Goal: Task Accomplishment & Management: Manage account settings

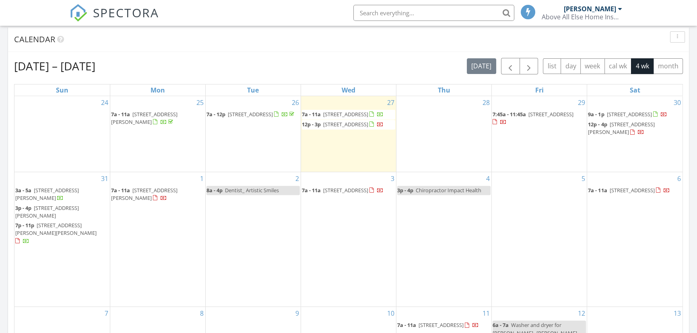
scroll to position [4, 4]
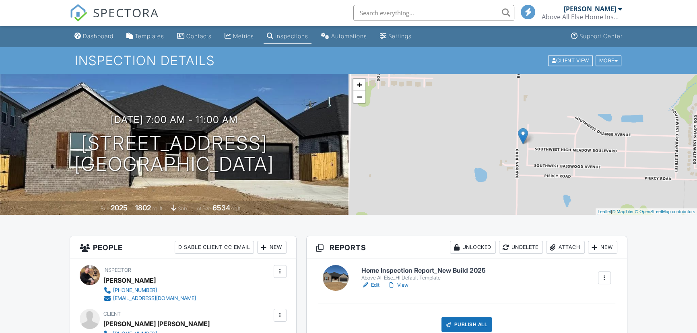
click at [402, 285] on link "View" at bounding box center [398, 285] width 21 height 8
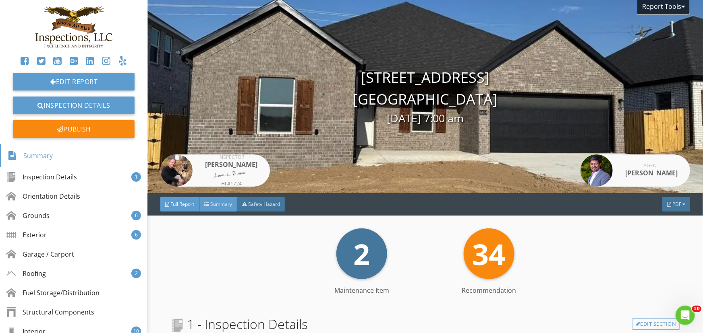
click at [228, 204] on span "Summary" at bounding box center [221, 204] width 22 height 7
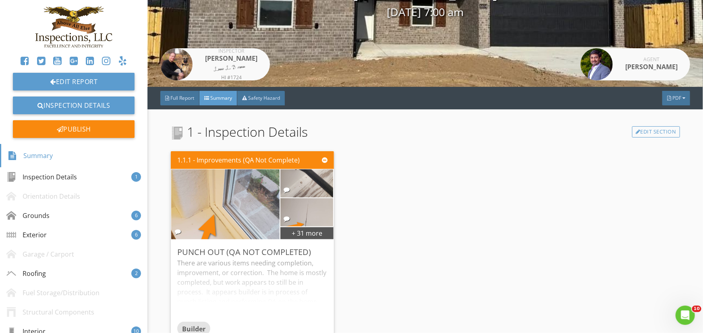
scroll to position [146, 0]
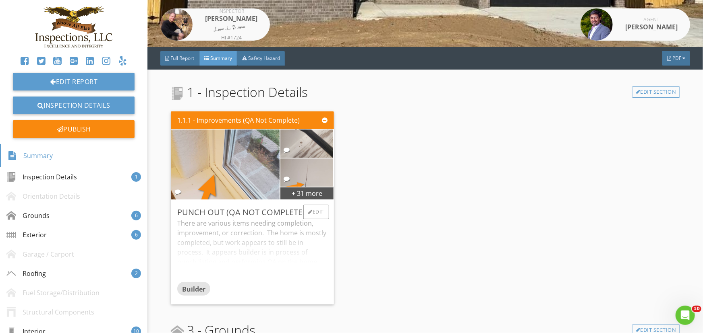
click at [319, 221] on div "There are various items needing completion, improvement, or correction. The hom…" at bounding box center [252, 251] width 150 height 64
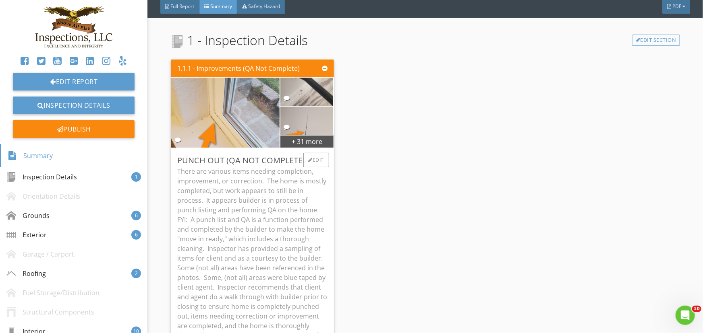
scroll to position [219, 0]
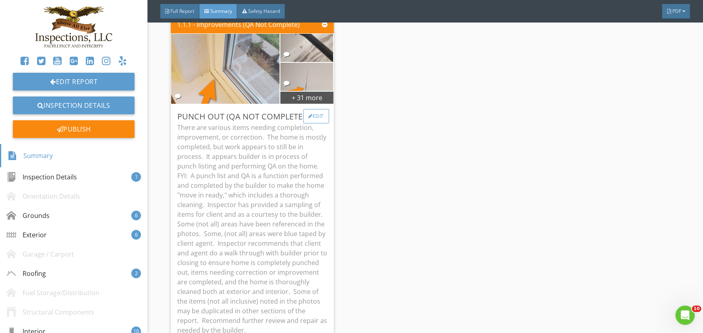
click at [313, 115] on div "Edit" at bounding box center [316, 116] width 26 height 14
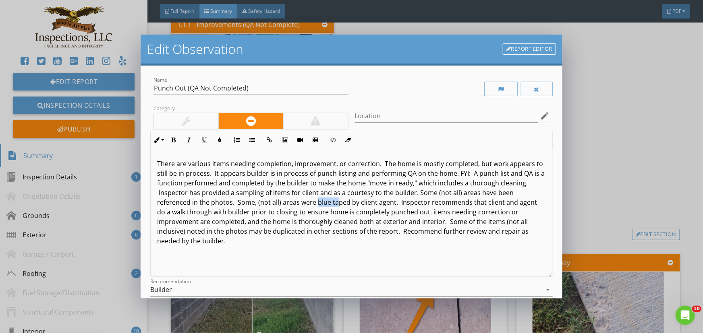
drag, startPoint x: 333, startPoint y: 205, endPoint x: 352, endPoint y: 205, distance: 19.7
click at [352, 205] on p "There are various items needing completion, improvement, or correction. The hom…" at bounding box center [351, 202] width 389 height 87
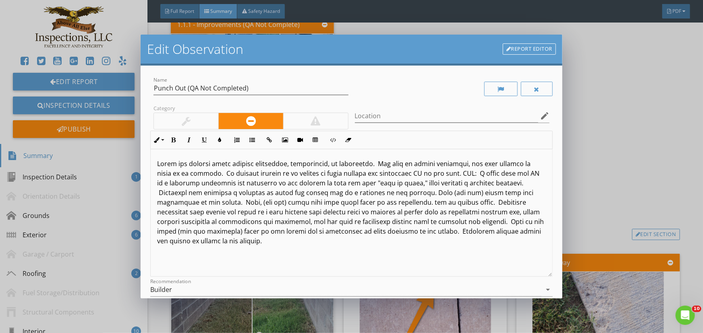
click at [435, 205] on p at bounding box center [351, 202] width 389 height 87
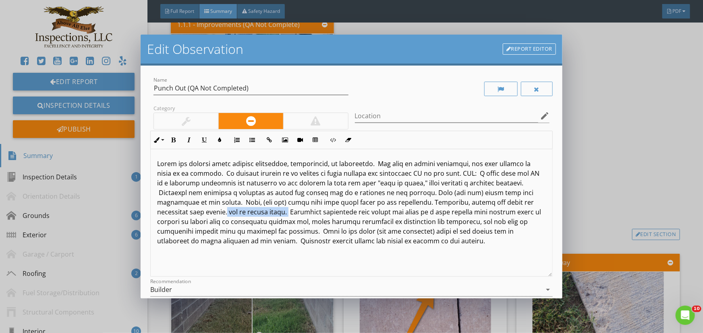
drag, startPoint x: 225, startPoint y: 213, endPoint x: 286, endPoint y: 211, distance: 61.2
click at [286, 211] on p at bounding box center [351, 202] width 389 height 87
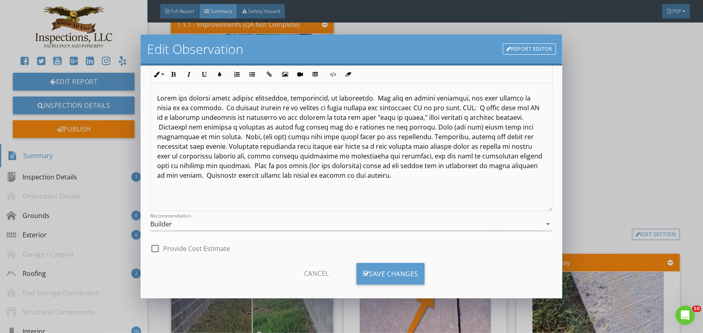
scroll to position [73, 0]
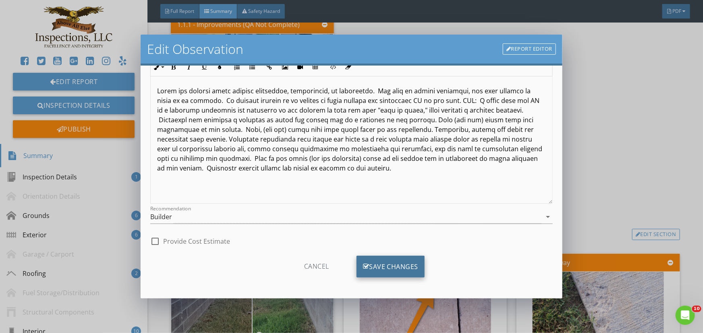
click at [391, 267] on div "Save Changes" at bounding box center [390, 267] width 68 height 22
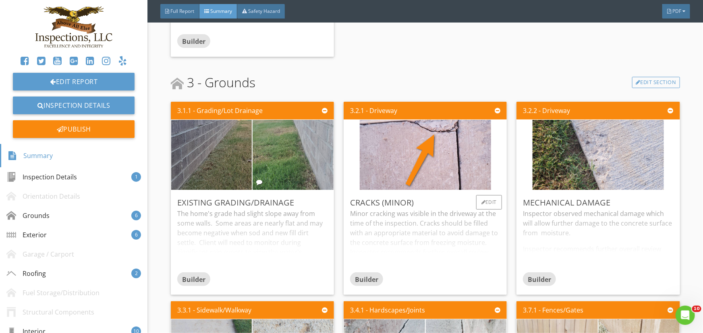
scroll to position [403, 0]
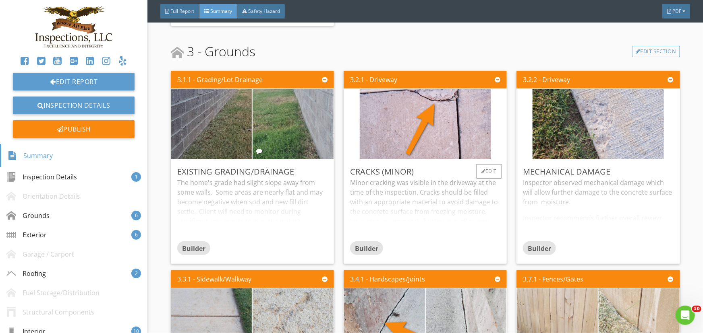
click at [375, 195] on div "Minor cracking was visible in the driveway at the time of the inspection. Crack…" at bounding box center [425, 210] width 150 height 64
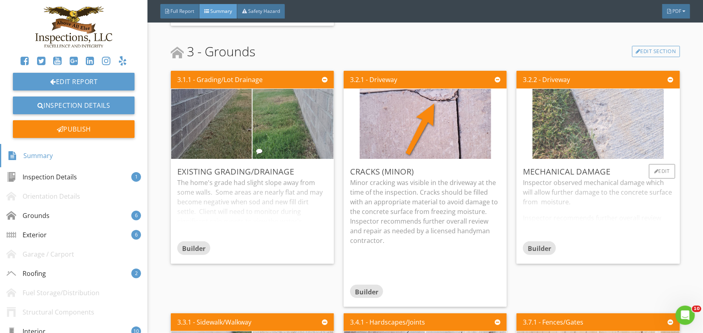
click at [604, 128] on img at bounding box center [597, 124] width 131 height 175
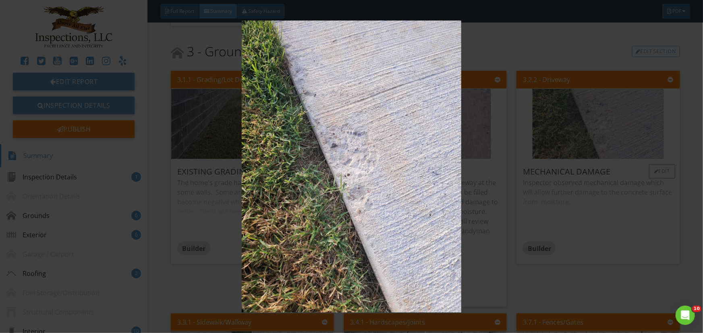
click at [604, 128] on img at bounding box center [351, 167] width 643 height 292
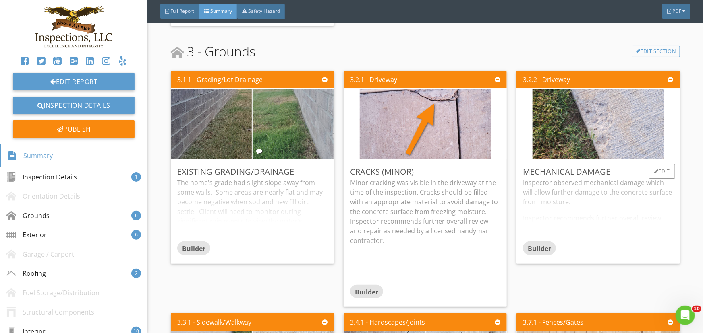
click at [599, 233] on div "Inspector observed mechanical damage which will allow further damage to the con…" at bounding box center [598, 210] width 150 height 64
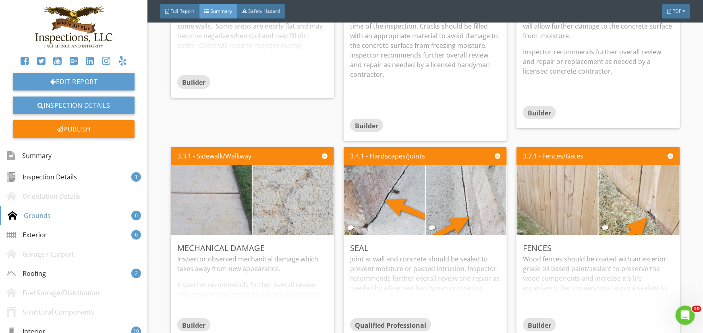
scroll to position [586, 0]
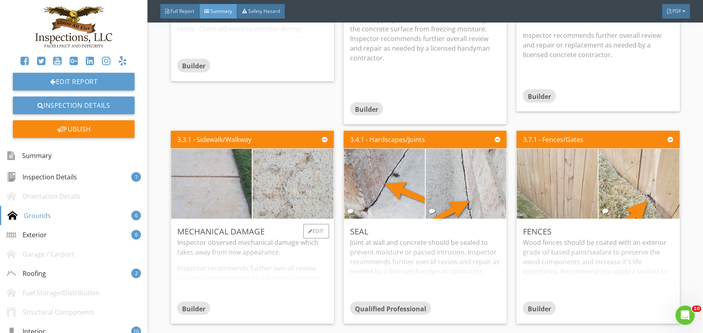
click at [277, 271] on div "Inspector observed mechanical damage which takes away from new appearance. Insp…" at bounding box center [252, 270] width 150 height 64
click at [438, 274] on div "Joint at wall and concrete should be sealed to prevent moisture or passed intru…" at bounding box center [425, 270] width 150 height 64
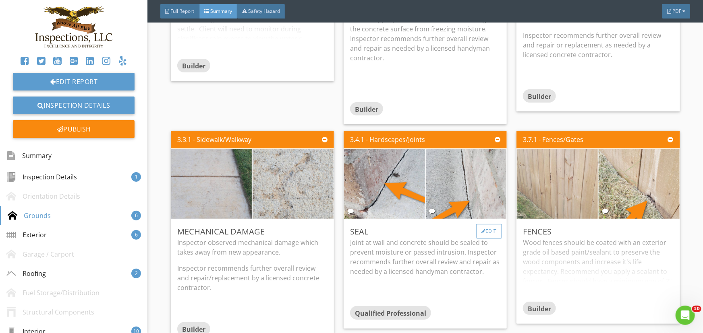
click at [482, 230] on div "Edit" at bounding box center [489, 231] width 26 height 14
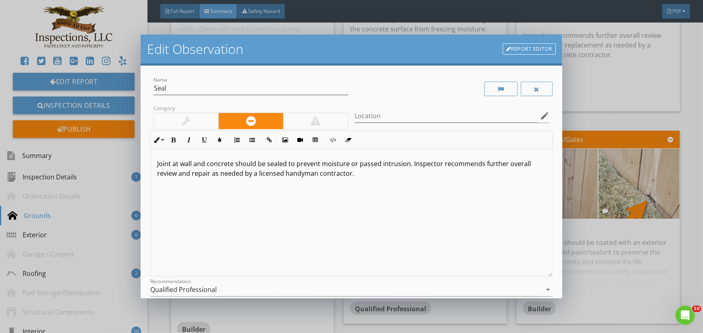
click at [320, 166] on p "Joint at wall and concrete should be sealed to prevent moisture or passed intru…" at bounding box center [351, 168] width 389 height 19
click at [415, 165] on p "Joint at wall and concrete should be sealed to prevent damage from freezing moi…" at bounding box center [351, 168] width 389 height 19
drag, startPoint x: 418, startPoint y: 164, endPoint x: 475, endPoint y: 166, distance: 56.8
click at [475, 166] on p "Joint at wall and concrete should be sealed to prevent damage from freezing moi…" at bounding box center [351, 168] width 389 height 19
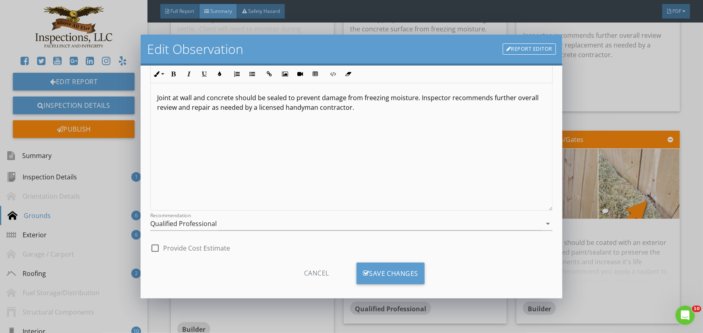
scroll to position [73, 0]
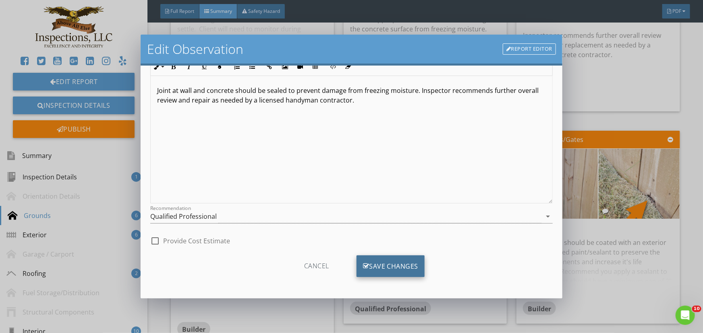
click at [387, 264] on div "Save Changes" at bounding box center [390, 267] width 68 height 22
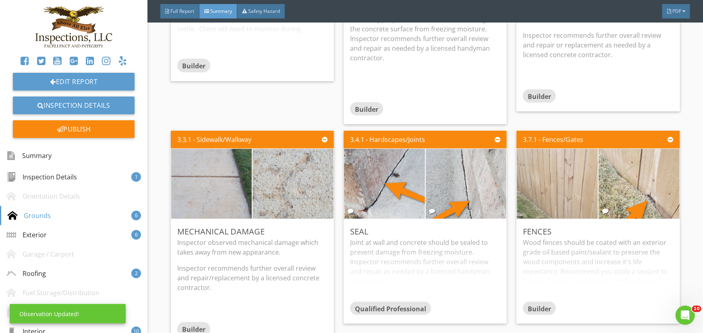
scroll to position [0, 0]
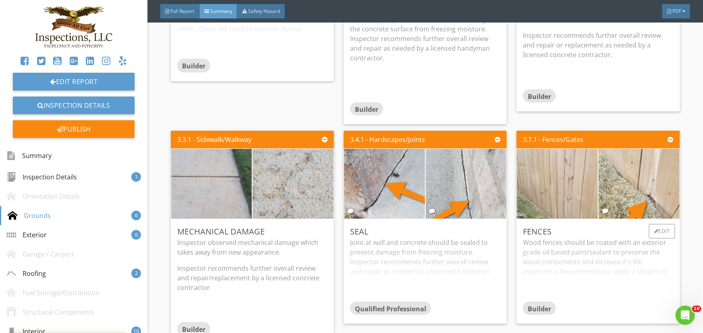
click at [546, 271] on div "Wood fences should be coated with an exterior grade oil based paint/sealant to …" at bounding box center [598, 270] width 150 height 64
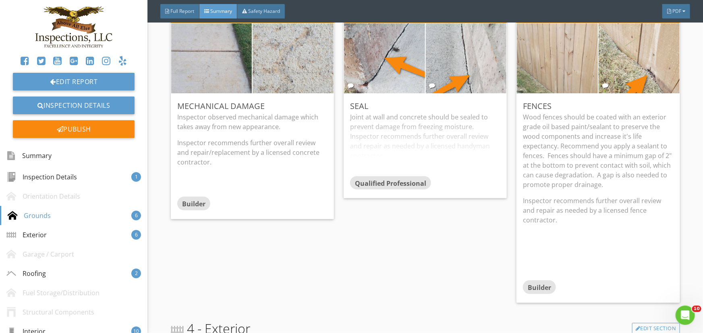
scroll to position [695, 0]
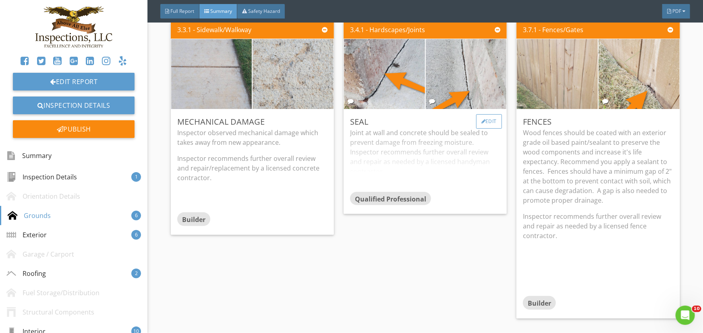
click at [489, 122] on div "Edit" at bounding box center [489, 121] width 26 height 14
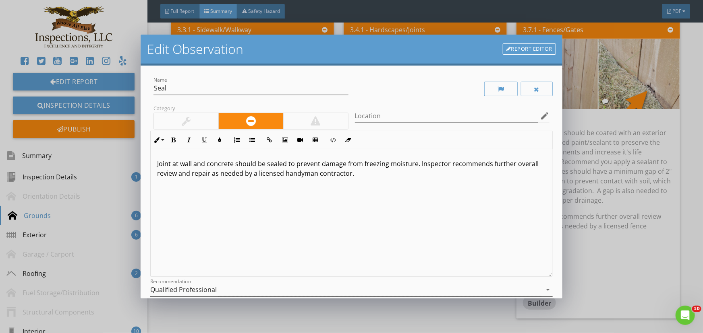
click at [543, 289] on icon "arrow_drop_down" at bounding box center [548, 290] width 10 height 10
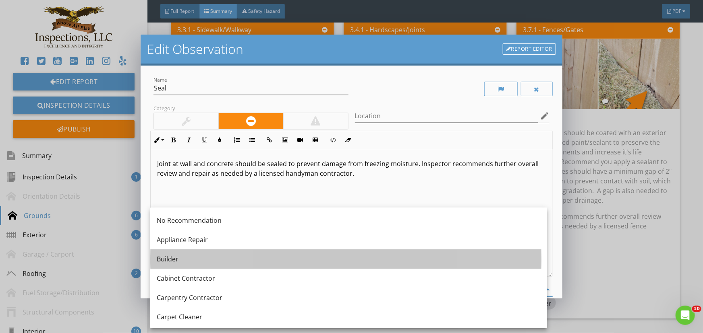
click at [181, 258] on div "Builder" at bounding box center [349, 259] width 384 height 10
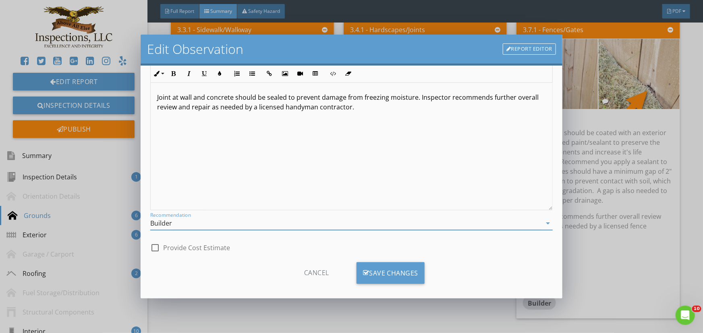
scroll to position [73, 0]
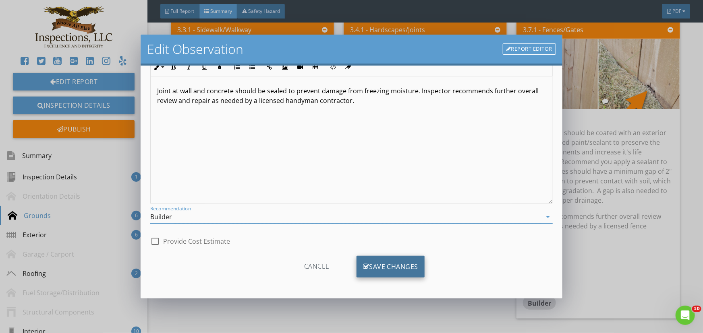
click at [392, 265] on div "Save Changes" at bounding box center [390, 267] width 68 height 22
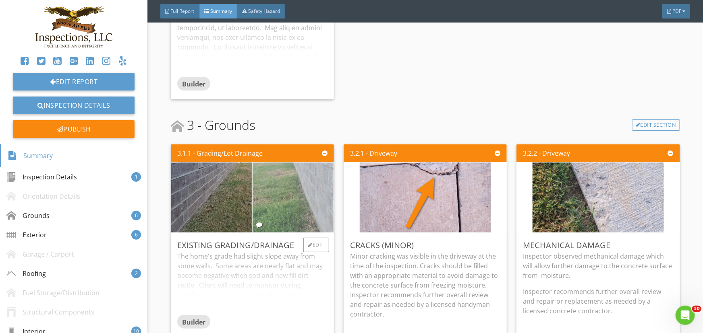
scroll to position [366, 0]
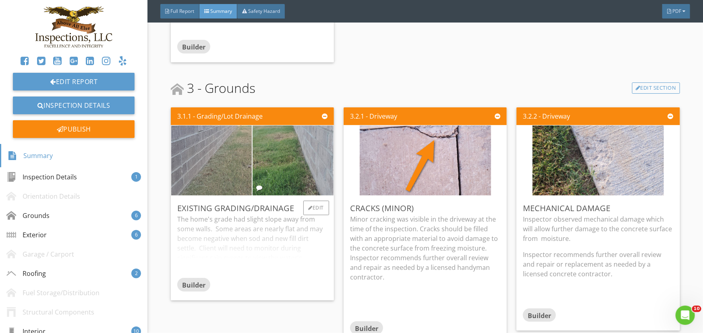
click at [211, 182] on img at bounding box center [211, 160] width 131 height 175
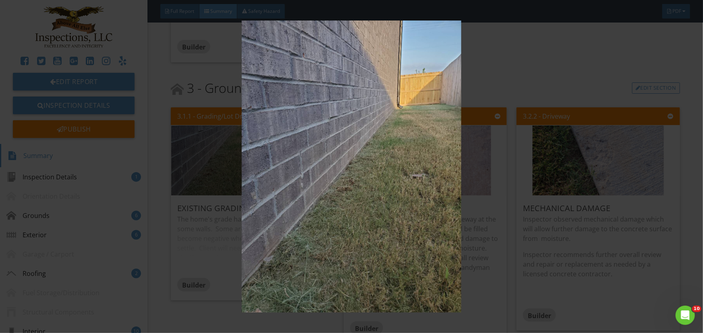
click at [496, 298] on img at bounding box center [351, 167] width 643 height 292
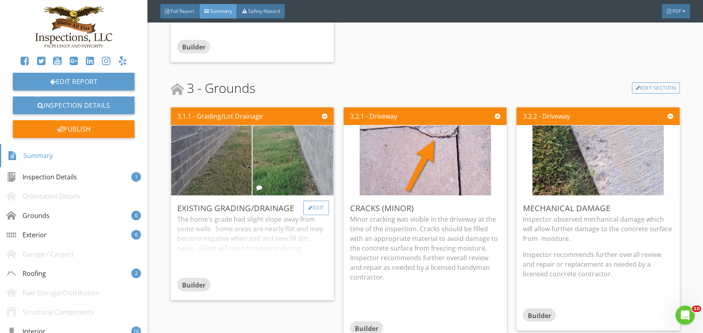
click at [316, 207] on div "Edit" at bounding box center [316, 208] width 26 height 14
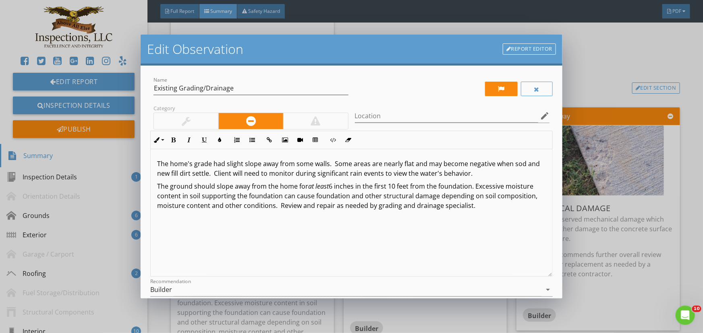
click at [528, 49] on link "Report Editor" at bounding box center [529, 48] width 53 height 11
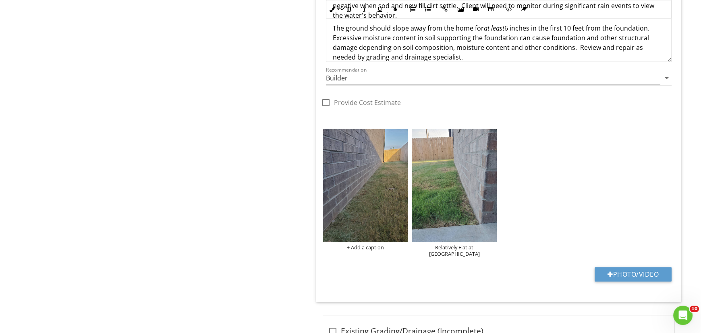
scroll to position [690, 0]
click at [367, 245] on div "+ Add a caption" at bounding box center [362, 247] width 85 height 6
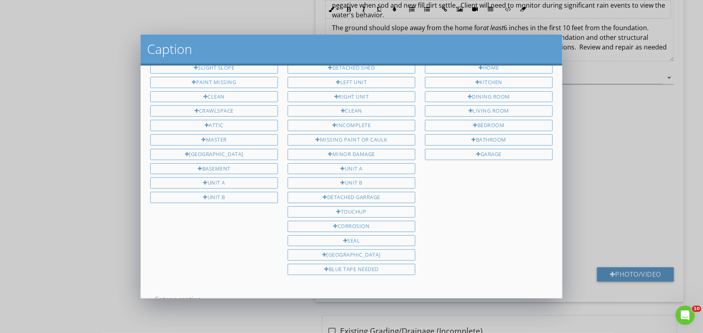
scroll to position [0, 0]
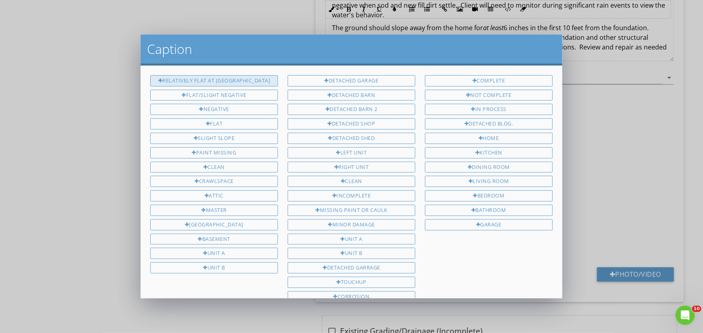
click at [231, 77] on div "Relatively Flat at Wall" at bounding box center [214, 80] width 128 height 11
type input "Relatively Flat at Wall"
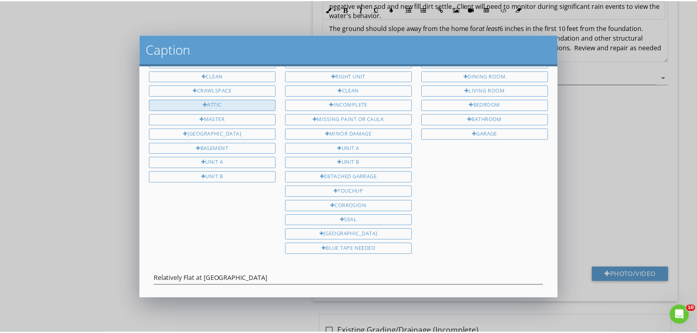
scroll to position [122, 0]
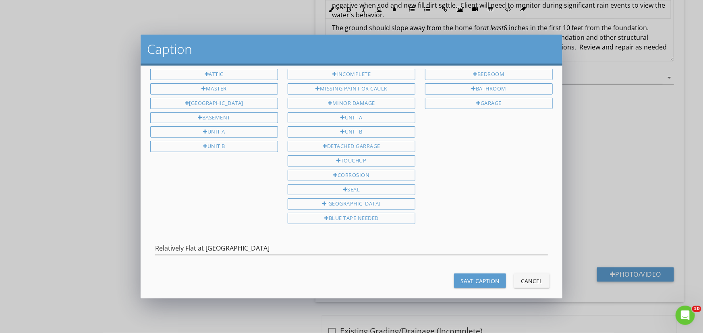
click at [478, 277] on div "Save Caption" at bounding box center [479, 281] width 39 height 8
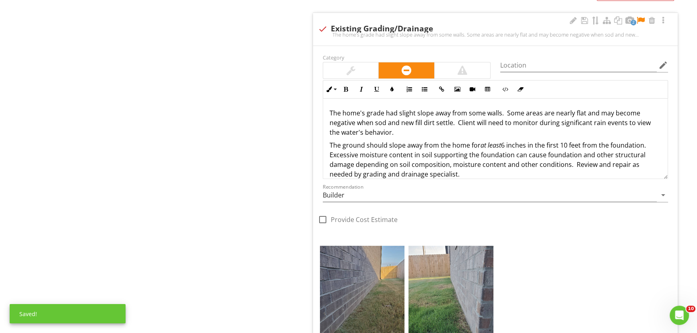
scroll to position [544, 0]
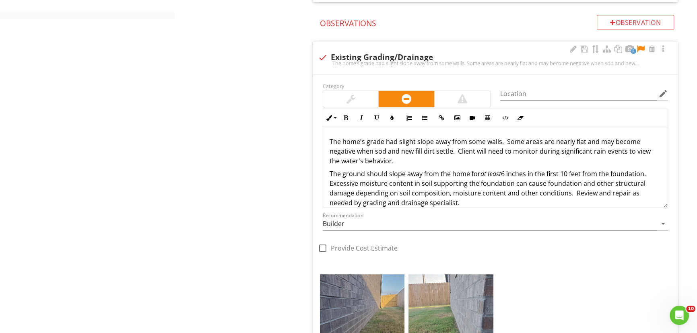
click at [503, 143] on p "The home's grade had slight slope away from some walls. Some areas are nearly f…" at bounding box center [496, 151] width 332 height 29
drag, startPoint x: 552, startPoint y: 144, endPoint x: 570, endPoint y: 141, distance: 17.9
click at [570, 141] on p "The home's grade had slight slope away from some walls. Some areas are nearly f…" at bounding box center [496, 151] width 332 height 29
click at [590, 143] on p "The home's grade had slight slope away from some walls. Some areas are relative…" at bounding box center [496, 151] width 332 height 29
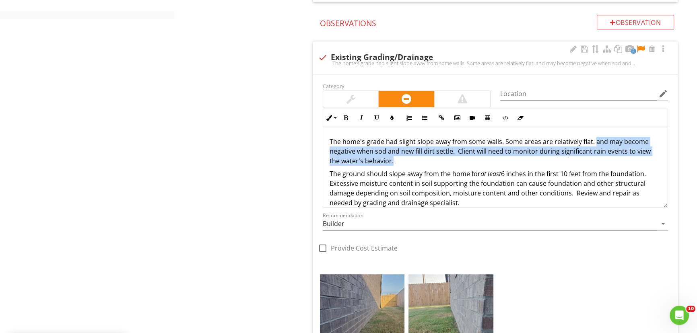
drag, startPoint x: 594, startPoint y: 142, endPoint x: 639, endPoint y: 158, distance: 48.4
click at [639, 158] on p "The home's grade had slight slope away from some walls. Some areas are relative…" at bounding box center [496, 151] width 332 height 29
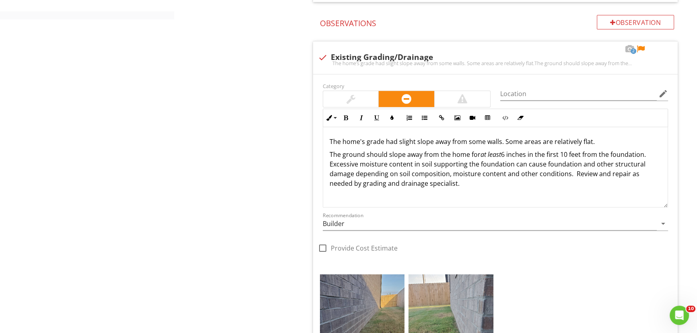
drag, startPoint x: 459, startPoint y: 187, endPoint x: 308, endPoint y: 142, distance: 157.7
copy div "The home's grade had slight slope away from some walls. Some areas are relative…"
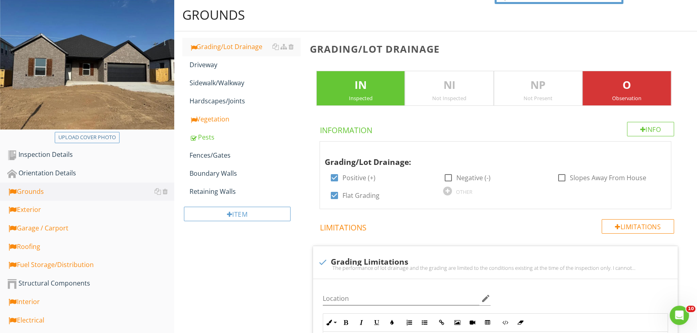
scroll to position [0, 0]
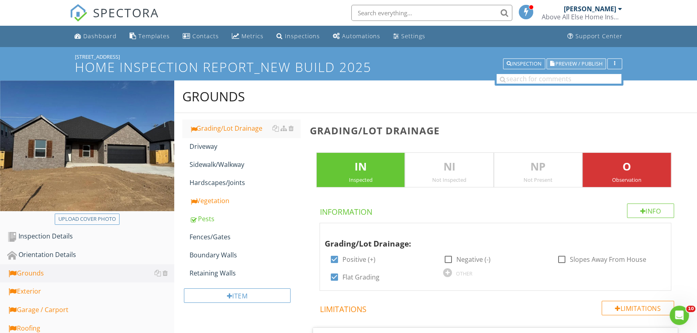
click at [595, 63] on span "Preview / Publish" at bounding box center [579, 63] width 47 height 5
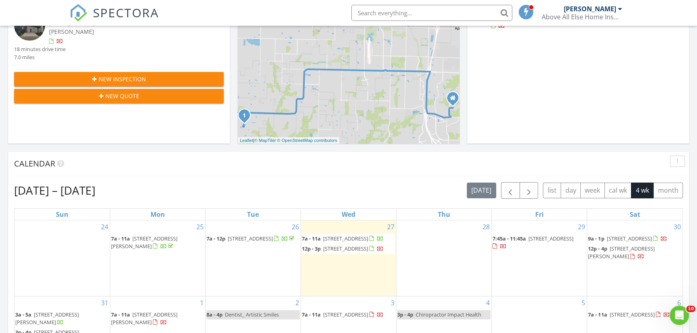
scroll to position [256, 0]
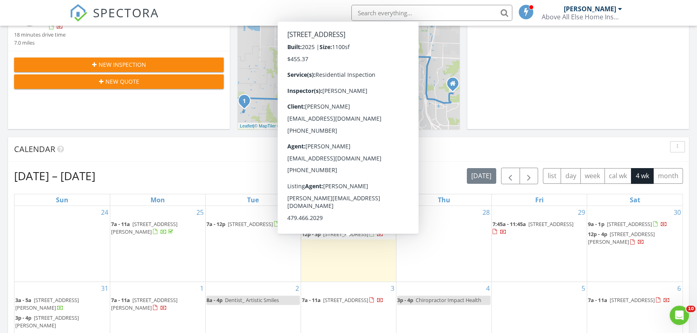
click at [338, 238] on span "[STREET_ADDRESS]" at bounding box center [345, 234] width 45 height 7
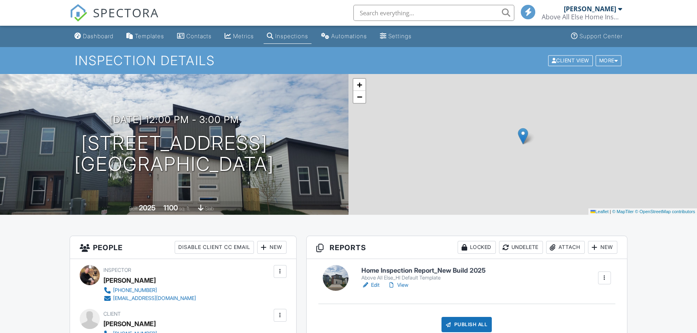
click at [403, 286] on link "View" at bounding box center [398, 285] width 21 height 8
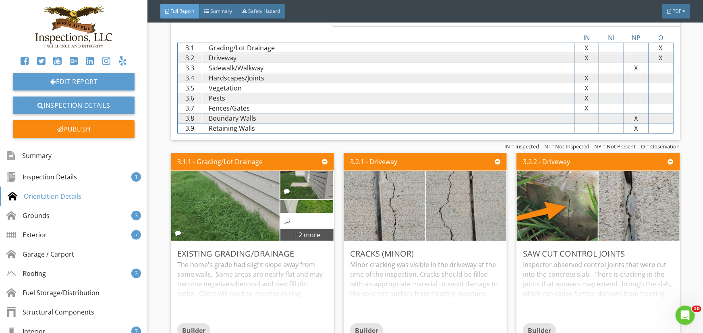
scroll to position [1647, 0]
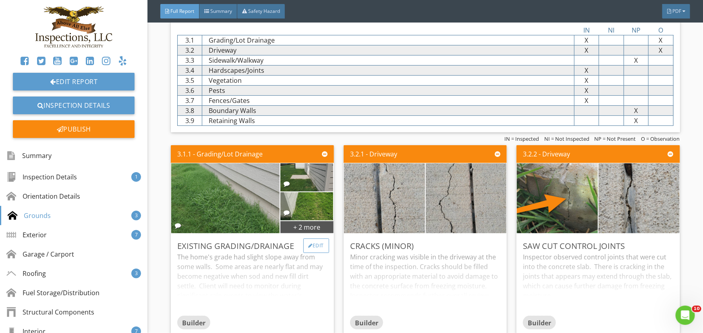
click at [314, 249] on div "Edit" at bounding box center [316, 246] width 26 height 14
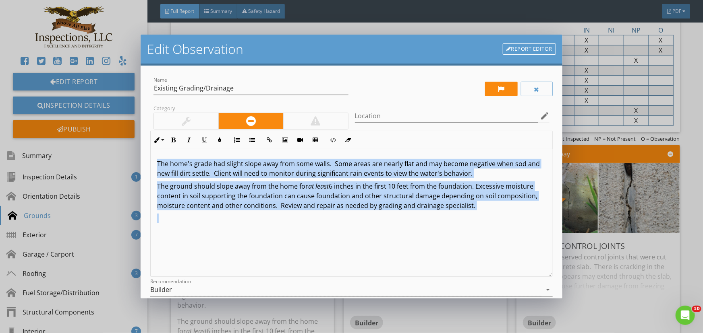
drag, startPoint x: 476, startPoint y: 212, endPoint x: 126, endPoint y: 163, distance: 353.8
click at [0, 161] on div "Edit Observation Report Editor Name Existing Grading/Drainage Category Location…" at bounding box center [351, 166] width 703 height 333
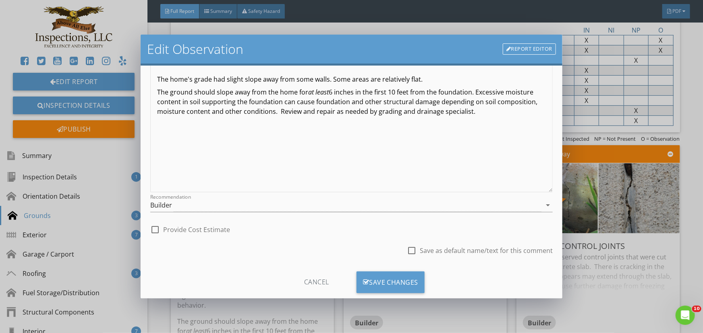
scroll to position [101, 0]
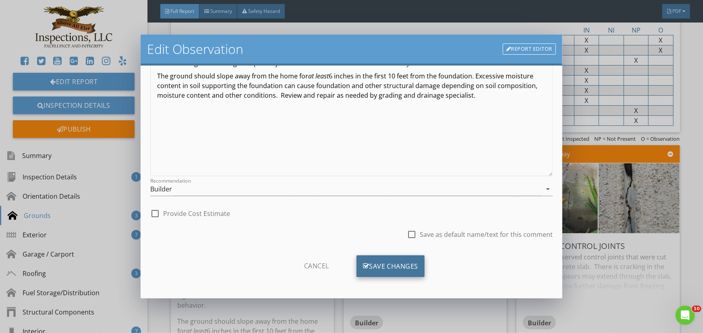
click at [383, 265] on div "Save Changes" at bounding box center [390, 267] width 68 height 22
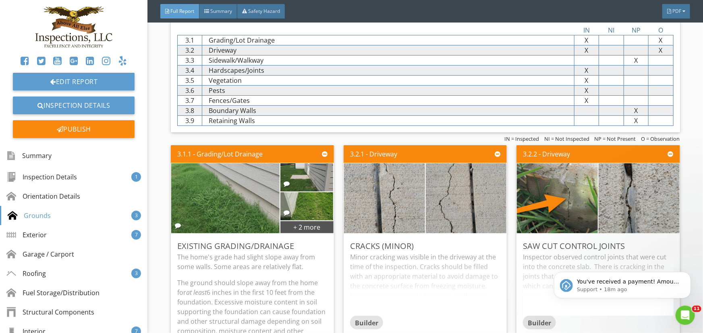
scroll to position [0, 0]
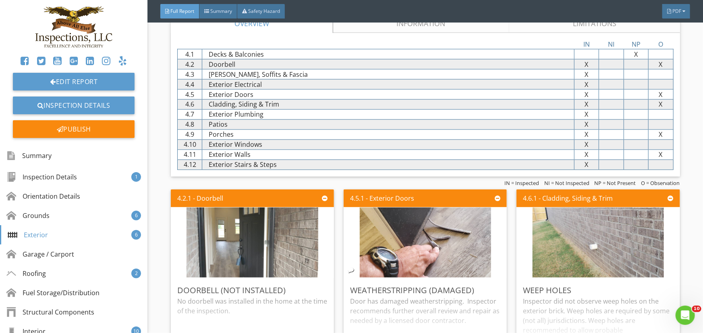
scroll to position [2233, 0]
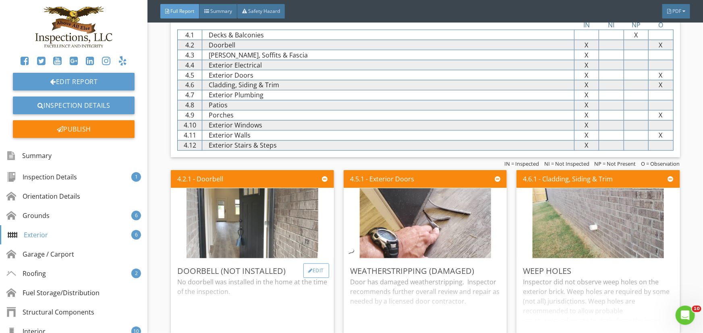
click at [317, 271] on div "Edit" at bounding box center [316, 271] width 26 height 14
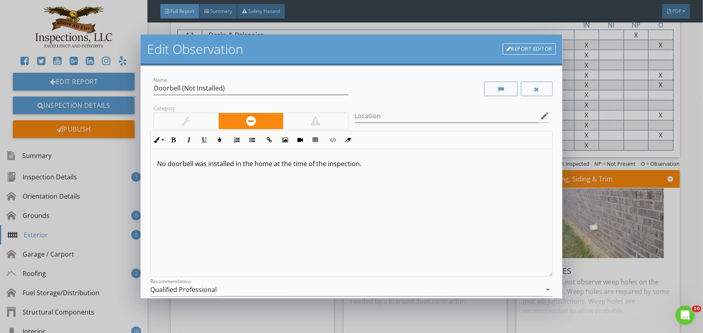
click at [360, 166] on p "No doorbell was installed in the home at the time of the inspection." at bounding box center [351, 164] width 389 height 10
click at [360, 165] on p "No doorbell was installed in the home at the time of the inspection. A doorbell…" at bounding box center [351, 168] width 389 height 19
click at [356, 165] on p "No doorbell was installed in the home at the time of the inspection. A doorbell…" at bounding box center [351, 168] width 389 height 19
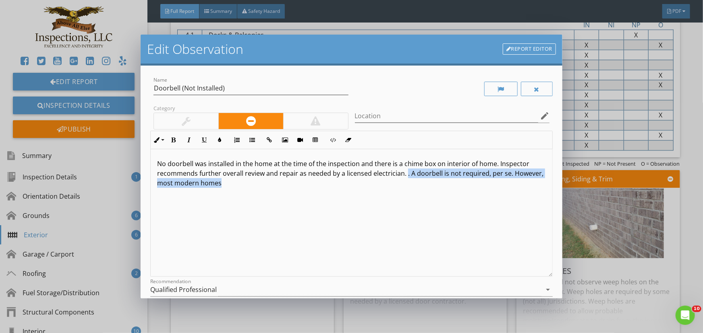
drag, startPoint x: 405, startPoint y: 174, endPoint x: 410, endPoint y: 184, distance: 11.0
click at [410, 184] on p "No doorbell was installed in the home at the time of the inspection and there i…" at bounding box center [351, 173] width 389 height 29
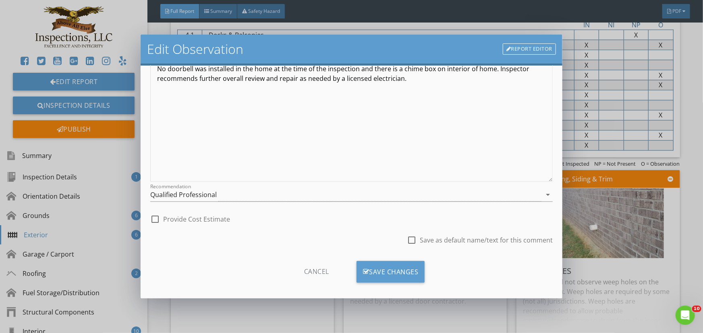
scroll to position [101, 0]
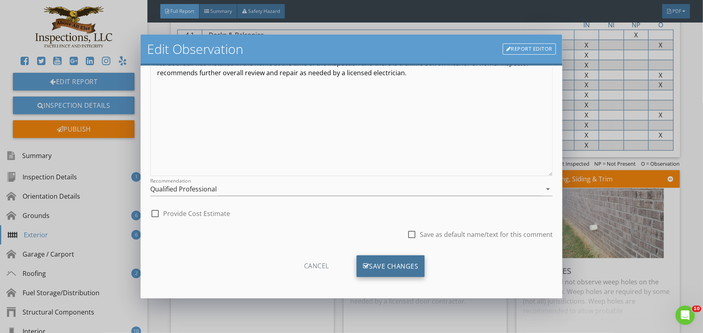
click at [375, 263] on div "Save Changes" at bounding box center [390, 267] width 68 height 22
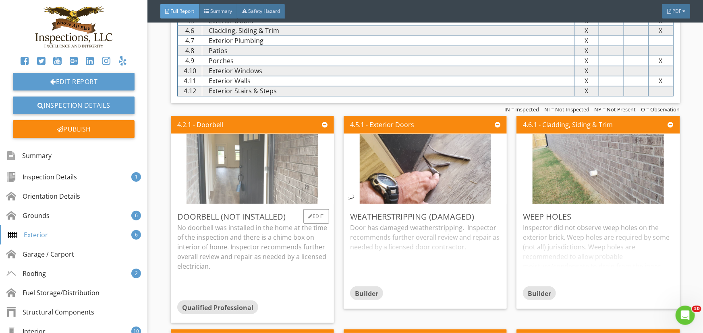
scroll to position [2306, 0]
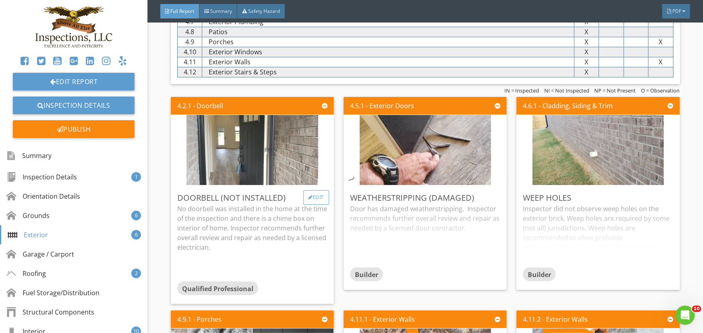
click at [317, 200] on div "Edit" at bounding box center [316, 197] width 26 height 14
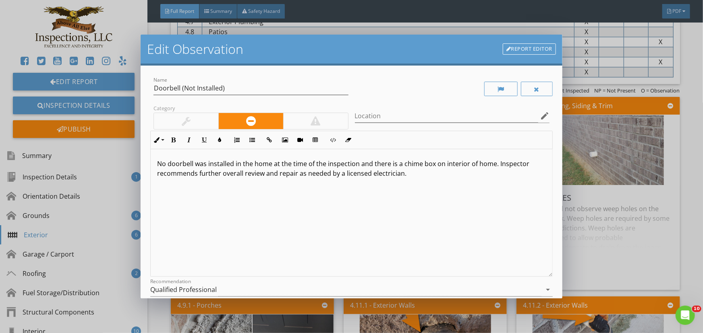
scroll to position [0, 0]
click at [543, 288] on icon "arrow_drop_down" at bounding box center [548, 290] width 10 height 10
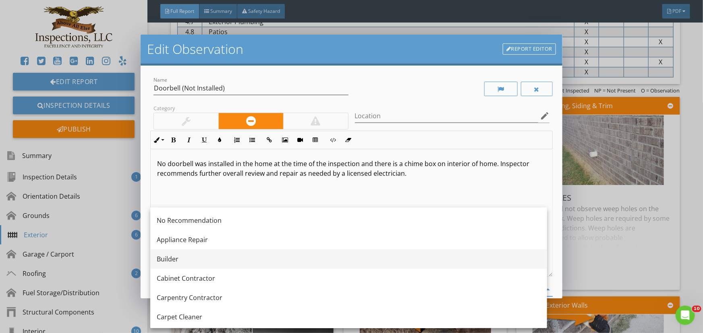
click at [176, 258] on div "Builder" at bounding box center [349, 259] width 384 height 10
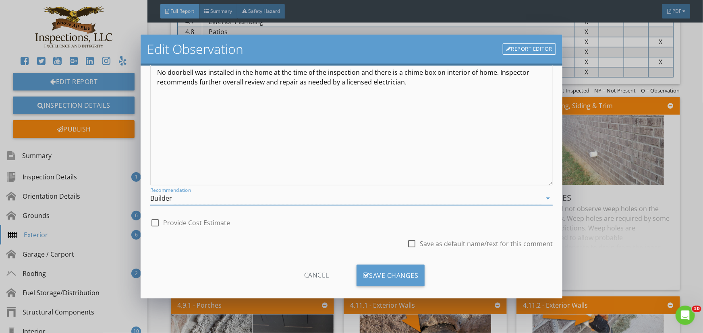
scroll to position [101, 0]
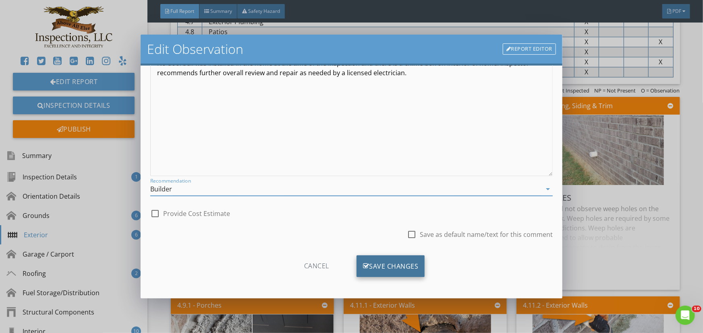
click at [404, 267] on div "Save Changes" at bounding box center [390, 267] width 68 height 22
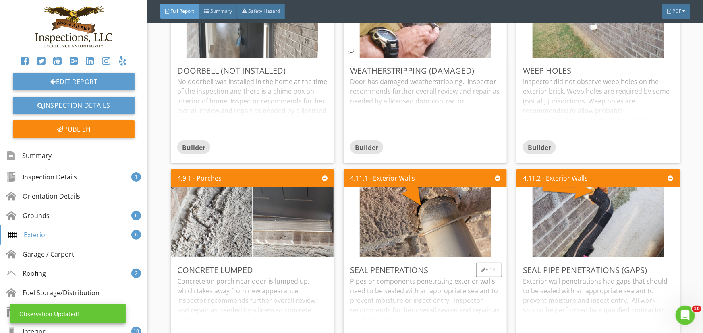
scroll to position [2452, 0]
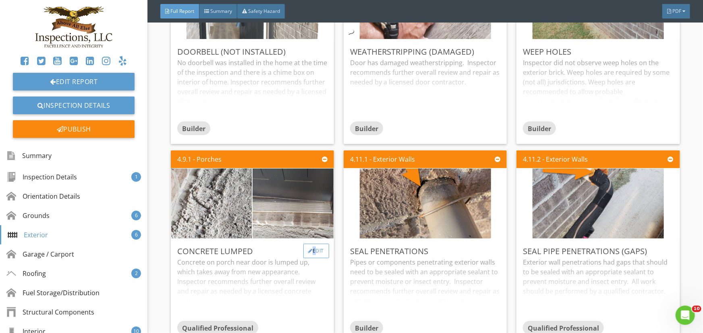
click at [310, 253] on div "Edit" at bounding box center [316, 251] width 26 height 14
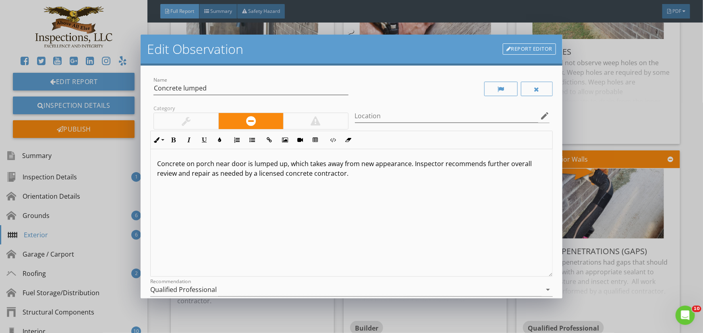
click at [349, 177] on p "Concrete on porch near door is lumped up, which takes away from new appearance.…" at bounding box center [351, 168] width 389 height 19
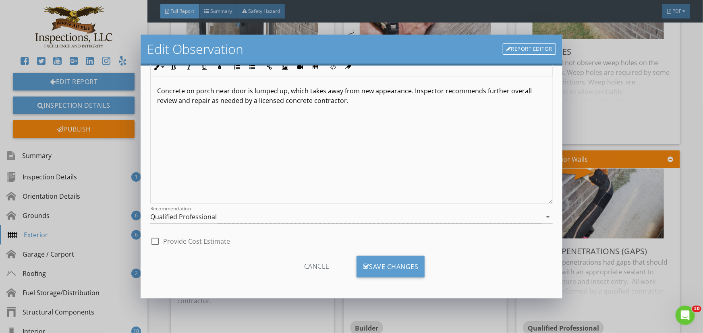
scroll to position [73, 0]
click at [391, 267] on div "Save Changes" at bounding box center [390, 267] width 68 height 22
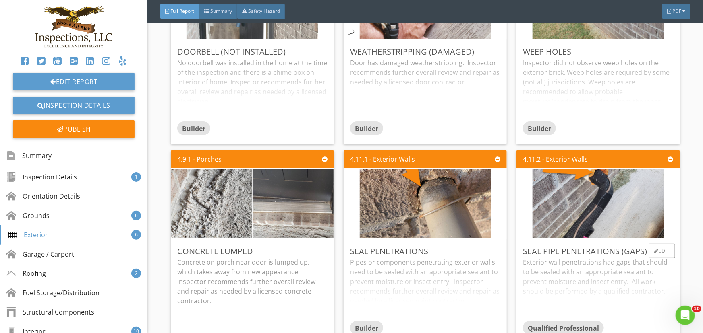
click at [574, 278] on div "Exterior wall penetrations had gaps that should to be sealed with an appropriat…" at bounding box center [598, 290] width 150 height 64
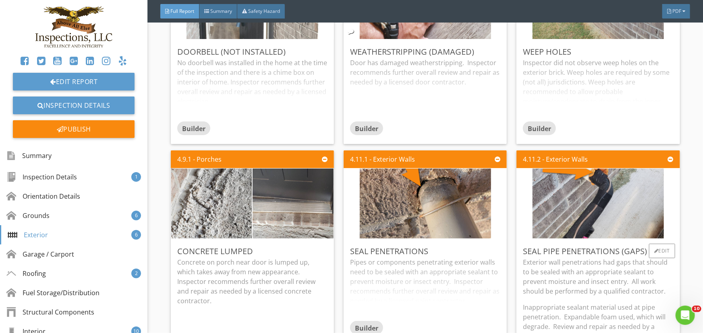
scroll to position [2489, 0]
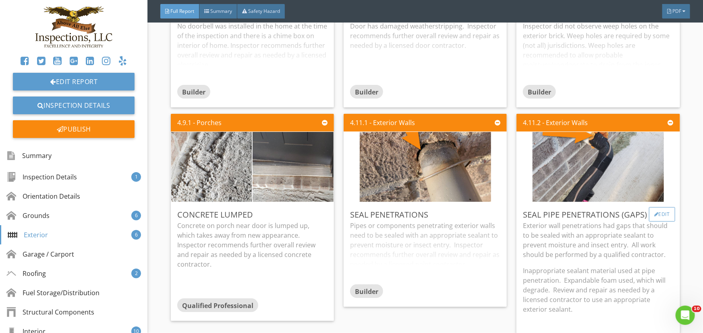
click at [654, 216] on div "Edit" at bounding box center [662, 214] width 26 height 14
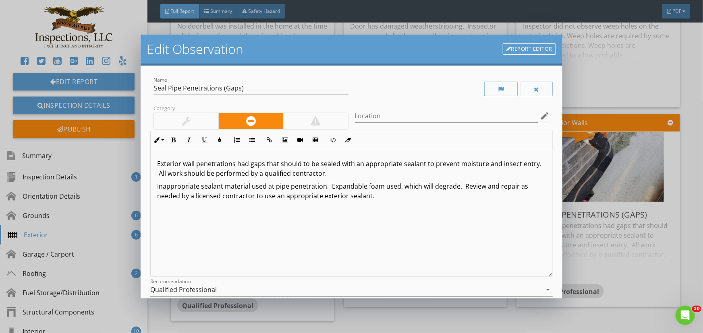
click at [365, 166] on p "Exterior wall penetrations had gaps that should to be sealed with an appropriat…" at bounding box center [351, 168] width 389 height 19
drag, startPoint x: 362, startPoint y: 166, endPoint x: 422, endPoint y: 166, distance: 59.6
click at [422, 166] on p "Exterior wall penetrations had gaps that should to be sealed with an appropriat…" at bounding box center [351, 168] width 389 height 19
click at [188, 140] on icon "button" at bounding box center [189, 140] width 6 height 6
drag, startPoint x: 325, startPoint y: 175, endPoint x: 139, endPoint y: 176, distance: 185.6
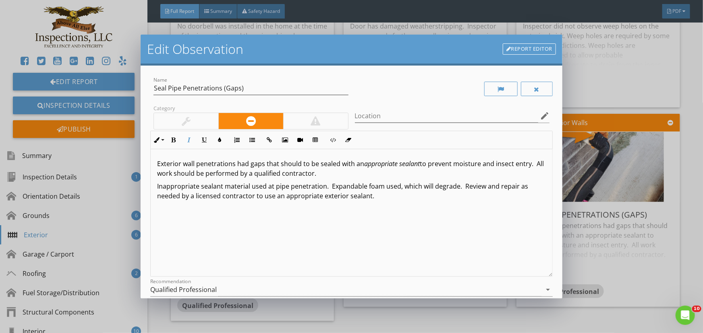
click at [139, 176] on div "Edit Observation Report Editor Name Seal Pipe Penetrations (Gaps) Category Loca…" at bounding box center [351, 166] width 703 height 333
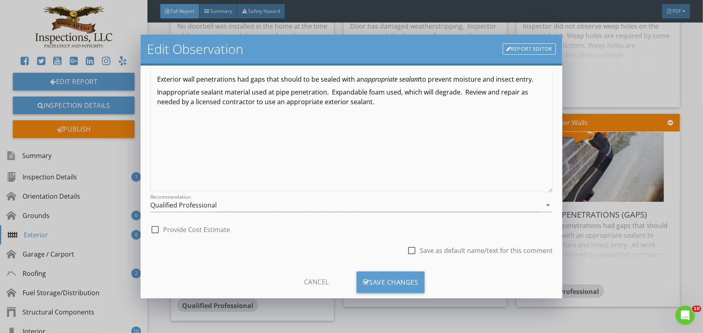
scroll to position [101, 0]
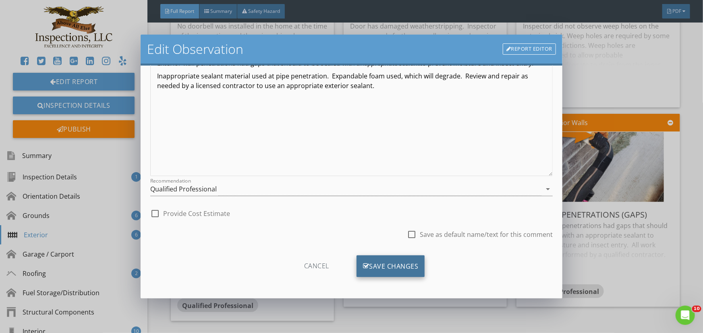
click at [381, 267] on div "Save Changes" at bounding box center [390, 267] width 68 height 22
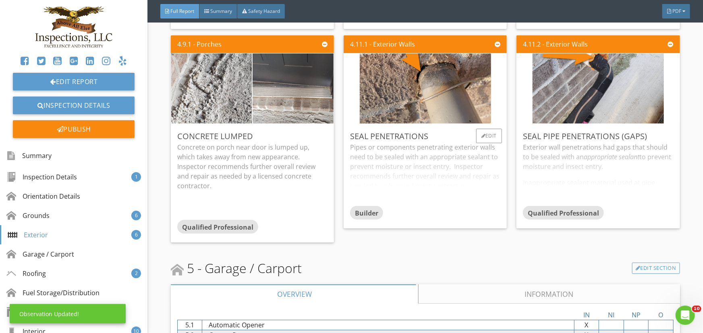
scroll to position [2599, 0]
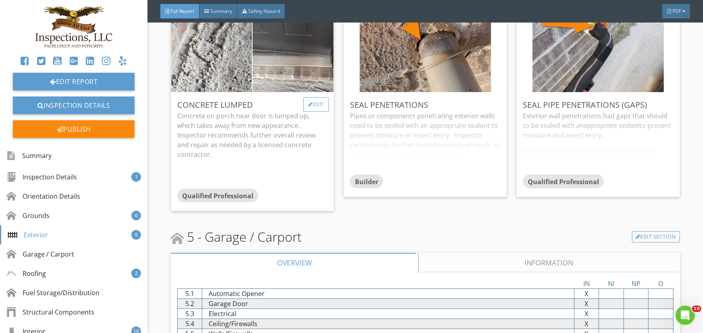
click at [318, 109] on div "Edit" at bounding box center [316, 104] width 26 height 14
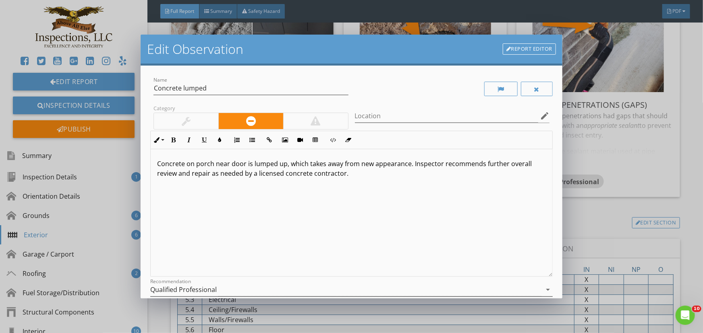
click at [543, 288] on icon "arrow_drop_down" at bounding box center [548, 290] width 10 height 10
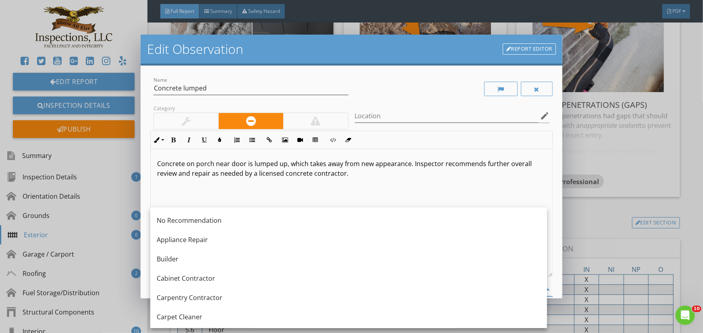
click at [180, 259] on div "Builder" at bounding box center [349, 259] width 384 height 10
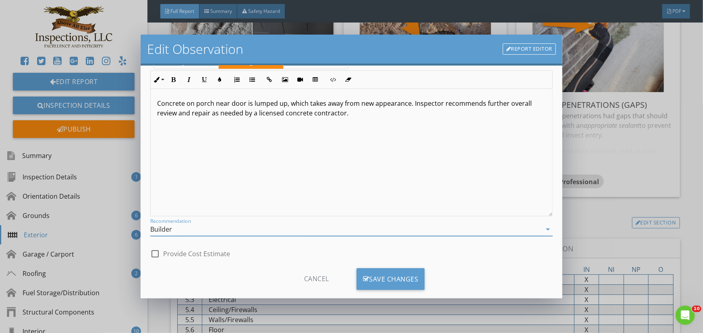
scroll to position [73, 0]
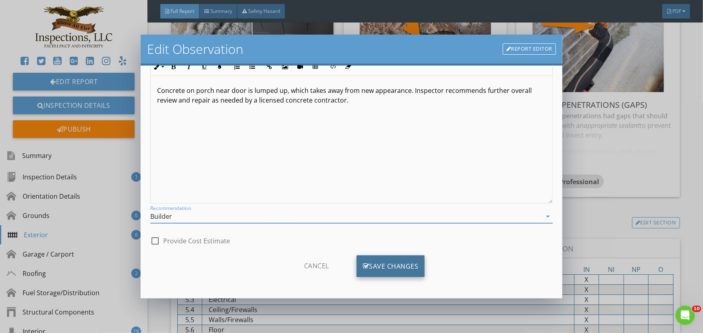
click at [387, 268] on div "Save Changes" at bounding box center [390, 267] width 68 height 22
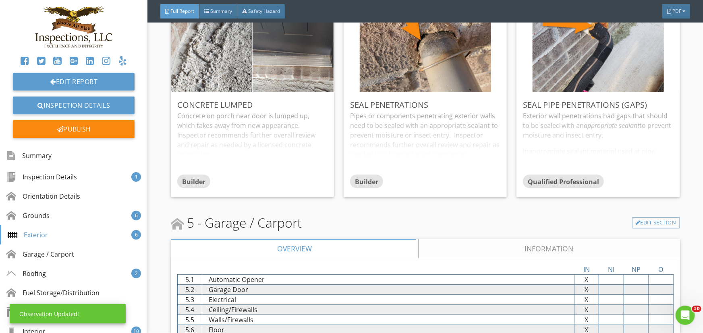
scroll to position [0, 0]
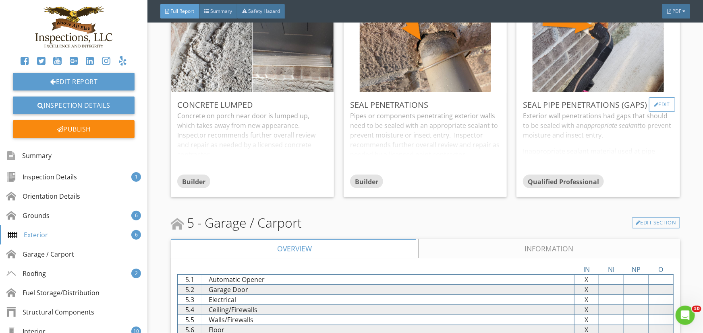
click at [660, 108] on div "Edit" at bounding box center [662, 104] width 26 height 14
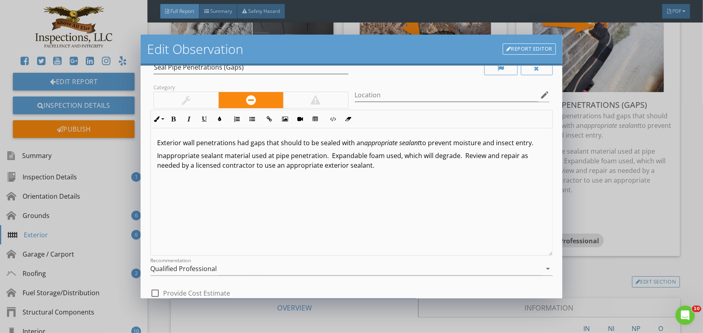
scroll to position [36, 0]
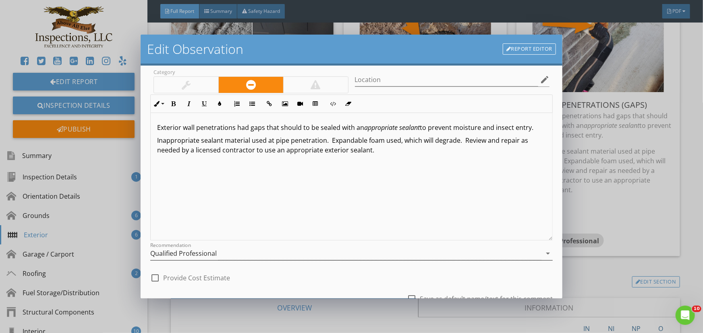
click at [543, 252] on icon "arrow_drop_down" at bounding box center [548, 254] width 10 height 10
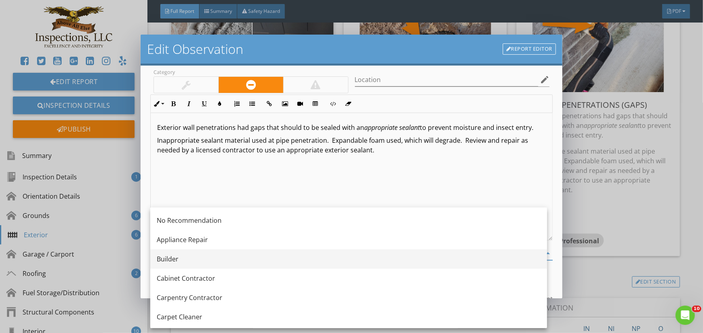
click at [169, 259] on div "Builder" at bounding box center [349, 259] width 384 height 10
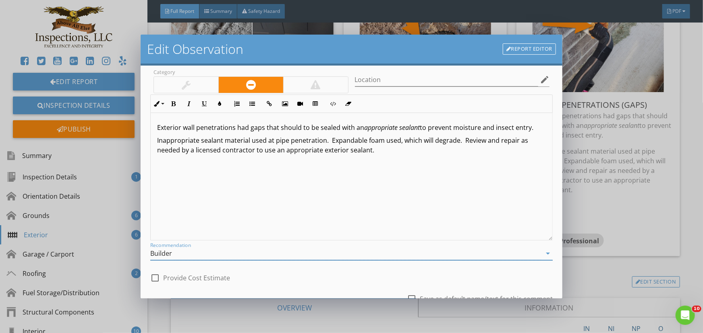
scroll to position [0, 0]
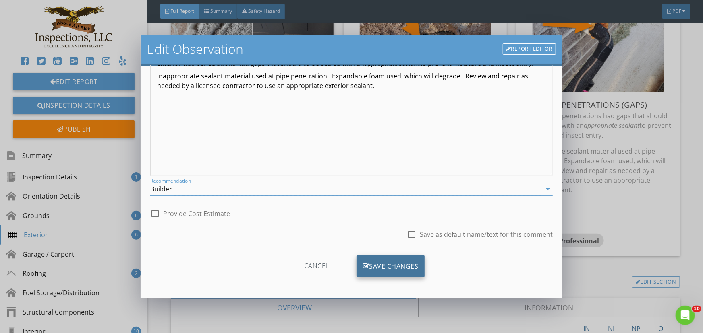
click at [393, 262] on div "Save Changes" at bounding box center [390, 267] width 68 height 22
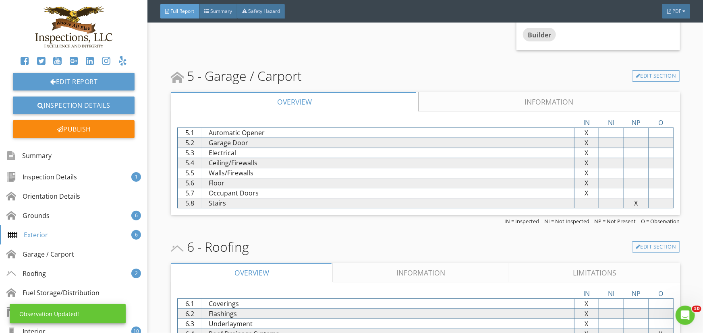
scroll to position [2819, 0]
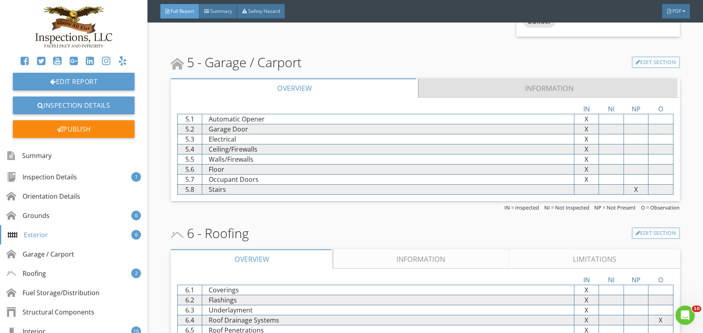
click at [532, 90] on link "Information" at bounding box center [548, 88] width 261 height 19
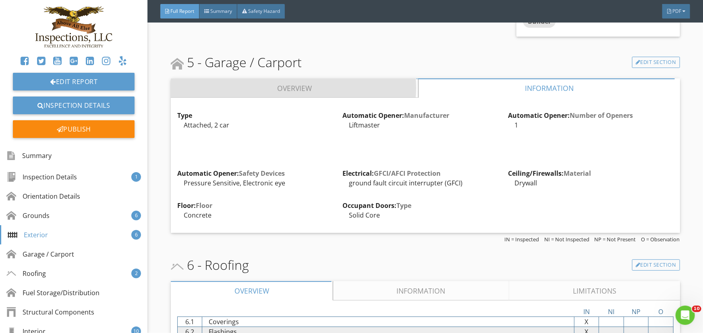
click at [238, 88] on link "Overview" at bounding box center [294, 88] width 247 height 19
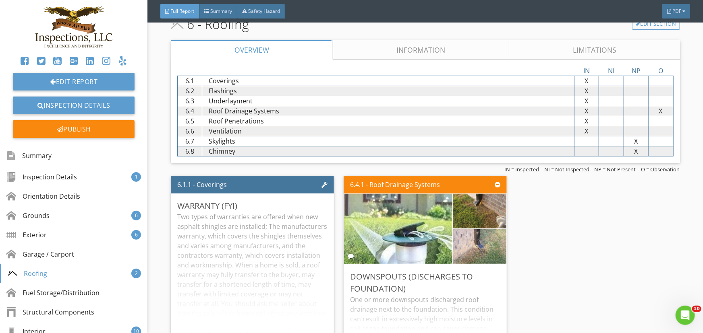
scroll to position [3038, 0]
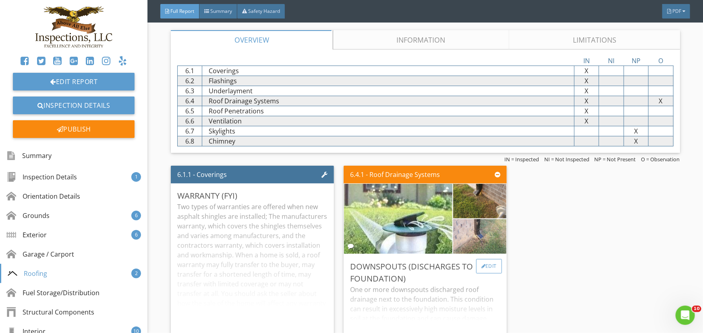
click at [484, 269] on div "Edit" at bounding box center [489, 266] width 26 height 14
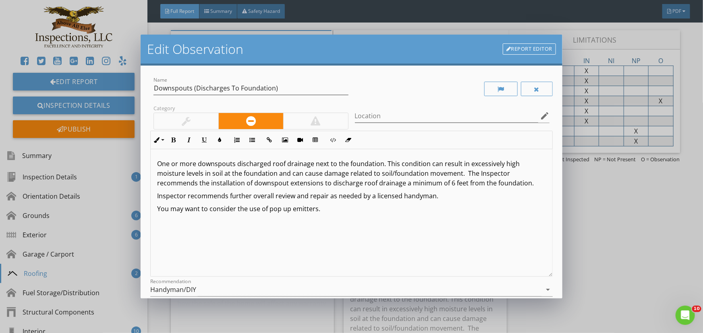
click at [542, 48] on link "Report Editor" at bounding box center [529, 48] width 53 height 11
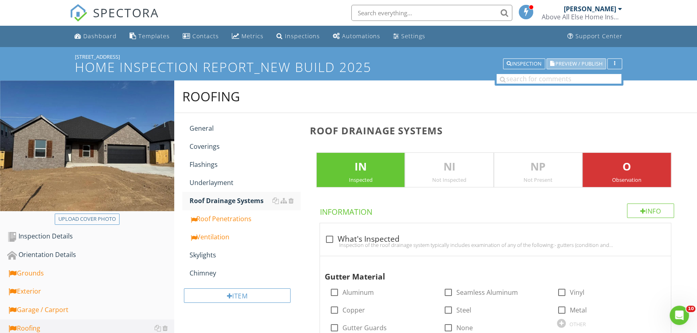
click at [583, 62] on span "Preview / Publish" at bounding box center [579, 63] width 47 height 5
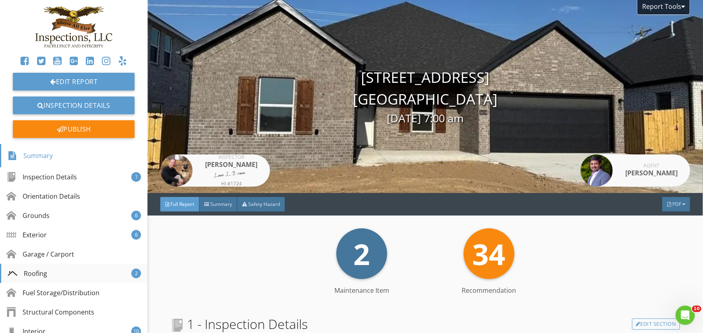
click at [34, 272] on div "Roofing" at bounding box center [27, 274] width 39 height 10
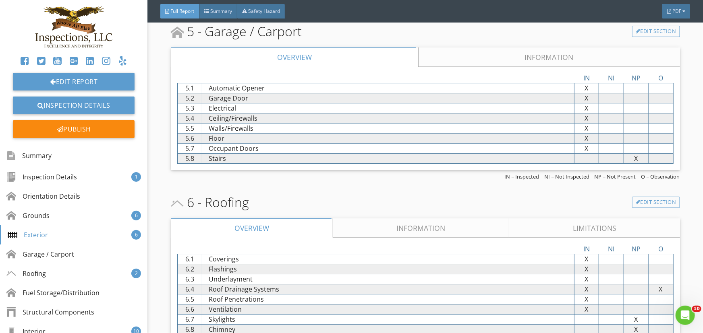
scroll to position [2789, 0]
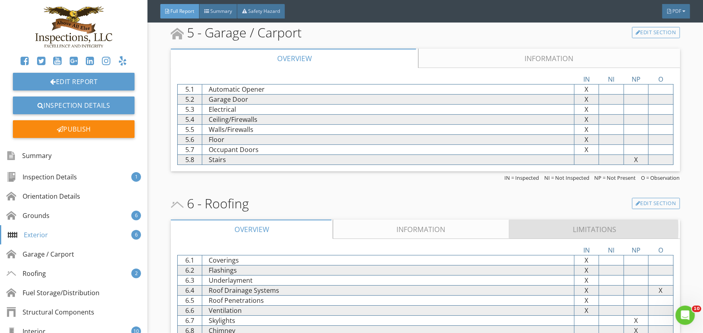
click at [583, 228] on link "Limitations" at bounding box center [594, 229] width 171 height 19
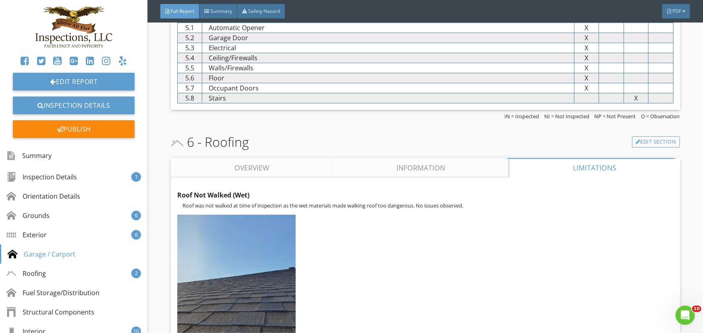
scroll to position [2863, 0]
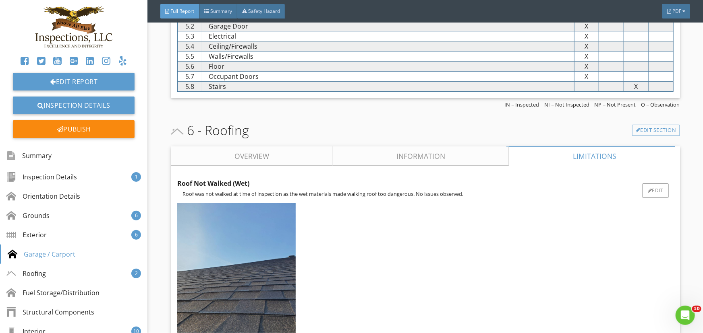
click at [415, 197] on p "Roof was not walked at time of inspection as the wet materials made walking roo…" at bounding box center [427, 194] width 491 height 6
click at [649, 193] on div "Edit" at bounding box center [655, 191] width 26 height 14
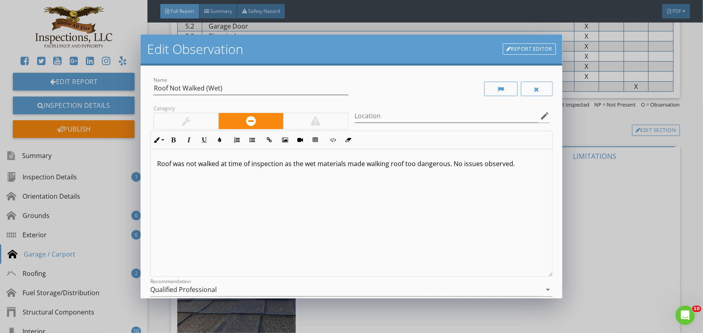
click at [449, 165] on p "Roof was not walked at time of inspection as the wet materials made walking roo…" at bounding box center [351, 164] width 389 height 10
click at [343, 176] on p "Roof was not walked at time of inspection as the wet materials made walking roo…" at bounding box center [351, 168] width 389 height 19
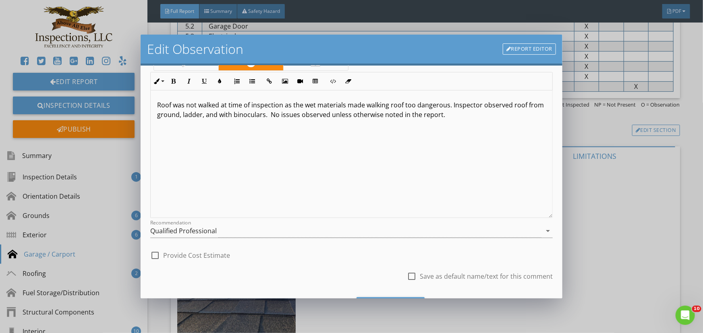
scroll to position [101, 0]
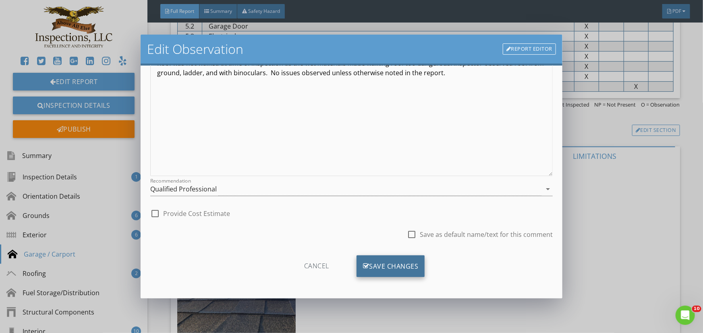
click at [375, 263] on div "Save Changes" at bounding box center [390, 267] width 68 height 22
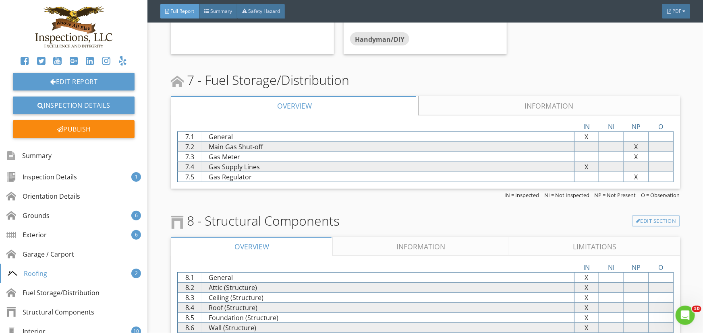
scroll to position [3412, 0]
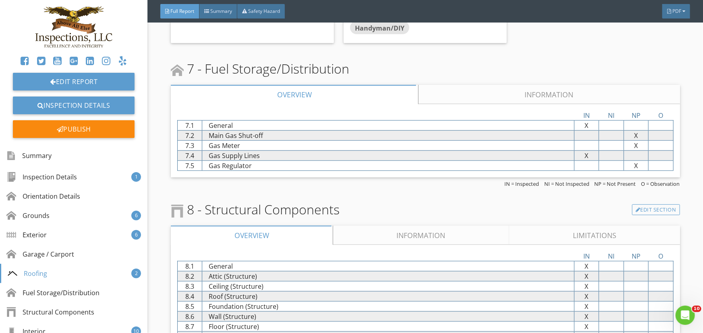
click at [547, 95] on link "Information" at bounding box center [548, 94] width 261 height 19
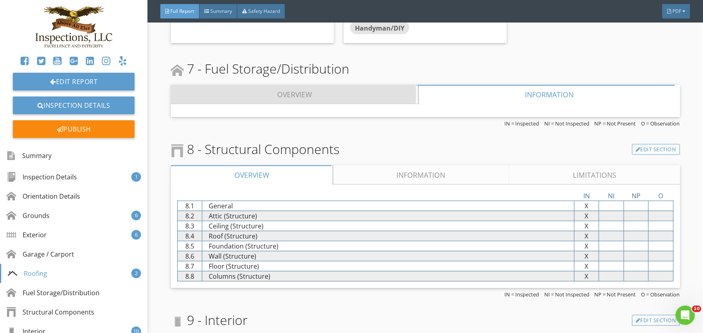
click at [221, 96] on link "Overview" at bounding box center [294, 94] width 247 height 19
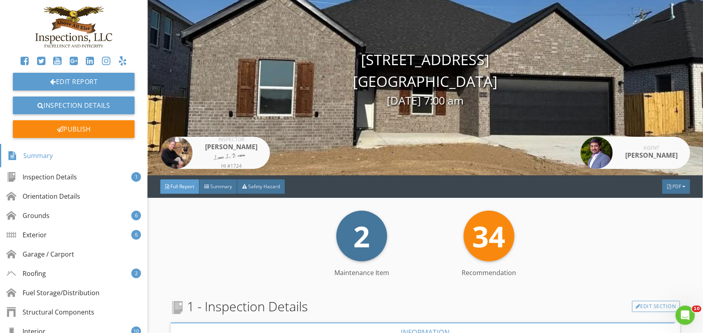
scroll to position [0, 0]
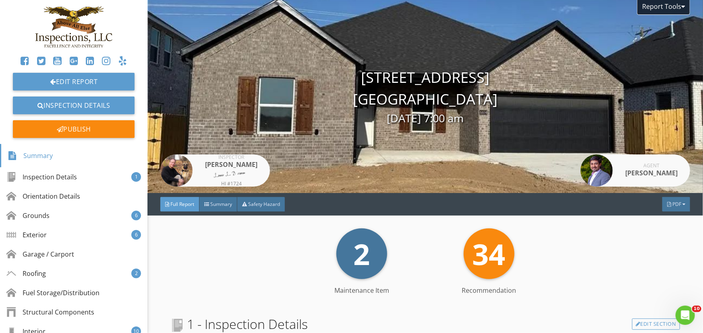
drag, startPoint x: 500, startPoint y: 104, endPoint x: 330, endPoint y: 75, distance: 172.3
click at [330, 75] on div "6604 SW Spindle St Bentonville, AR 72713 08/27/2025 7:00 am" at bounding box center [424, 97] width 555 height 60
copy div "6604 SW Spindle St Bentonville, AR 72713"
click at [68, 290] on div "Fuel Storage/Distribution" at bounding box center [54, 293] width 93 height 10
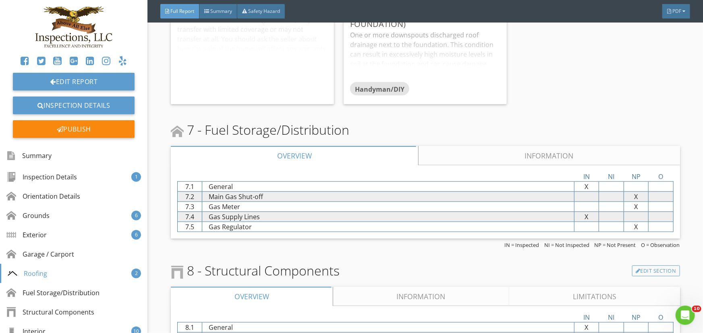
scroll to position [3348, 0]
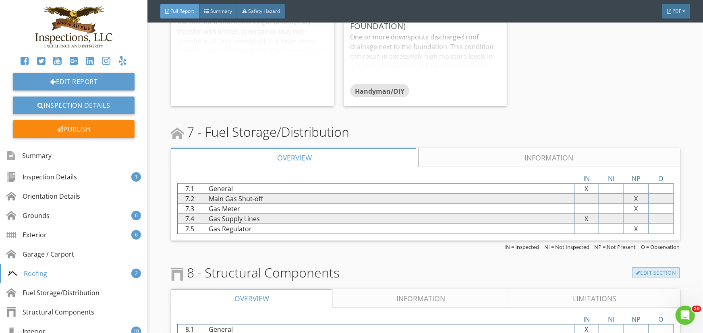
click at [656, 273] on link "Edit Section" at bounding box center [656, 273] width 48 height 11
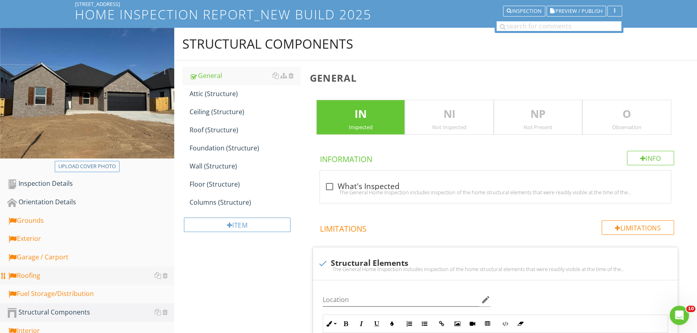
scroll to position [73, 0]
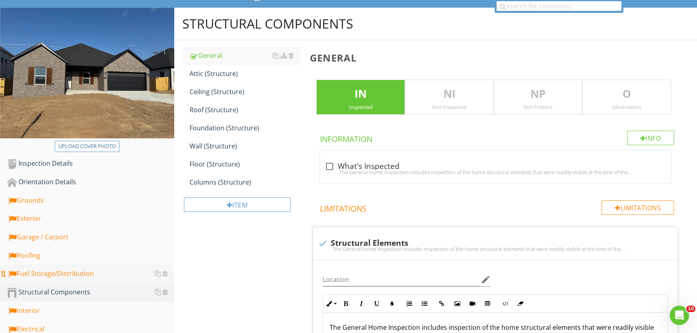
click at [60, 276] on div "Fuel Storage/Distribution" at bounding box center [90, 274] width 167 height 10
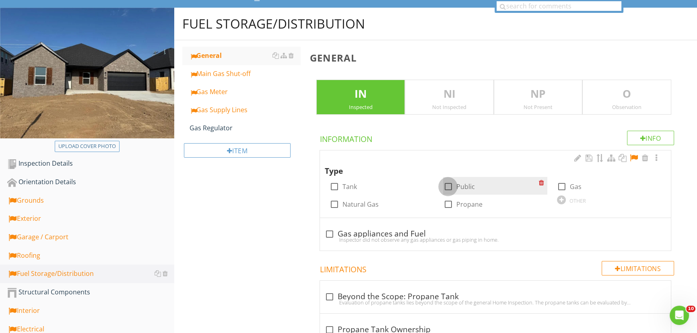
click at [450, 186] on div at bounding box center [448, 187] width 14 height 14
checkbox input "true"
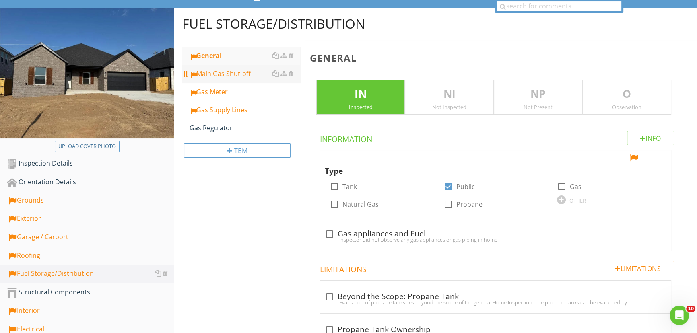
click at [234, 79] on link "Main Gas Shut-off" at bounding box center [245, 74] width 111 height 18
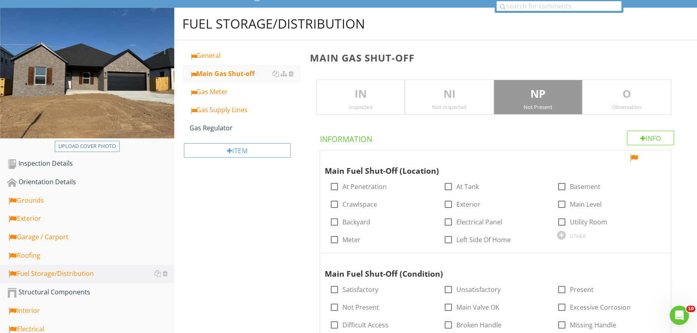
drag, startPoint x: 365, startPoint y: 98, endPoint x: 394, endPoint y: 98, distance: 29.0
click at [365, 98] on p "IN" at bounding box center [361, 94] width 88 height 16
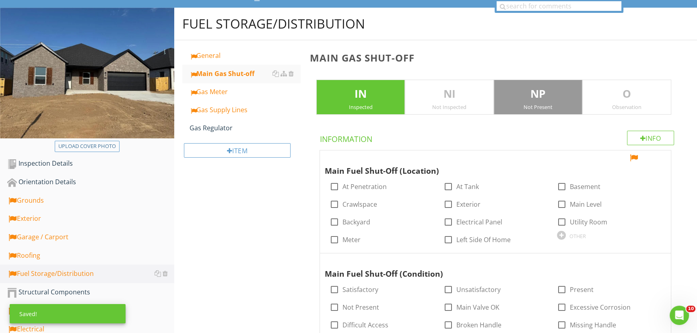
click at [557, 98] on p "NP" at bounding box center [539, 94] width 88 height 16
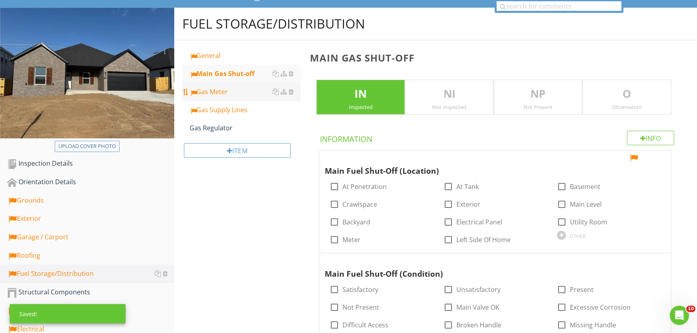
click at [215, 91] on div "Gas Meter" at bounding box center [245, 92] width 111 height 10
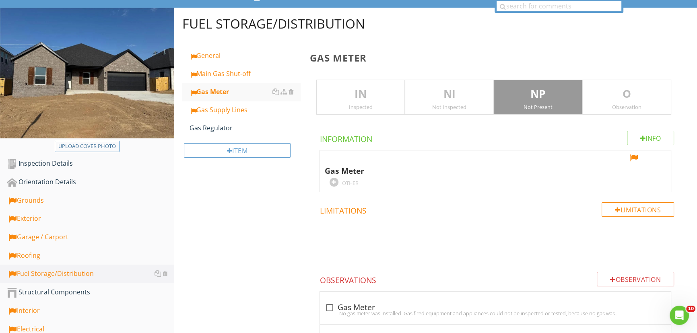
click at [364, 98] on p "IN" at bounding box center [361, 94] width 88 height 16
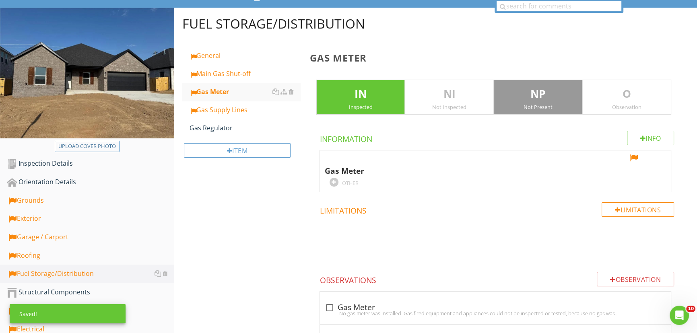
click at [556, 95] on p "NP" at bounding box center [539, 94] width 88 height 16
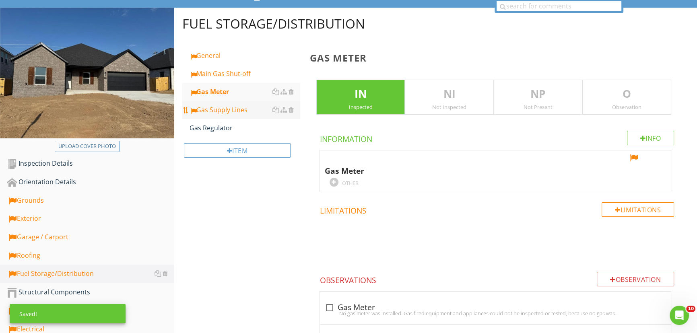
click at [223, 109] on div "Gas Supply Lines" at bounding box center [245, 110] width 111 height 10
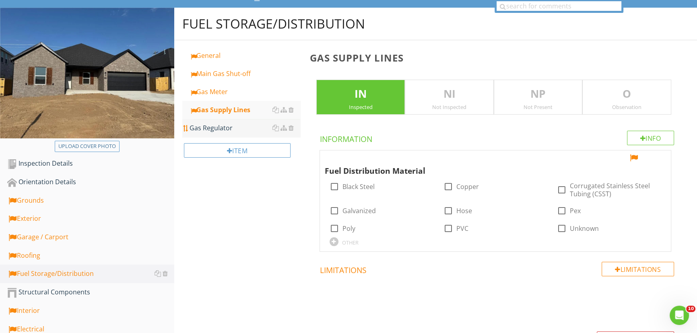
click at [209, 128] on div "Gas Regulator" at bounding box center [245, 128] width 111 height 10
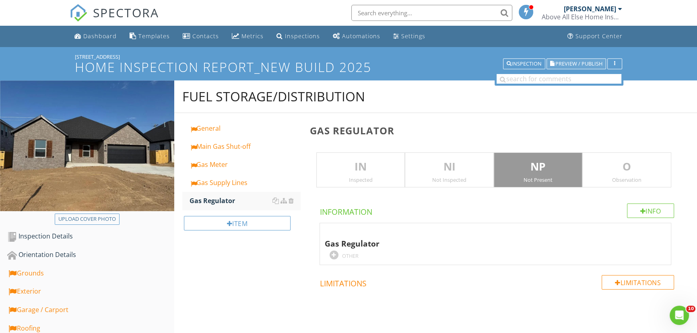
click at [573, 61] on span "Preview / Publish" at bounding box center [579, 63] width 47 height 5
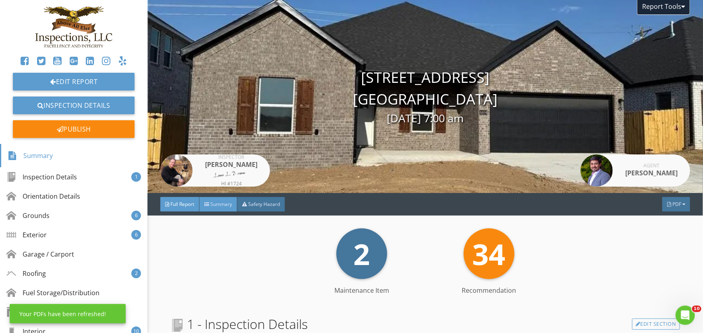
click at [217, 203] on span "Summary" at bounding box center [221, 204] width 22 height 7
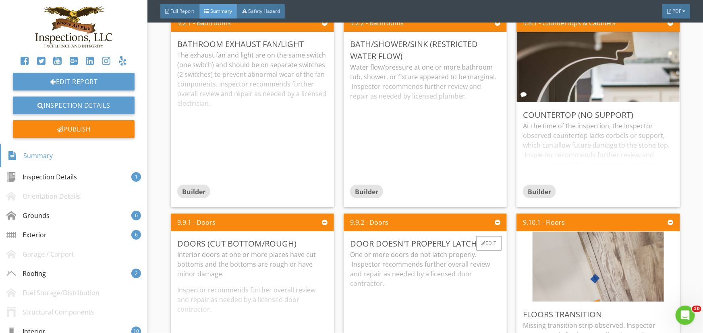
scroll to position [1611, 0]
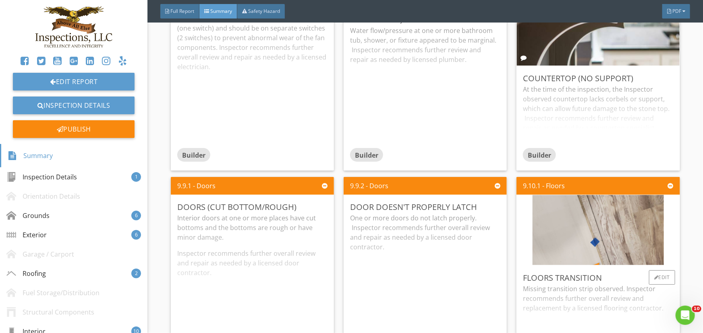
click at [559, 305] on div "Missing transition strip observed. Inspector recommends further overall review …" at bounding box center [598, 316] width 150 height 64
click at [654, 278] on div "Edit" at bounding box center [662, 278] width 26 height 14
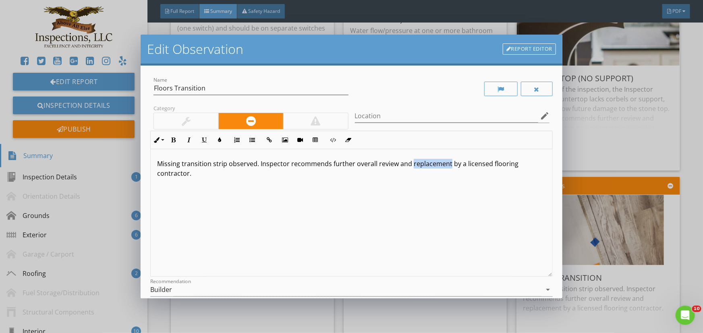
drag, startPoint x: 409, startPoint y: 166, endPoint x: 447, endPoint y: 163, distance: 37.5
click at [447, 163] on p "Missing transition strip observed. Inspector recommends further overall review …" at bounding box center [351, 168] width 389 height 19
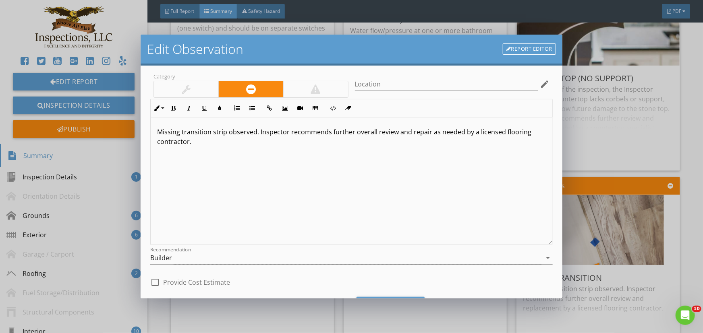
scroll to position [73, 0]
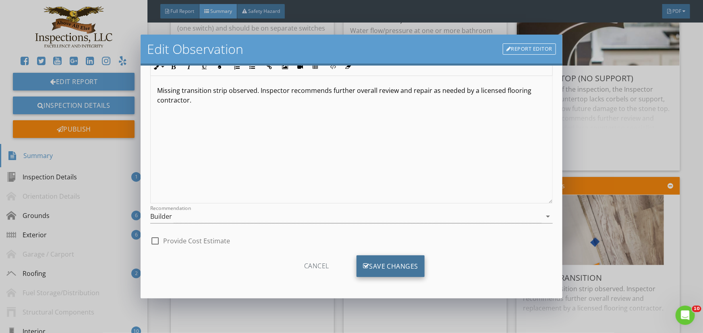
click at [391, 264] on div "Save Changes" at bounding box center [390, 267] width 68 height 22
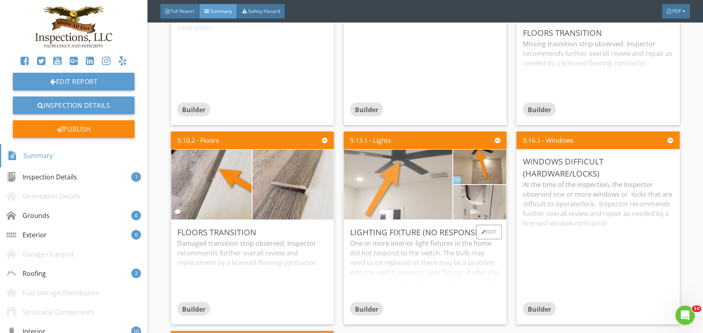
scroll to position [1867, 0]
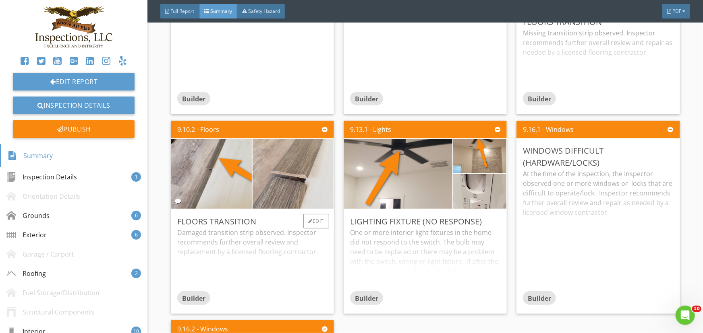
click at [254, 262] on div "Damaged transition strip observed. Inspector recommends further overall review …" at bounding box center [252, 260] width 150 height 64
click at [311, 218] on div "Edit" at bounding box center [316, 221] width 26 height 14
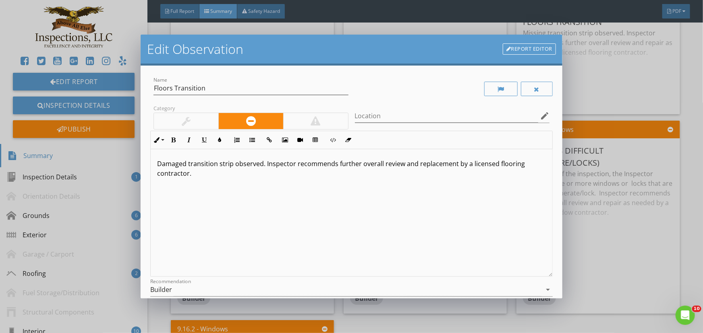
click at [190, 175] on p "Damaged transition strip observed. Inspector recommends further overall review …" at bounding box center [351, 168] width 389 height 19
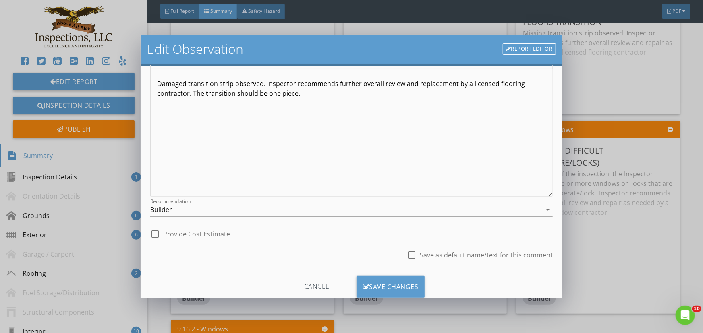
scroll to position [101, 0]
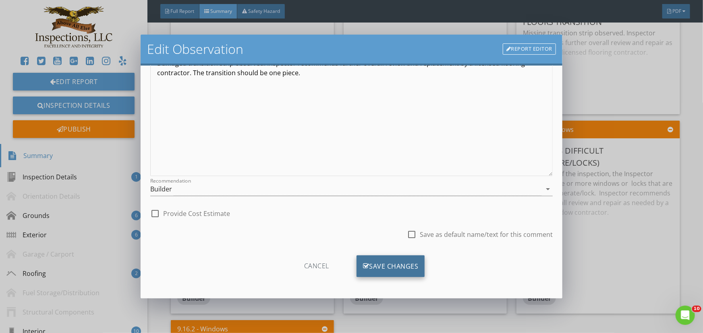
click at [387, 264] on div "Save Changes" at bounding box center [390, 267] width 68 height 22
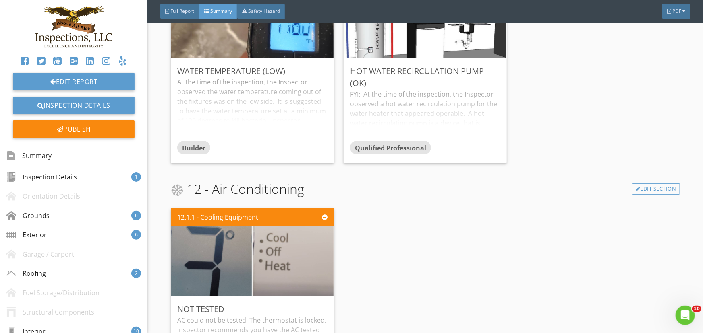
scroll to position [2672, 0]
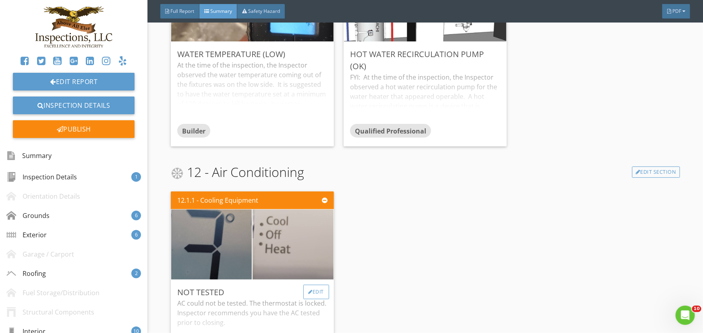
click at [317, 288] on div "Edit" at bounding box center [316, 292] width 26 height 14
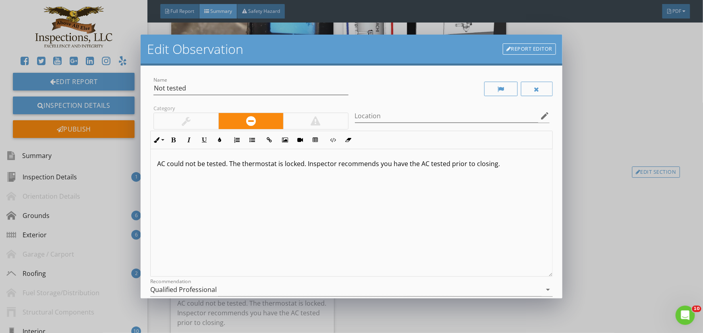
click at [280, 166] on p "AC could not be tested. The thermostat is locked. Inspector recommends you have…" at bounding box center [351, 164] width 389 height 10
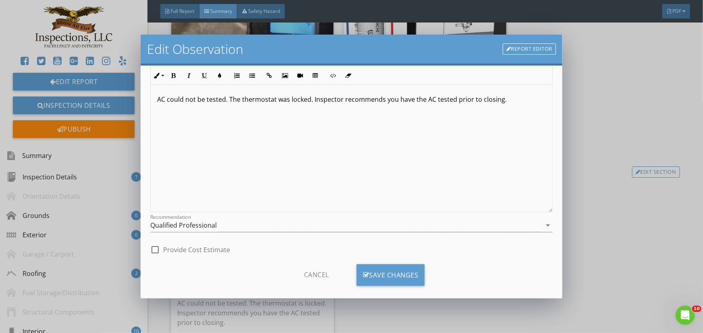
scroll to position [73, 0]
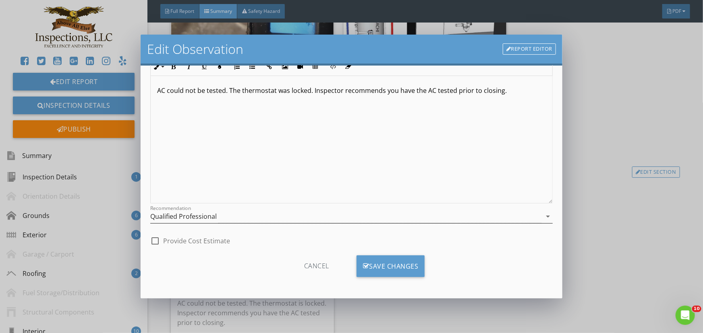
click at [543, 216] on icon "arrow_drop_down" at bounding box center [548, 217] width 10 height 10
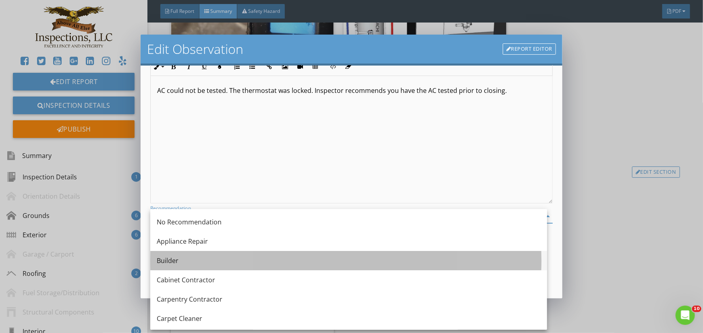
click at [169, 260] on div "Builder" at bounding box center [349, 261] width 384 height 10
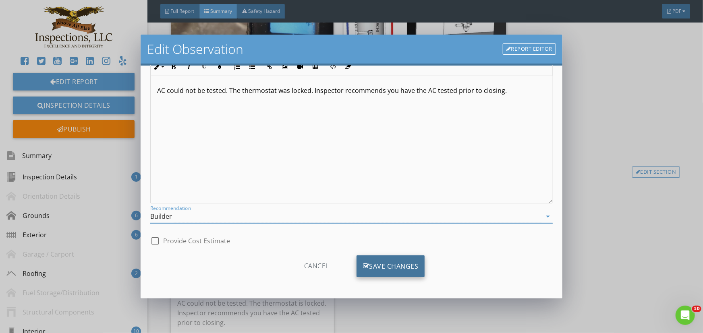
click at [387, 266] on div "Save Changes" at bounding box center [390, 267] width 68 height 22
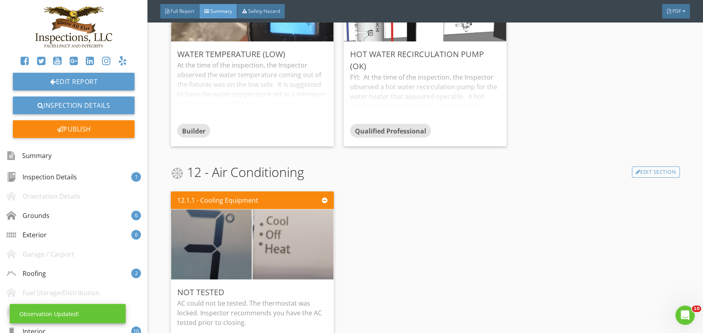
scroll to position [0, 0]
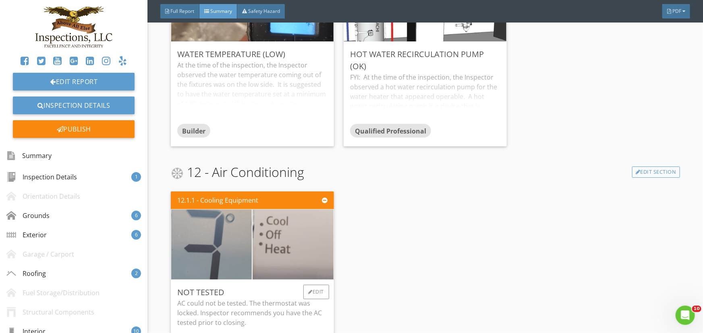
click at [236, 234] on img at bounding box center [211, 244] width 202 height 151
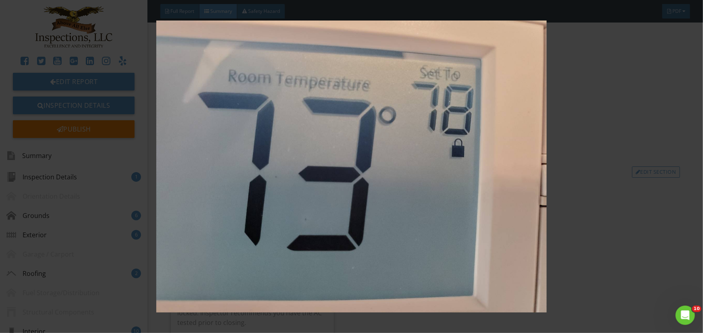
click at [236, 234] on img at bounding box center [351, 167] width 643 height 292
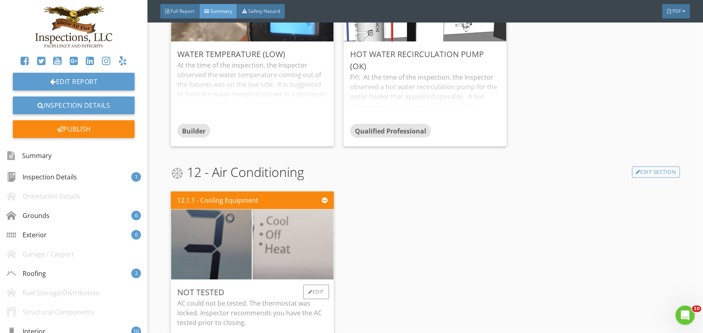
click at [280, 240] on img at bounding box center [293, 244] width 202 height 151
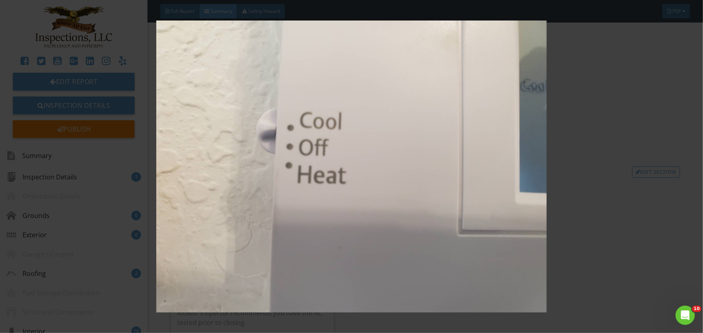
click at [280, 240] on img at bounding box center [351, 167] width 643 height 292
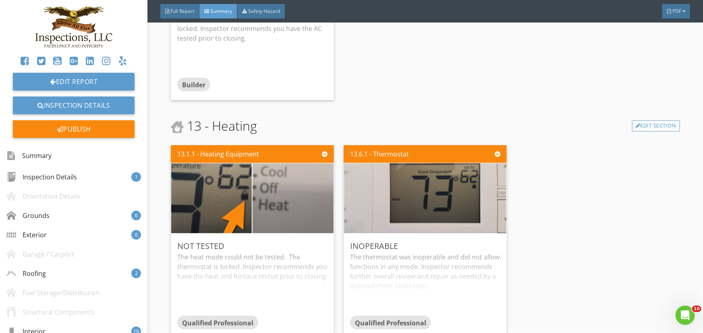
scroll to position [2965, 0]
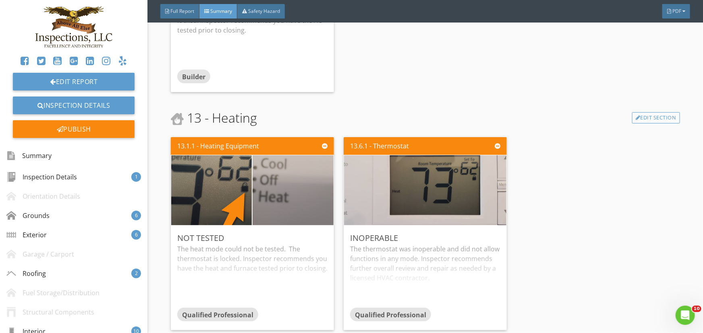
click at [280, 240] on div "Not tested" at bounding box center [252, 238] width 150 height 12
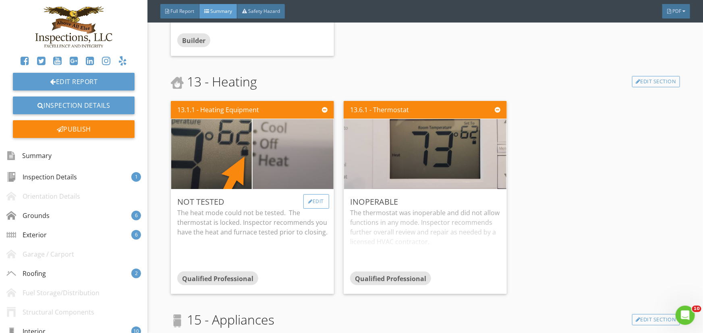
scroll to position [3002, 0]
click at [314, 199] on div "Edit" at bounding box center [316, 201] width 26 height 14
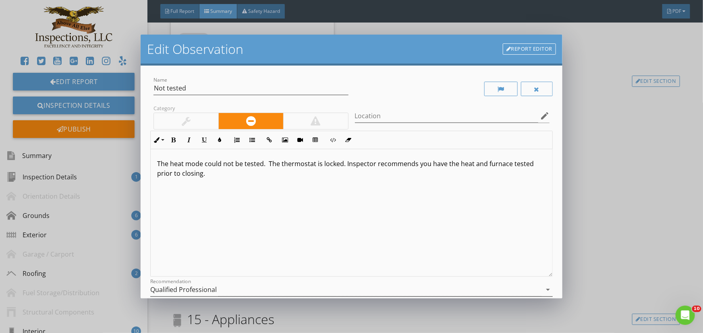
click at [543, 288] on icon "arrow_drop_down" at bounding box center [548, 290] width 10 height 10
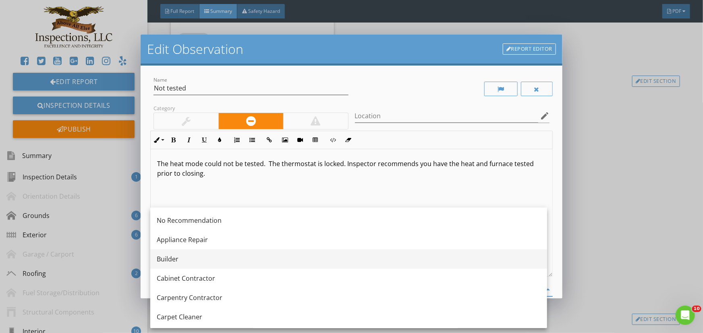
click at [167, 258] on div "Builder" at bounding box center [349, 259] width 384 height 10
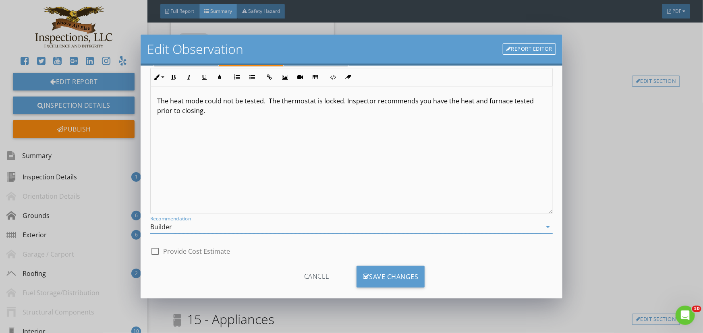
scroll to position [73, 0]
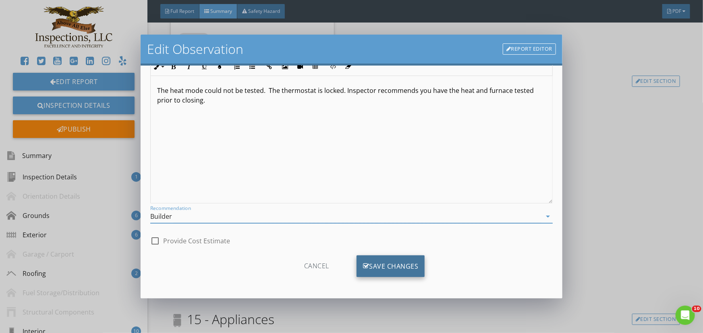
click at [385, 264] on div "Save Changes" at bounding box center [390, 267] width 68 height 22
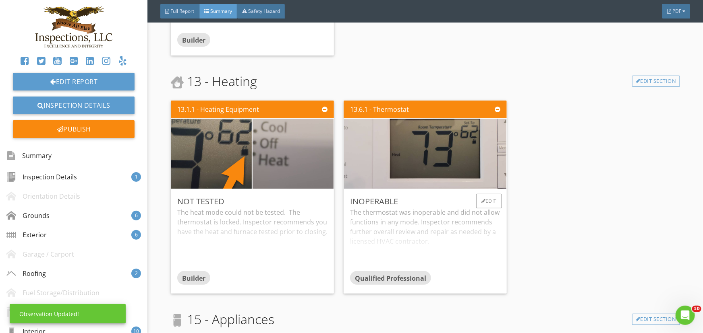
click at [395, 238] on div "The thermostat was inoperable and did not allow functions in any mode. Inspecto…" at bounding box center [425, 240] width 150 height 64
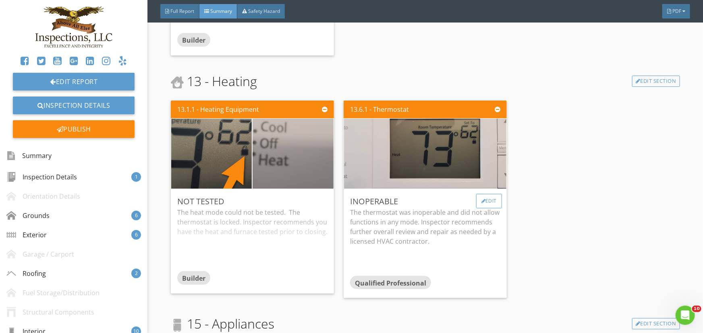
click at [490, 199] on div "Edit" at bounding box center [489, 201] width 26 height 14
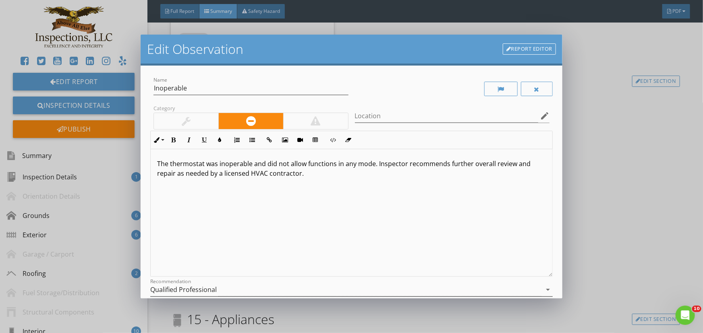
click at [543, 288] on icon "arrow_drop_down" at bounding box center [548, 290] width 10 height 10
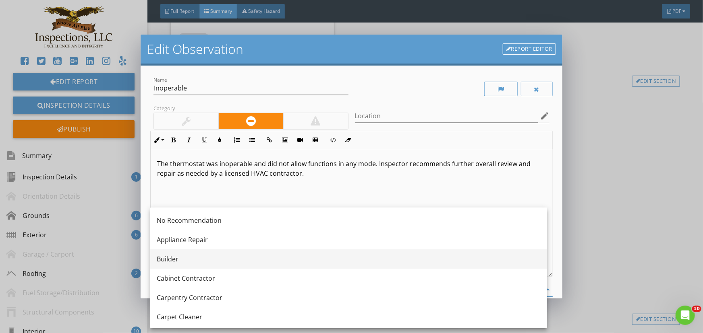
click at [185, 258] on div "Builder" at bounding box center [349, 259] width 384 height 10
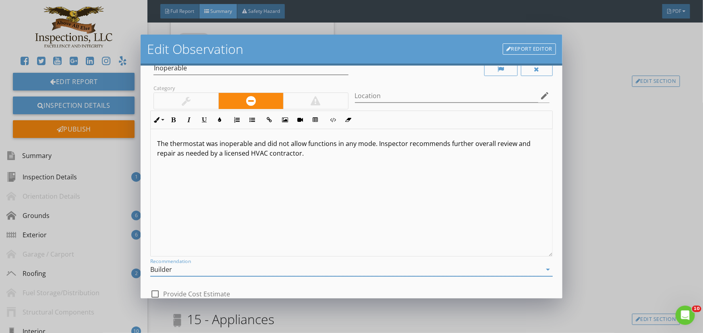
scroll to position [73, 0]
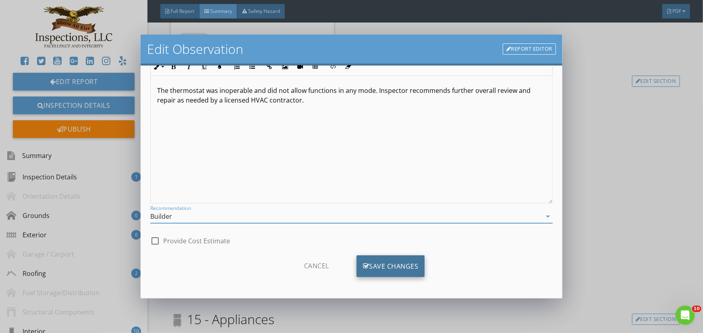
click at [397, 267] on div "Save Changes" at bounding box center [390, 267] width 68 height 22
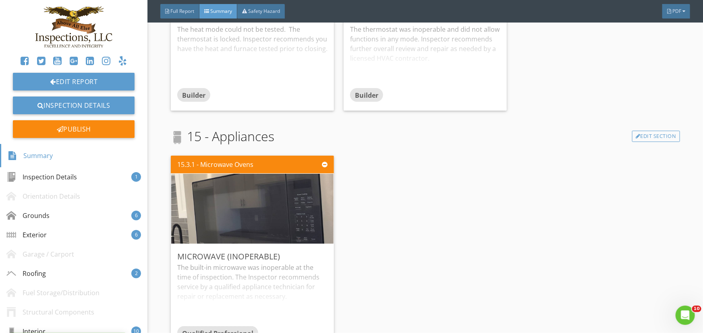
scroll to position [3222, 0]
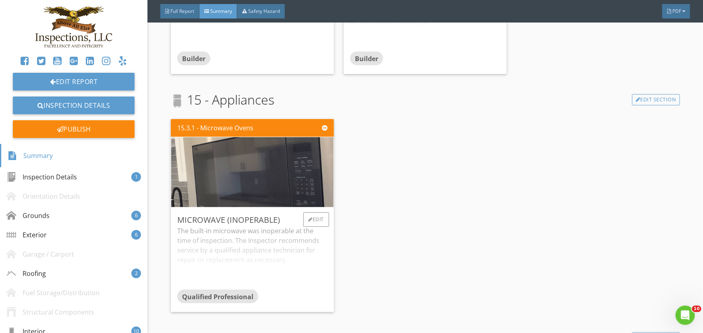
click at [272, 269] on div "The built-in microwave was inoperable at the time of inspection. The Inspector …" at bounding box center [252, 258] width 150 height 64
click at [319, 216] on div "Edit" at bounding box center [316, 220] width 26 height 14
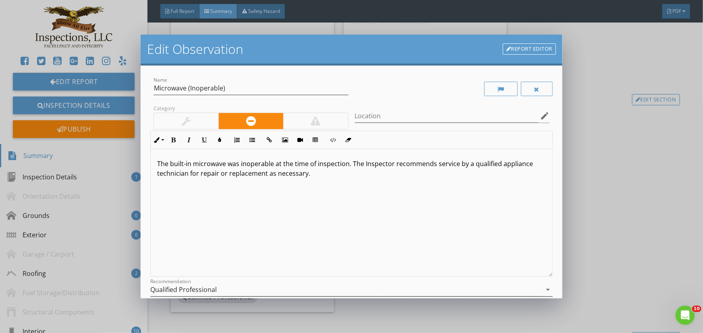
click at [543, 289] on icon "arrow_drop_down" at bounding box center [548, 290] width 10 height 10
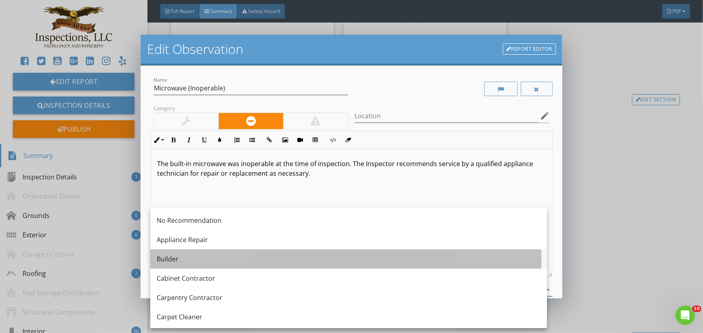
click at [177, 259] on div "Builder" at bounding box center [349, 259] width 384 height 10
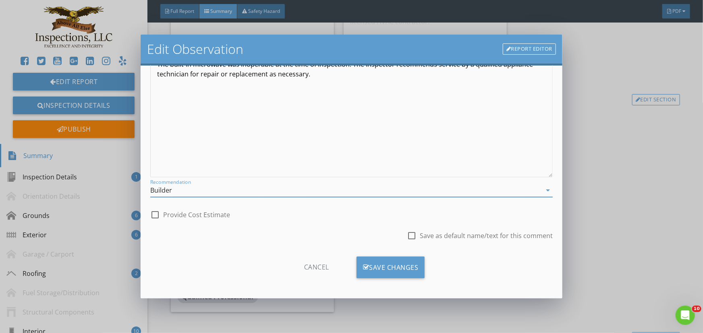
scroll to position [101, 0]
click at [401, 266] on div "Save Changes" at bounding box center [390, 267] width 68 height 22
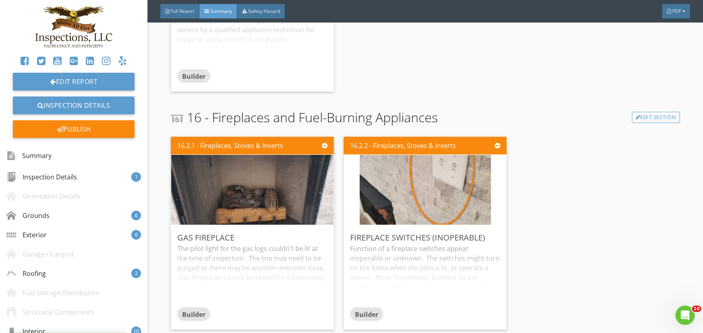
scroll to position [3447, 0]
click at [403, 282] on div "Function of a fireplace switches appear inoperable or unknown. The switches mig…" at bounding box center [425, 276] width 150 height 64
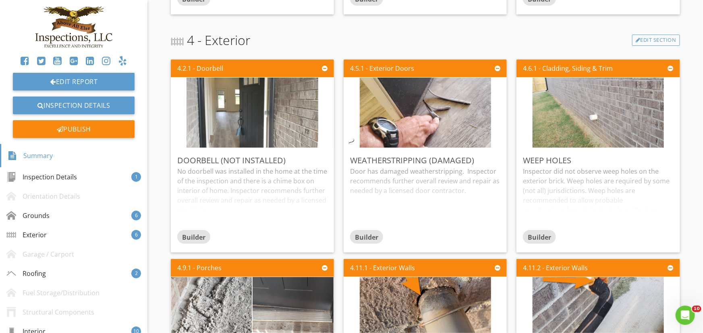
scroll to position [0, 0]
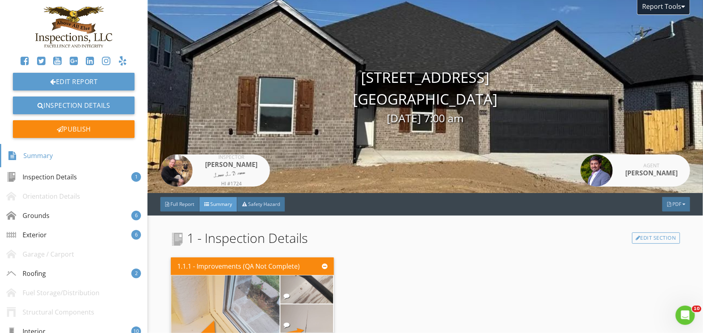
click at [229, 202] on span "Summary" at bounding box center [221, 204] width 22 height 7
click at [177, 201] on span "Full Report" at bounding box center [182, 204] width 24 height 7
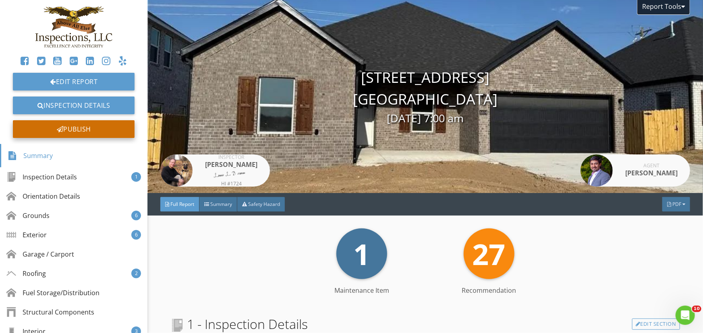
click at [106, 128] on div "Publish" at bounding box center [74, 129] width 122 height 18
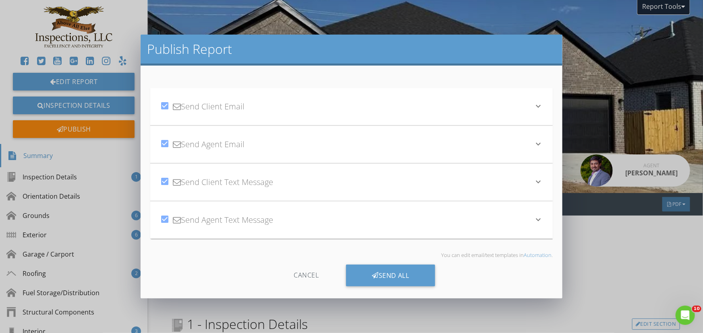
click at [533, 107] on icon "keyboard_arrow_down" at bounding box center [538, 106] width 10 height 10
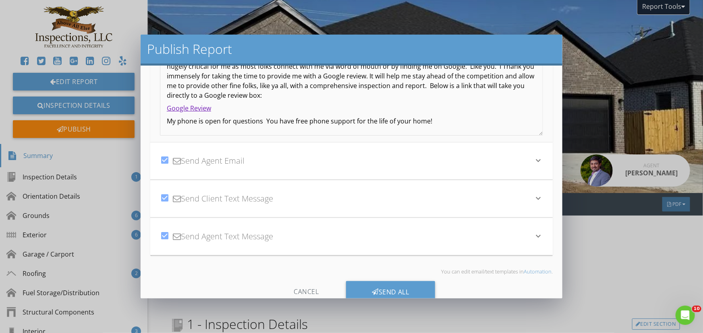
scroll to position [182, 0]
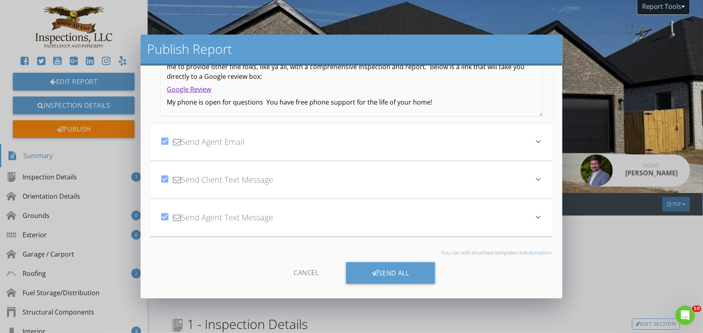
click at [533, 142] on icon "keyboard_arrow_down" at bounding box center [538, 142] width 10 height 10
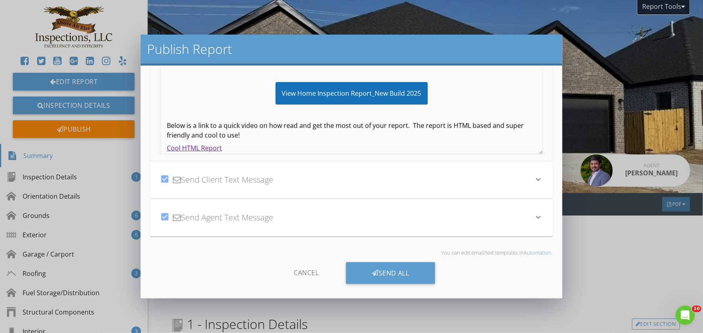
scroll to position [181, 0]
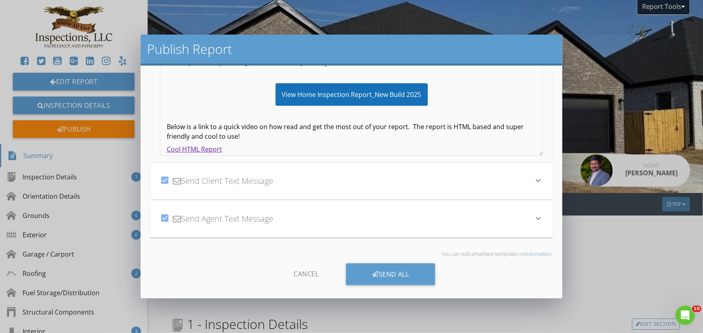
click at [535, 181] on icon "keyboard_arrow_down" at bounding box center [538, 181] width 10 height 10
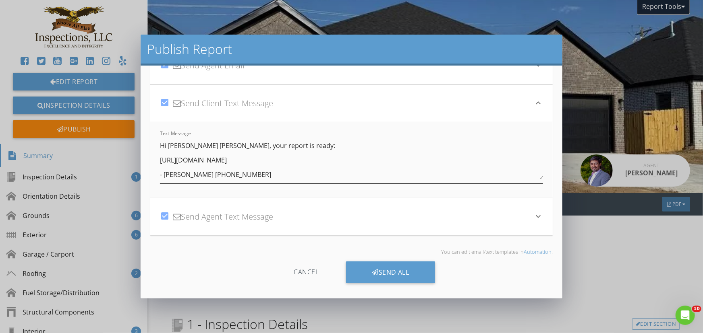
scroll to position [78, 0]
click at [533, 217] on icon "keyboard_arrow_down" at bounding box center [538, 218] width 10 height 10
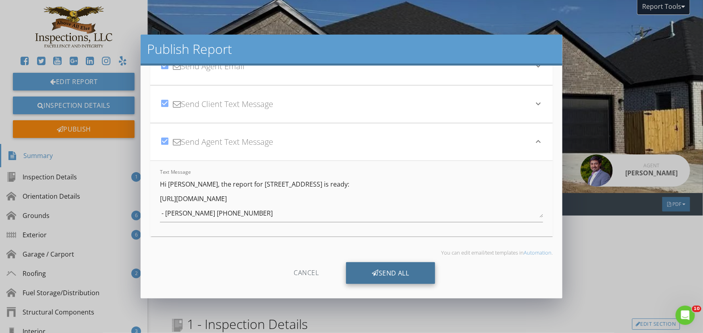
click at [408, 272] on div "Send All" at bounding box center [390, 274] width 89 height 22
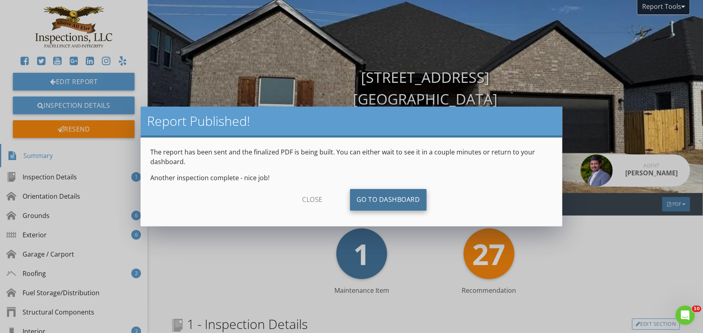
click at [398, 199] on link "Go To Dashboard" at bounding box center [388, 200] width 77 height 22
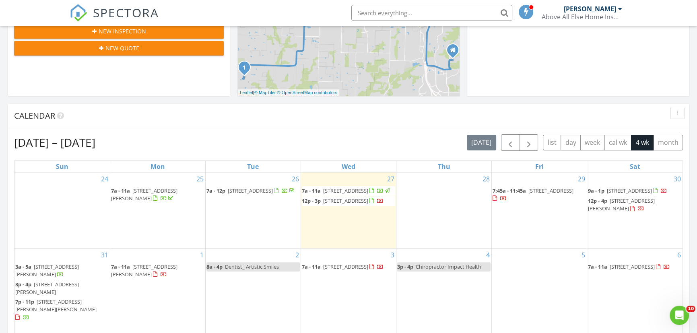
scroll to position [293, 0]
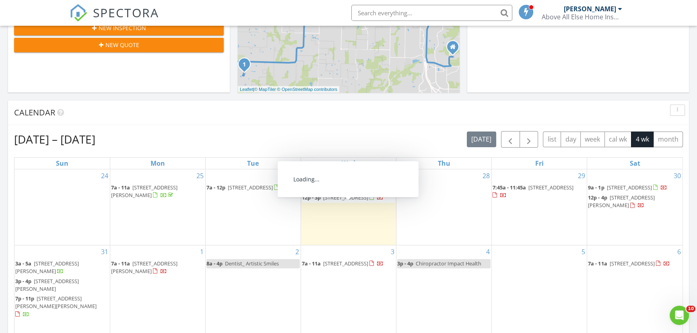
click at [342, 201] on span "921 Reading RR Ln, Centerton 72719" at bounding box center [345, 197] width 45 height 7
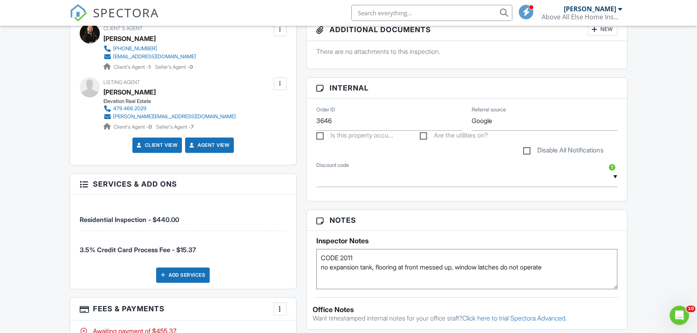
click at [281, 306] on div at bounding box center [280, 309] width 8 height 8
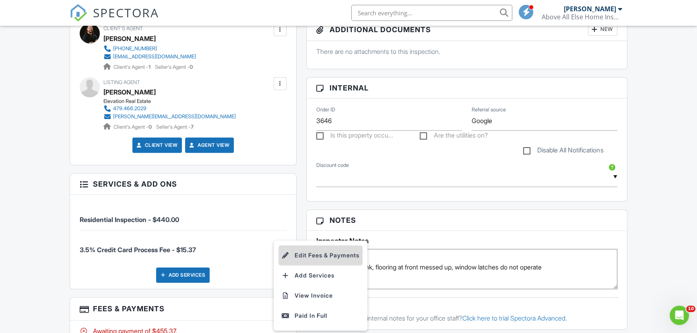
click at [322, 254] on li "Edit Fees & Payments" at bounding box center [321, 256] width 84 height 20
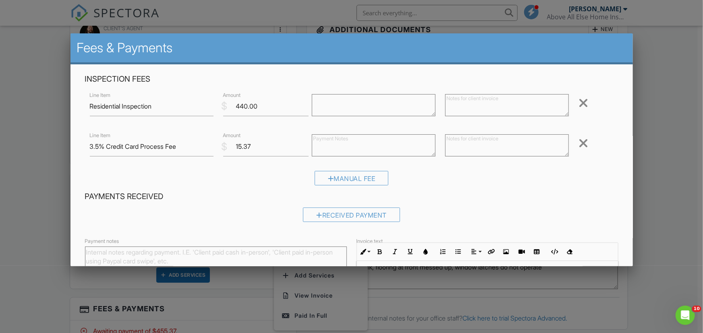
click at [578, 141] on div at bounding box center [583, 143] width 10 height 13
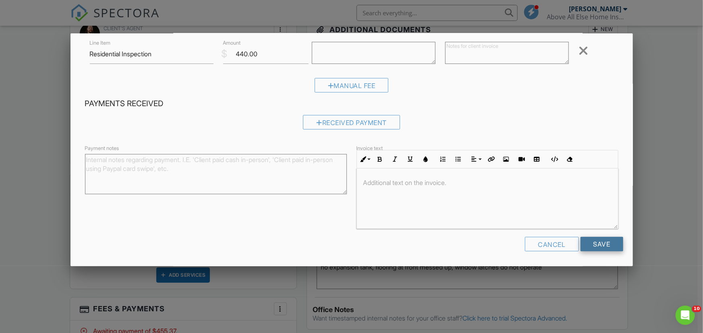
click at [593, 238] on input "Save" at bounding box center [601, 244] width 43 height 14
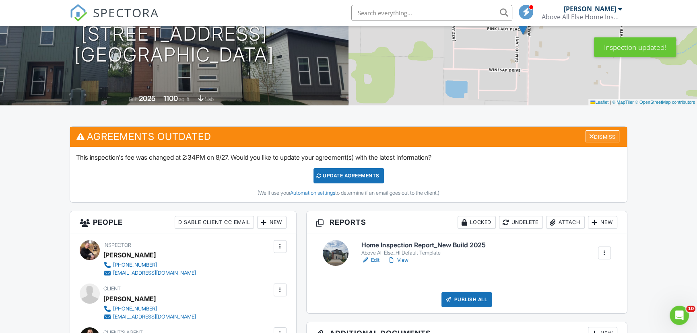
click at [604, 133] on div "Dismiss" at bounding box center [603, 136] width 34 height 12
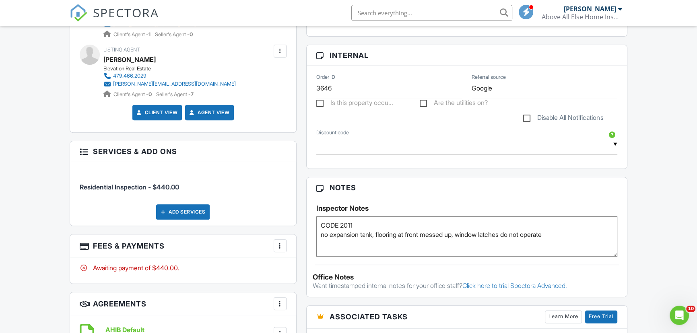
scroll to position [366, 0]
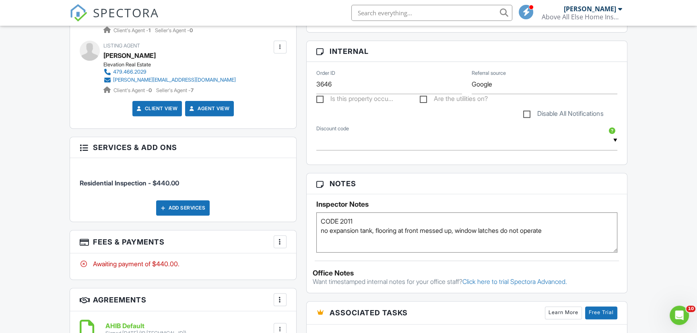
click at [280, 242] on div at bounding box center [280, 242] width 8 height 8
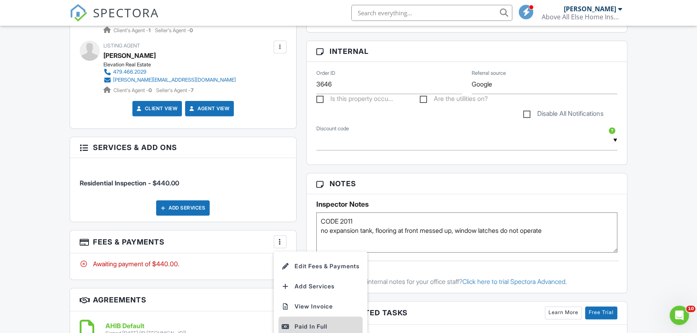
click at [319, 326] on div "Paid In Full" at bounding box center [321, 327] width 78 height 10
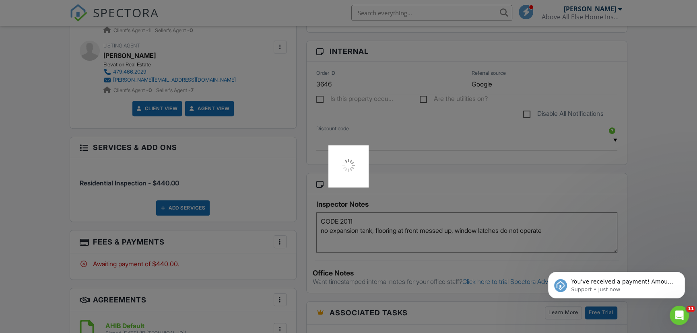
scroll to position [0, 0]
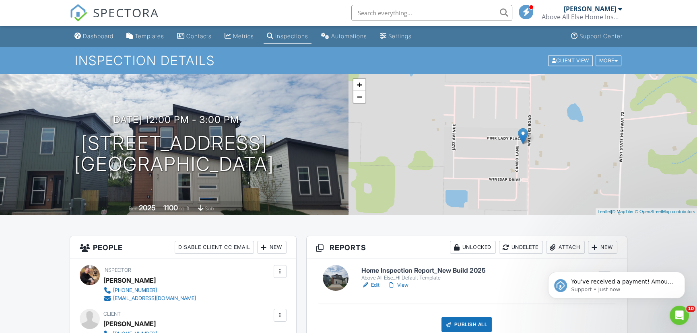
click at [402, 286] on link "View" at bounding box center [398, 285] width 21 height 8
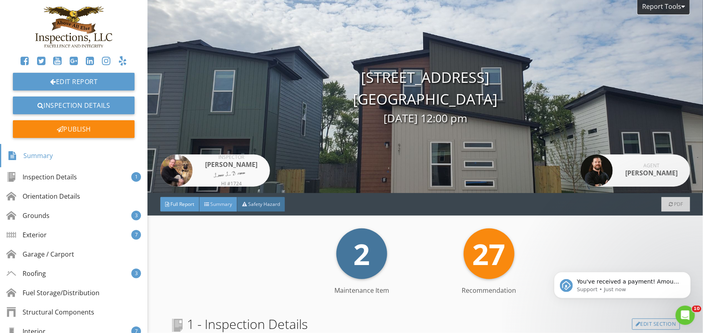
click at [214, 205] on span "Summary" at bounding box center [221, 204] width 22 height 7
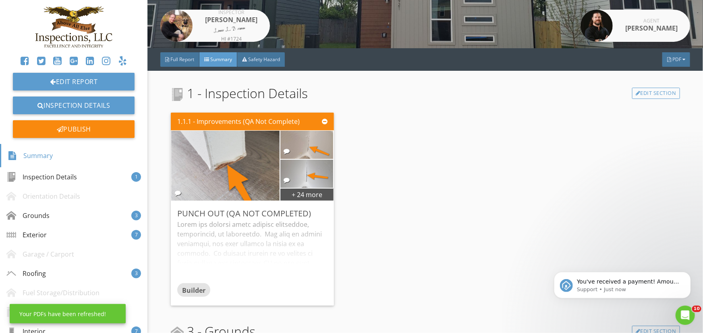
scroll to position [146, 0]
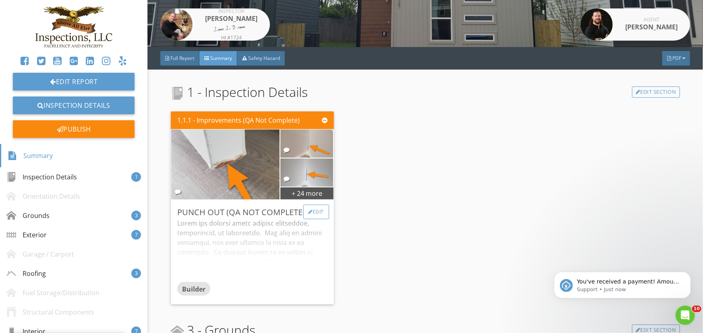
click at [315, 211] on div "Edit" at bounding box center [316, 212] width 26 height 14
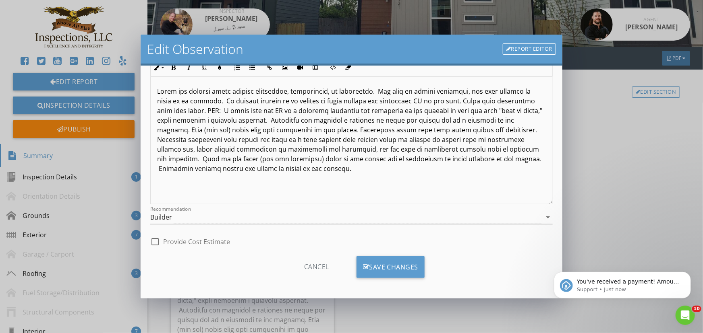
scroll to position [73, 0]
click at [402, 262] on div "Save Changes" at bounding box center [390, 267] width 68 height 22
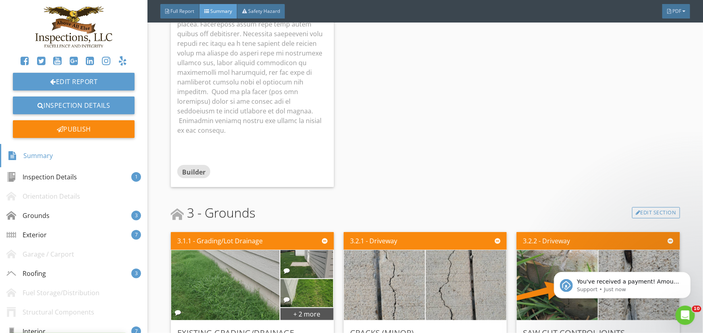
scroll to position [512, 0]
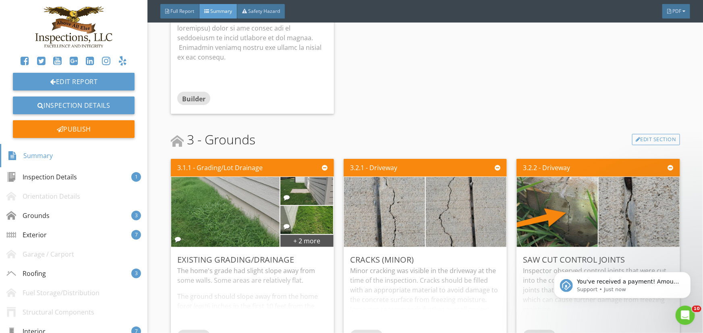
click at [336, 262] on div "3.1.1 - Grading/Lot Drainage + 2 more Existing Grading/Drainage The home's grad…" at bounding box center [256, 256] width 170 height 200
click at [324, 266] on div "The home's grade had slight slope away from some walls. Some areas are relative…" at bounding box center [252, 298] width 150 height 64
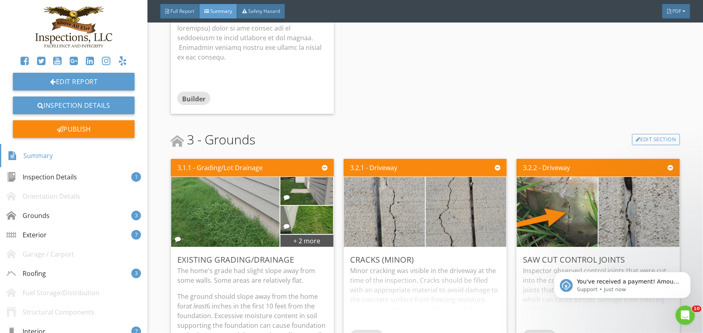
click at [510, 286] on div "3.2.2 - Driveway Saw Cut Control Joints Inspector observed control joints that …" at bounding box center [595, 290] width 170 height 269
click at [687, 272] on icon "Dismiss notification" at bounding box center [688, 274] width 4 height 4
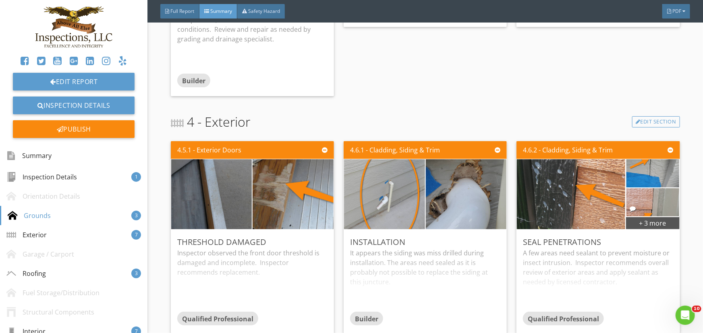
scroll to position [842, 0]
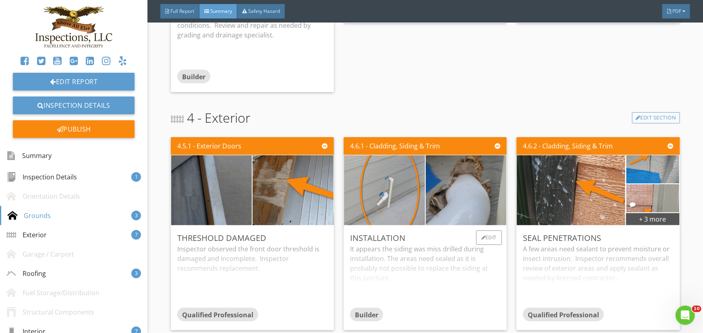
click at [439, 287] on div "It appears the siding was miss drilled during installation. The areas need seal…" at bounding box center [425, 276] width 150 height 64
click at [486, 231] on div "Edit" at bounding box center [489, 238] width 26 height 14
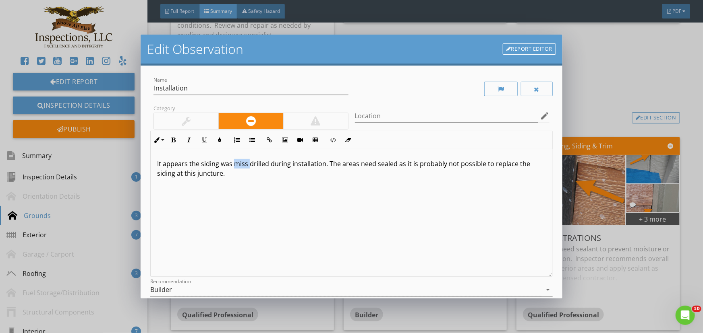
drag, startPoint x: 232, startPoint y: 165, endPoint x: 248, endPoint y: 163, distance: 16.2
click at [248, 163] on p "It appears the siding was miss drilled during installation. The areas need seal…" at bounding box center [351, 168] width 389 height 19
drag, startPoint x: 451, startPoint y: 165, endPoint x: 476, endPoint y: 166, distance: 25.0
click at [476, 166] on p "It appears the siding was misdrilled during installation. The areas need sealed…" at bounding box center [351, 168] width 389 height 19
click at [262, 175] on p "It appears the siding was misdrilled during installation. The areas need sealed…" at bounding box center [351, 168] width 389 height 19
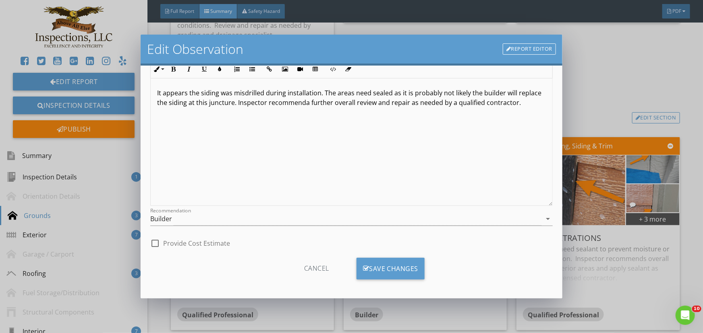
scroll to position [73, 0]
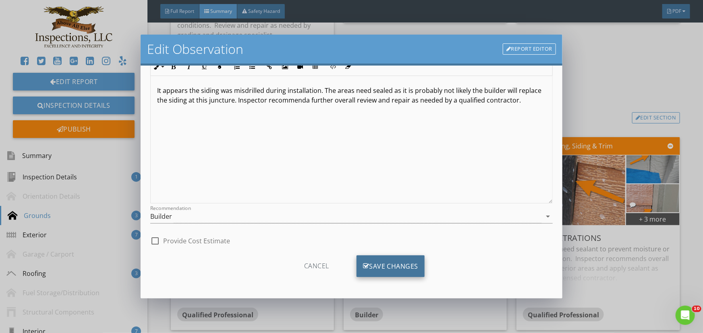
click at [403, 267] on div "Save Changes" at bounding box center [390, 267] width 68 height 22
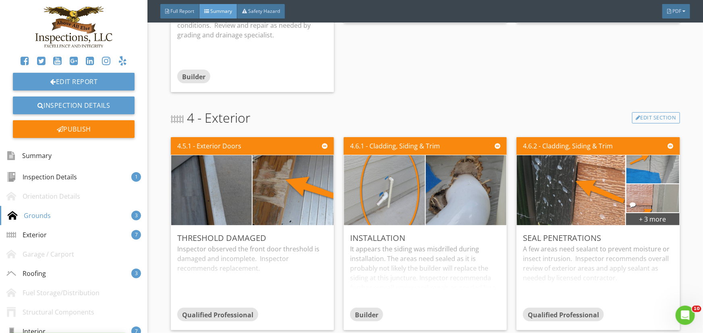
scroll to position [0, 0]
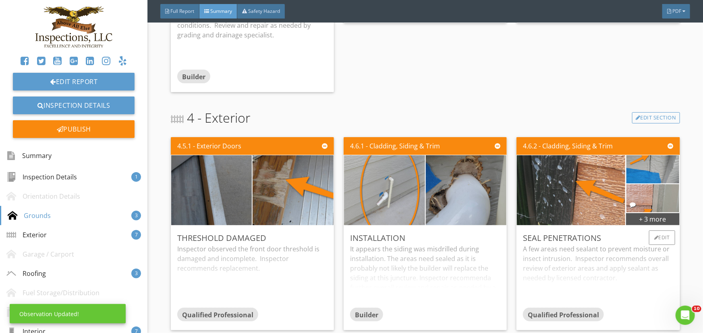
click at [610, 266] on div "A few areas need sealant to prevent moisture or insect intrusion. Inspector rec…" at bounding box center [598, 276] width 150 height 64
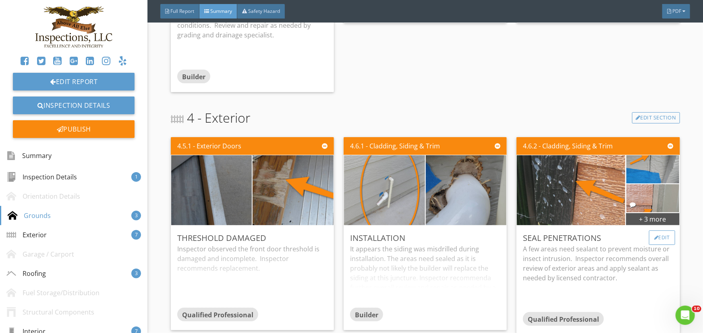
click at [662, 231] on div "Edit" at bounding box center [662, 238] width 26 height 14
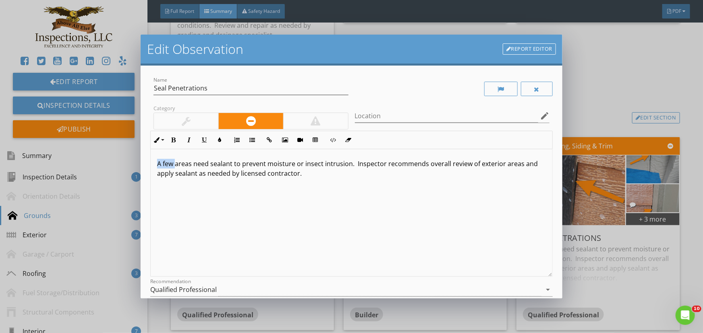
drag, startPoint x: 174, startPoint y: 165, endPoint x: 140, endPoint y: 162, distance: 34.7
click at [140, 162] on div "Edit Observation Report Editor Name Seal Penetrations Category Location edit In…" at bounding box center [351, 166] width 703 height 333
click at [315, 166] on p "One or more areas need sealant to prevent moisture or insect intrusion. Inspect…" at bounding box center [351, 168] width 389 height 19
click at [316, 165] on p "One or more areas need sealant to prevent moisture or insect intrusion. Inspect…" at bounding box center [351, 168] width 389 height 19
drag, startPoint x: 317, startPoint y: 165, endPoint x: 341, endPoint y: 164, distance: 24.6
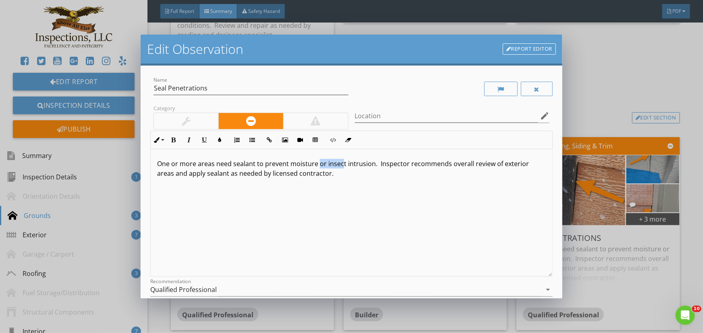
click at [341, 164] on p "One or more areas need sealant to prevent moisture or insect intrusion. Inspect…" at bounding box center [351, 168] width 389 height 19
click at [306, 176] on p "One or more areas need sealant to prevent moisture intrusion. Inspector recomme…" at bounding box center [351, 168] width 389 height 19
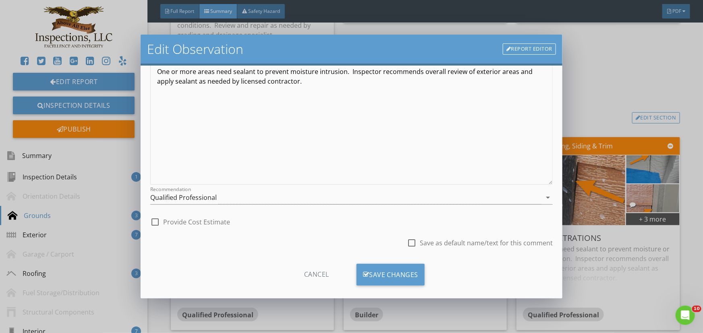
scroll to position [101, 0]
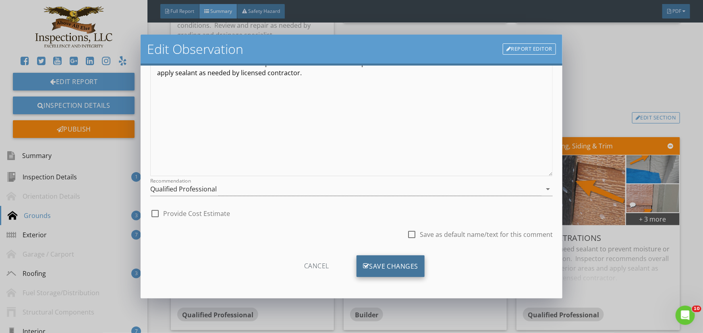
click at [384, 265] on div "Save Changes" at bounding box center [390, 267] width 68 height 22
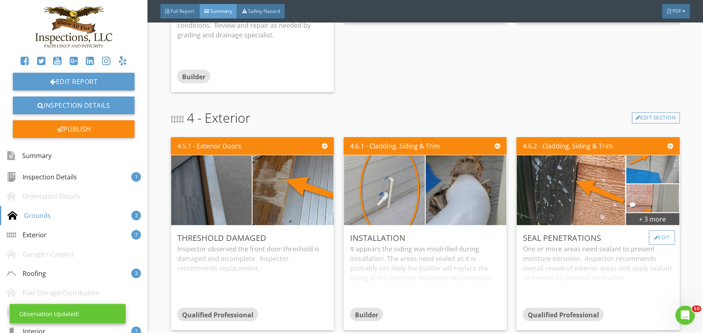
click at [661, 231] on div "Edit" at bounding box center [662, 238] width 26 height 14
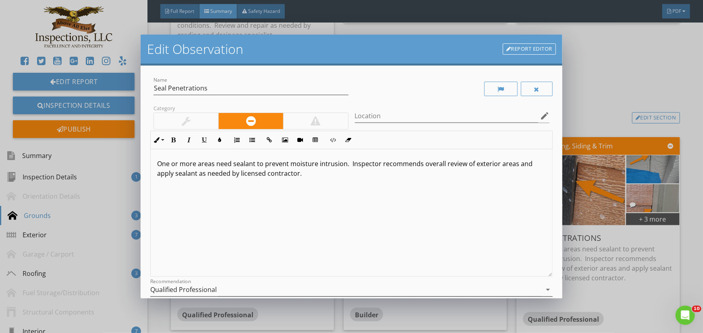
click at [543, 290] on icon "arrow_drop_down" at bounding box center [548, 290] width 10 height 10
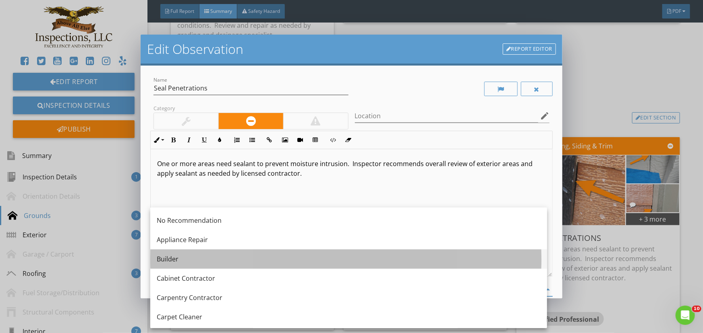
click at [174, 257] on div "Builder" at bounding box center [349, 259] width 384 height 10
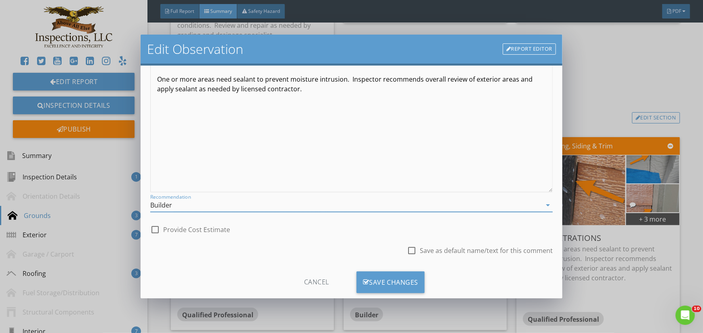
scroll to position [101, 0]
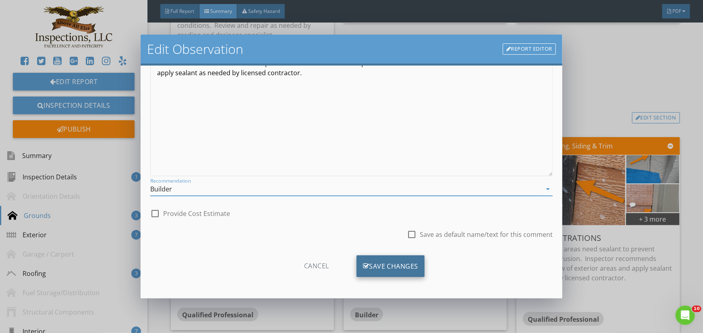
click at [378, 267] on div "Save Changes" at bounding box center [390, 267] width 68 height 22
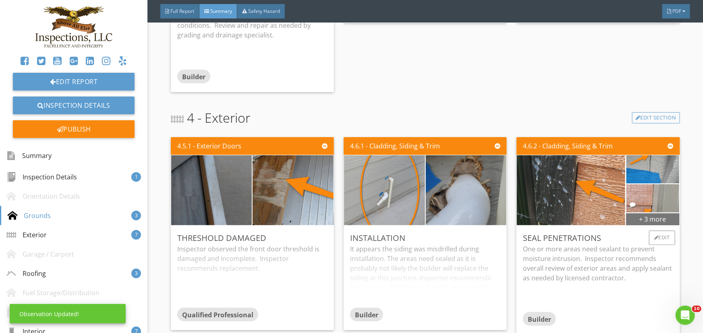
click at [645, 213] on div "+ 3 more" at bounding box center [652, 219] width 53 height 13
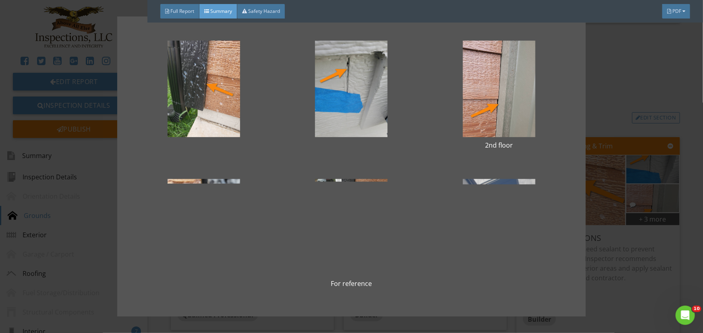
scroll to position [2, 0]
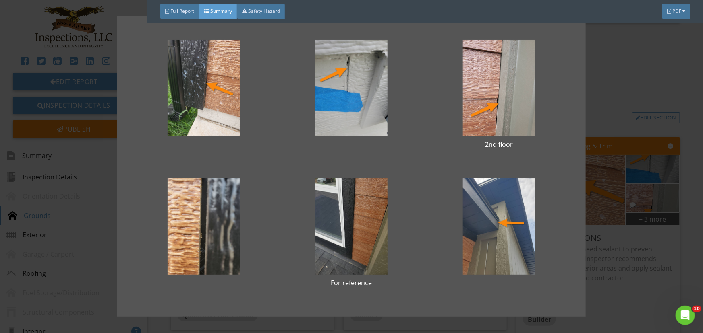
click at [695, 250] on div "2nd floor For reference" at bounding box center [351, 166] width 703 height 333
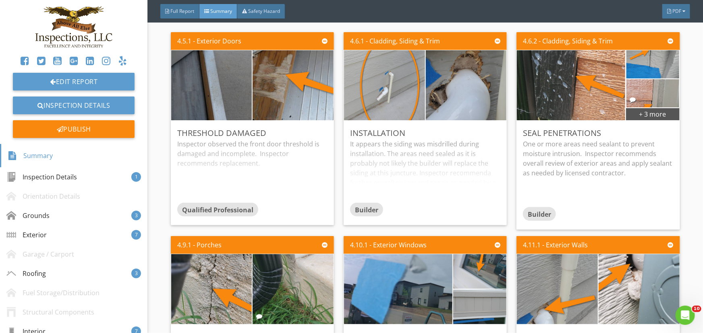
scroll to position [952, 0]
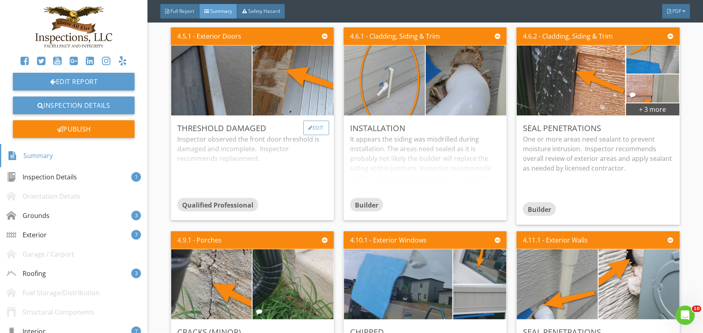
click at [317, 121] on div "Edit" at bounding box center [316, 128] width 26 height 14
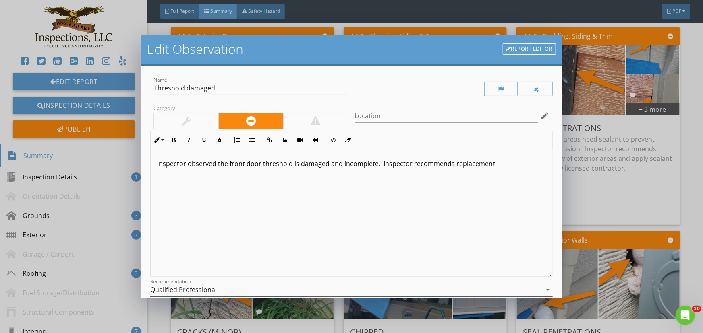
click at [543, 289] on icon "arrow_drop_down" at bounding box center [548, 290] width 10 height 10
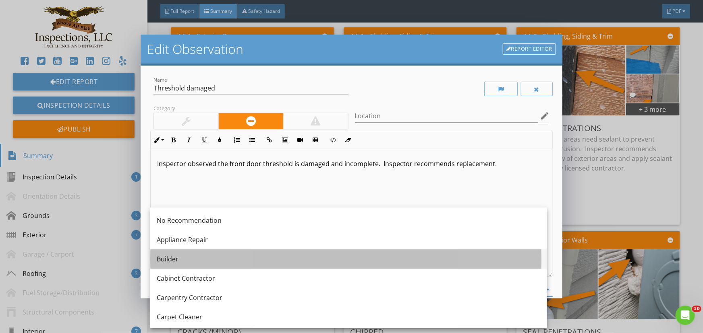
click at [170, 256] on div "Builder" at bounding box center [349, 259] width 384 height 10
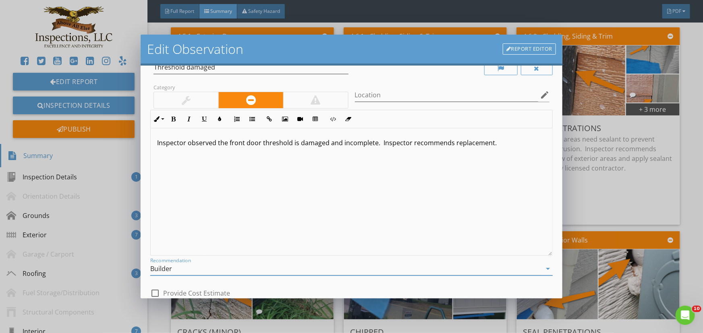
scroll to position [73, 0]
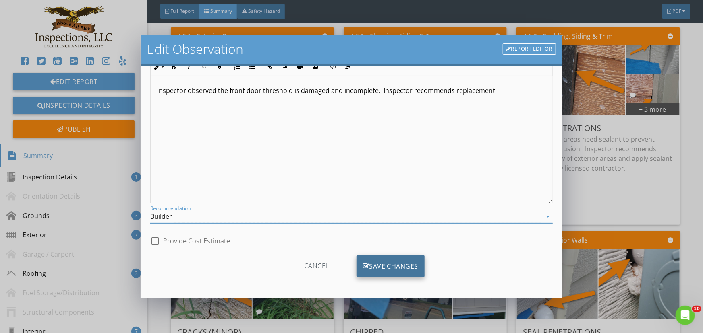
click at [396, 265] on div "Save Changes" at bounding box center [390, 267] width 68 height 22
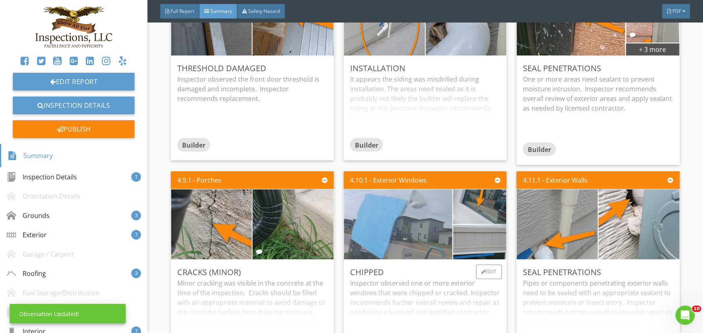
scroll to position [1025, 0]
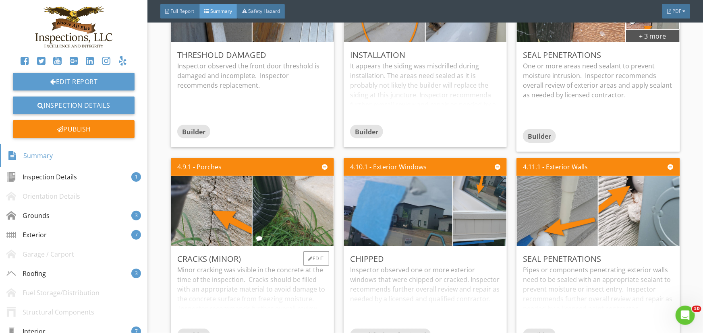
click at [242, 291] on div "Minor cracking was visible in the concrete at the time of the inspection. Crack…" at bounding box center [252, 297] width 150 height 64
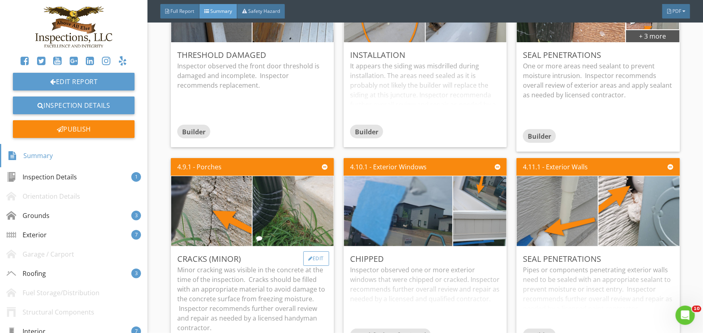
click at [314, 252] on div "Edit" at bounding box center [316, 259] width 26 height 14
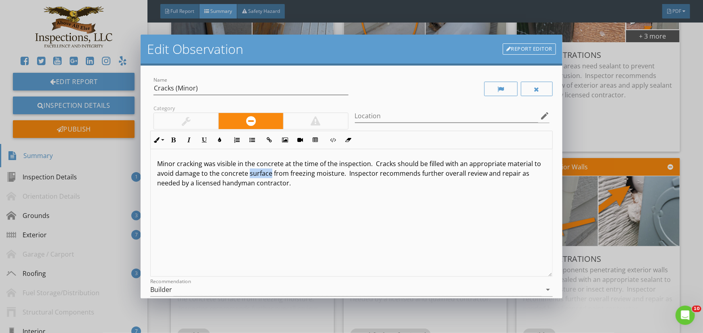
drag, startPoint x: 257, startPoint y: 176, endPoint x: 278, endPoint y: 176, distance: 20.5
click at [278, 176] on p "Minor cracking was visible in the concrete at the time of the inspection. Crack…" at bounding box center [351, 178] width 389 height 39
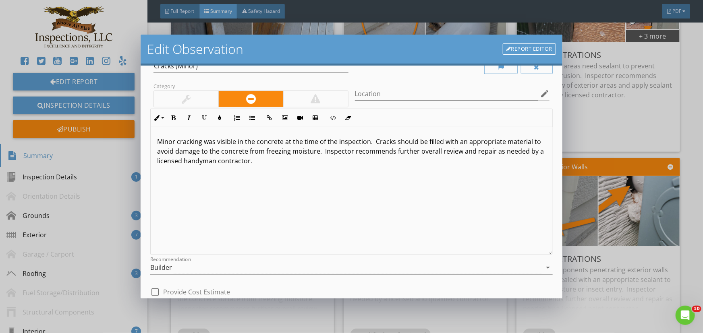
scroll to position [101, 0]
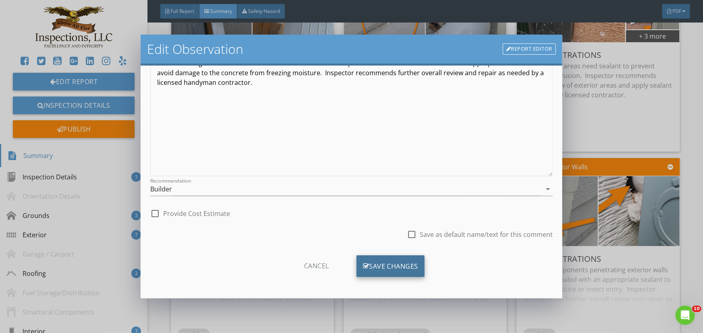
click at [379, 266] on div "Save Changes" at bounding box center [390, 267] width 68 height 22
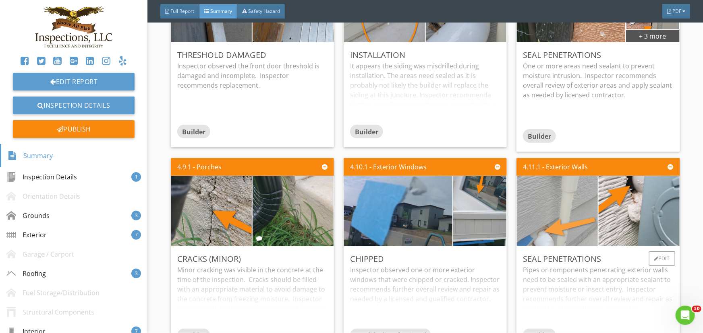
click at [568, 206] on img at bounding box center [556, 211] width 131 height 175
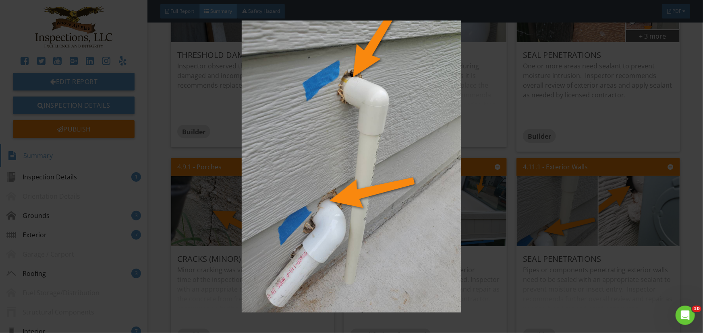
click at [568, 206] on img at bounding box center [351, 167] width 643 height 292
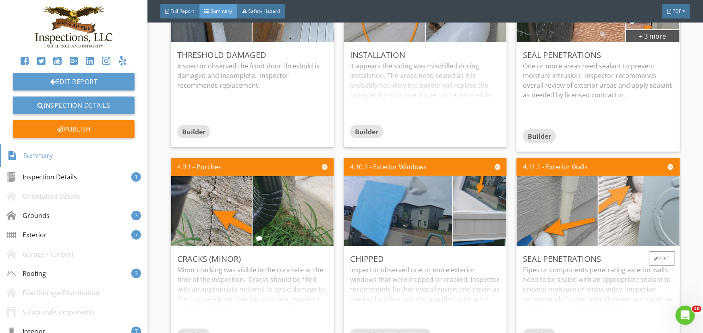
click at [622, 194] on img at bounding box center [638, 211] width 131 height 175
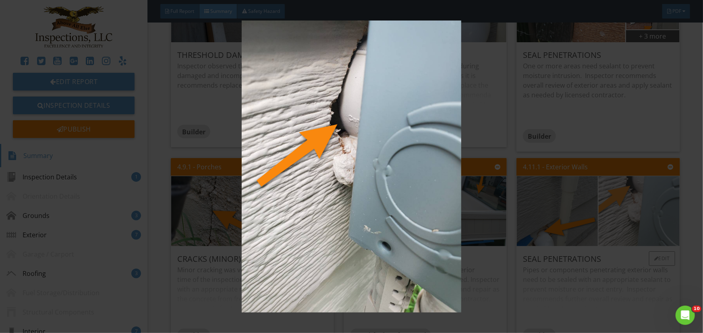
click at [622, 194] on img at bounding box center [351, 167] width 643 height 292
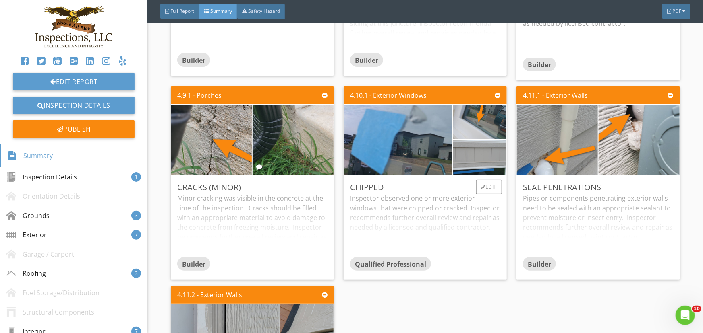
scroll to position [1098, 0]
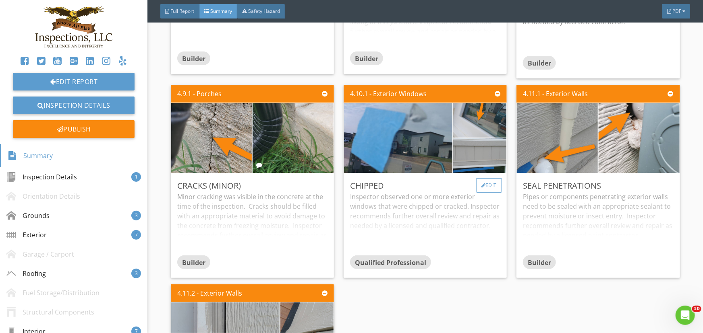
click at [485, 178] on div "Edit" at bounding box center [489, 185] width 26 height 14
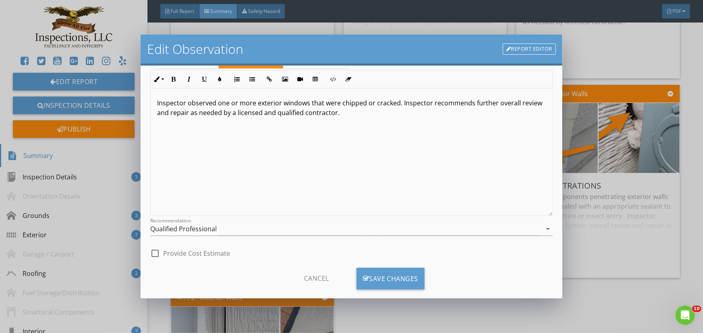
scroll to position [73, 0]
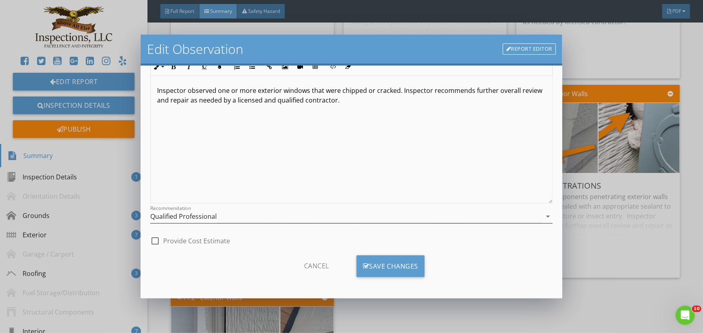
click at [543, 216] on icon "arrow_drop_down" at bounding box center [548, 217] width 10 height 10
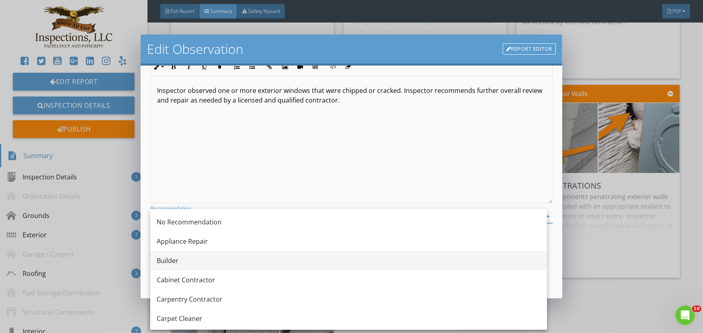
click at [173, 262] on div "Builder" at bounding box center [349, 261] width 384 height 10
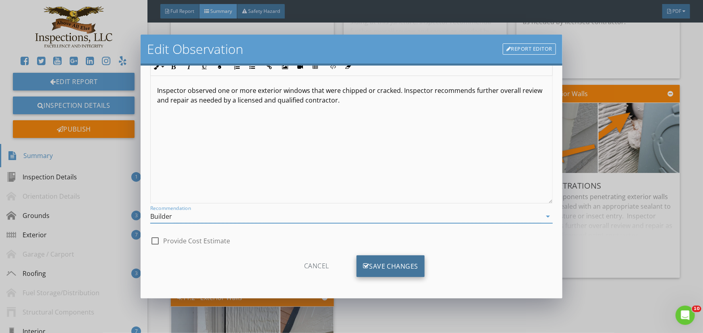
click at [397, 265] on div "Save Changes" at bounding box center [390, 267] width 68 height 22
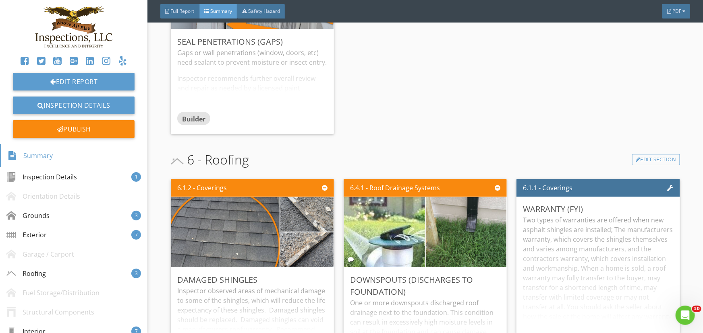
scroll to position [1464, 0]
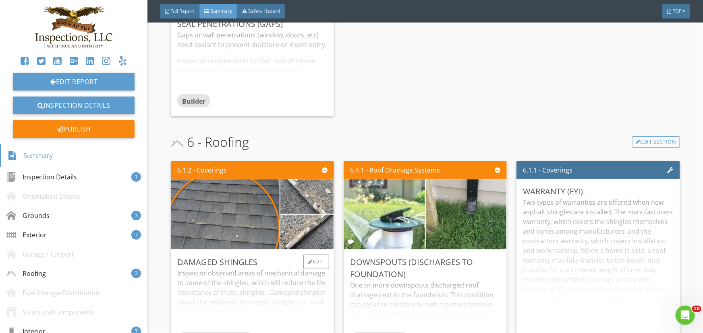
click at [245, 269] on div "Inspector observed areas of mechanical damage to some of the shingles, which wi…" at bounding box center [252, 301] width 150 height 64
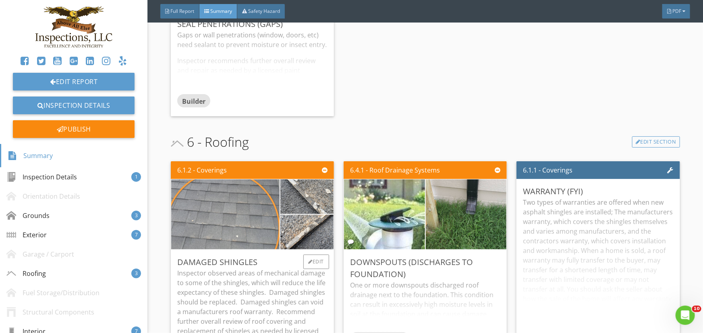
scroll to position [1501, 0]
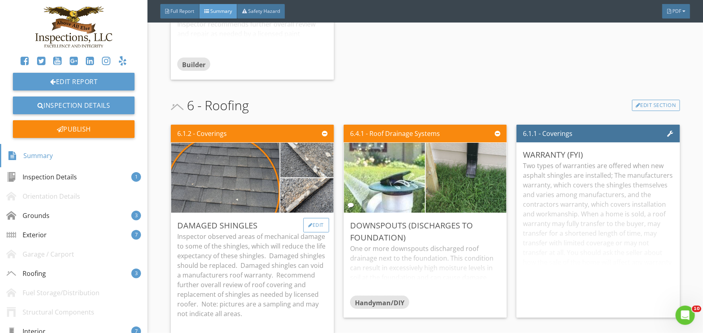
click at [316, 218] on div "Edit" at bounding box center [316, 225] width 26 height 14
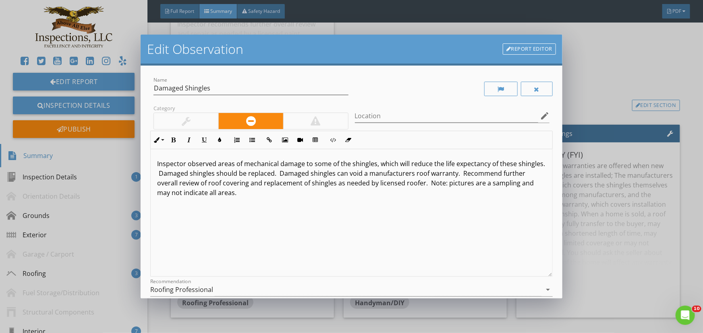
click at [230, 183] on p "Inspector observed areas of mechanical damage to some of the shingles, which wi…" at bounding box center [351, 178] width 389 height 39
click at [279, 195] on p "Inspector observed areas of mechanical damage to some of the shingles, which wi…" at bounding box center [351, 178] width 389 height 39
click at [281, 184] on p "Inspector observed areas of mechanical damage to some of the shingles, which wi…" at bounding box center [351, 178] width 389 height 39
click at [279, 185] on p "Inspector observed areas of mechanical damage to some of the shingles, which wi…" at bounding box center [351, 178] width 389 height 39
click at [153, 194] on div "Inspector observed areas of mechanical damage to some of the shingles, which wi…" at bounding box center [351, 213] width 401 height 128
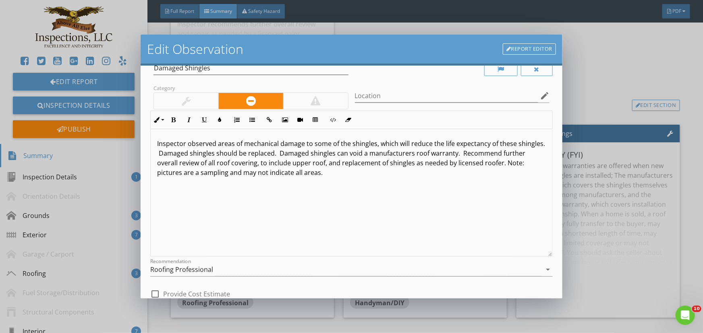
scroll to position [101, 0]
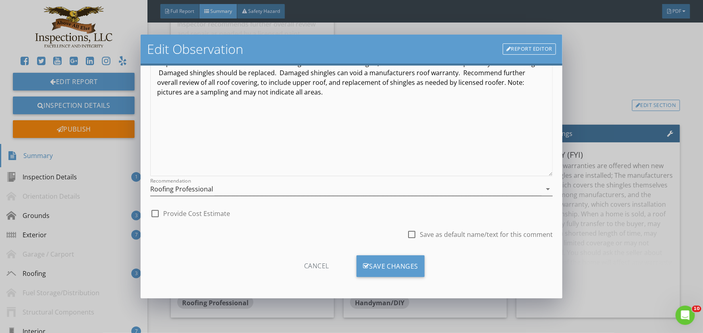
click at [543, 189] on icon "arrow_drop_down" at bounding box center [548, 189] width 10 height 10
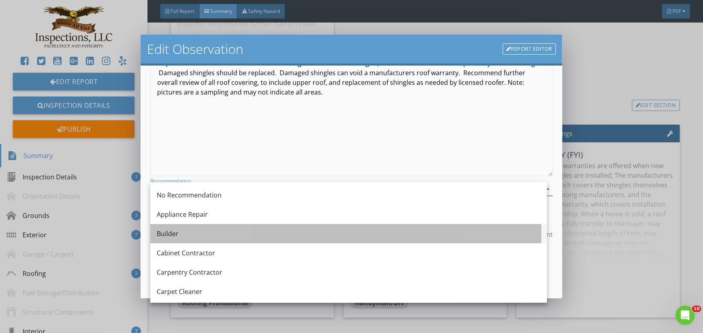
click at [170, 233] on div "Builder" at bounding box center [349, 234] width 384 height 10
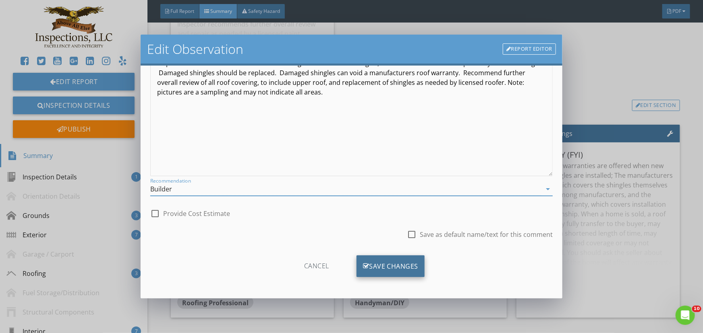
click at [408, 267] on div "Save Changes" at bounding box center [390, 267] width 68 height 22
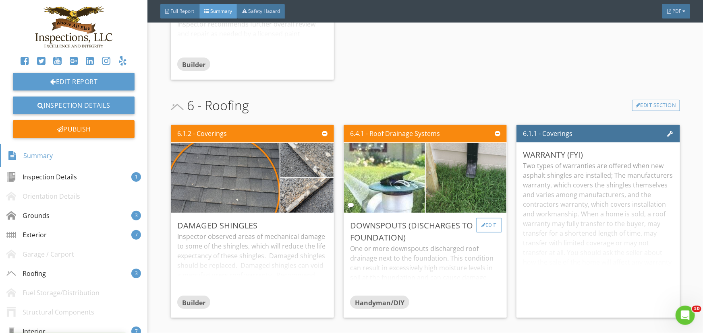
click at [483, 218] on div "Edit" at bounding box center [489, 225] width 26 height 14
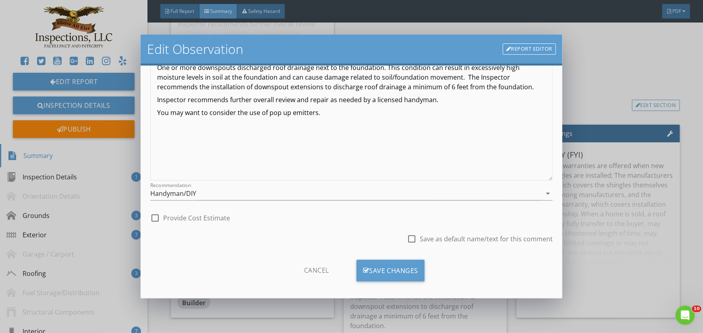
scroll to position [101, 0]
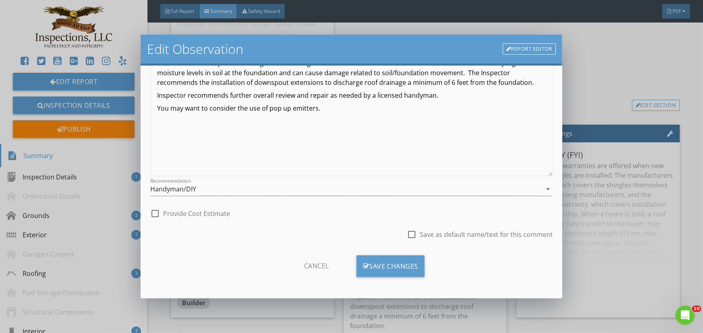
click at [541, 47] on link "Report Editor" at bounding box center [529, 48] width 53 height 11
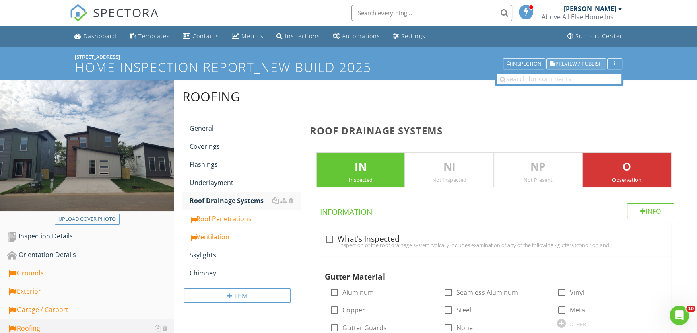
click at [587, 62] on span "Preview / Publish" at bounding box center [579, 63] width 47 height 5
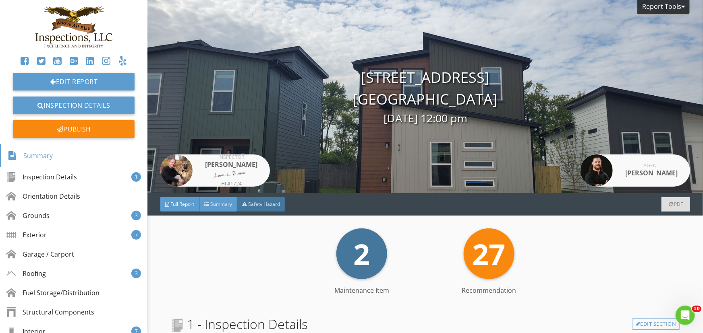
click at [211, 203] on span "Summary" at bounding box center [221, 204] width 22 height 7
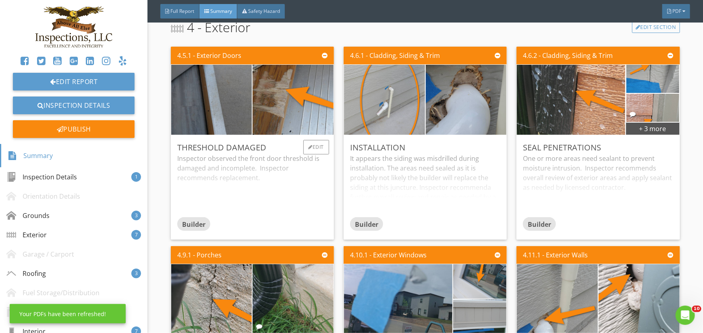
scroll to position [695, 0]
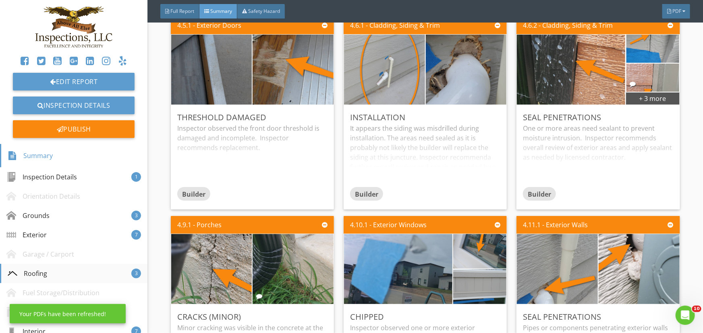
click at [43, 272] on div "Roofing" at bounding box center [27, 274] width 39 height 10
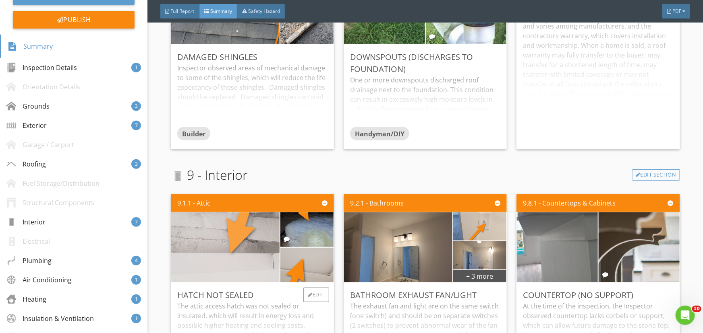
scroll to position [1430, 0]
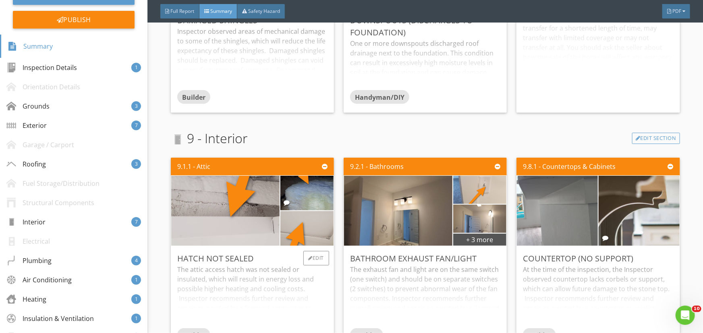
click at [230, 274] on div "The attic access hatch was not sealed or insulated, which will result in energy…" at bounding box center [252, 297] width 150 height 64
click at [311, 256] on div "Edit" at bounding box center [316, 258] width 26 height 14
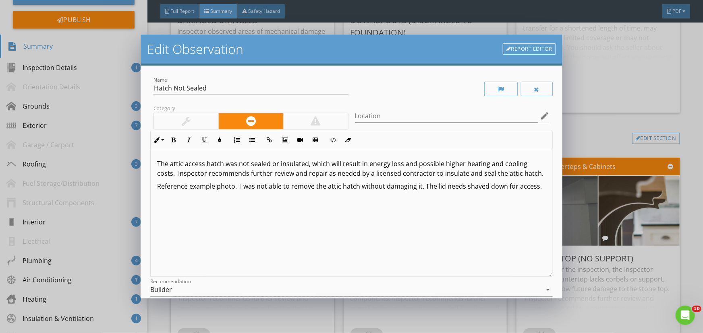
click at [269, 165] on p "The attic access hatch was not sealed or insulated, which will result in energy…" at bounding box center [351, 168] width 389 height 19
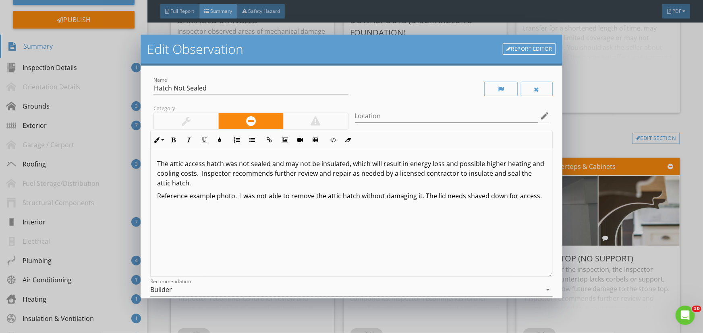
click at [183, 201] on p "Reference example photo. I was not able to remove the attic hatch without damag…" at bounding box center [351, 196] width 389 height 10
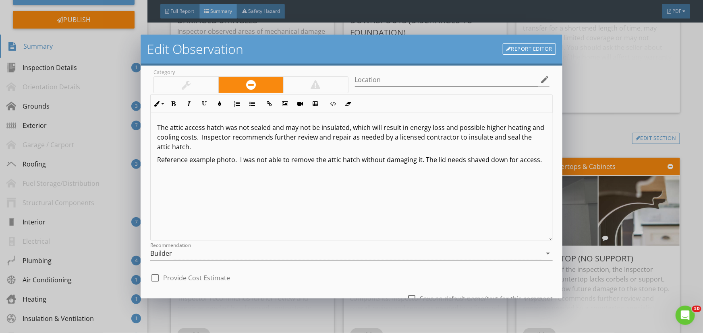
scroll to position [101, 0]
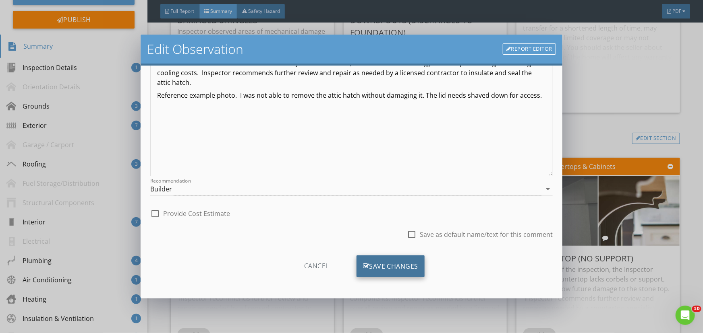
click at [398, 264] on div "Save Changes" at bounding box center [390, 267] width 68 height 22
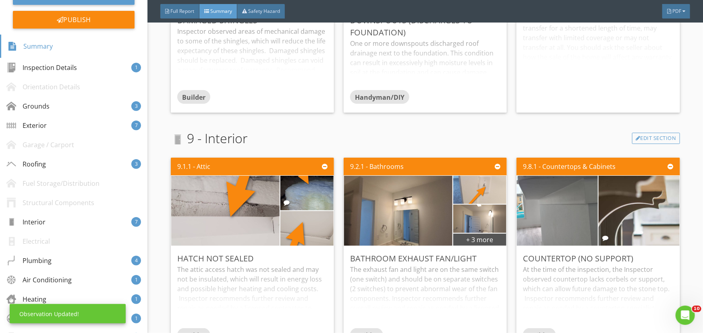
scroll to position [5, 0]
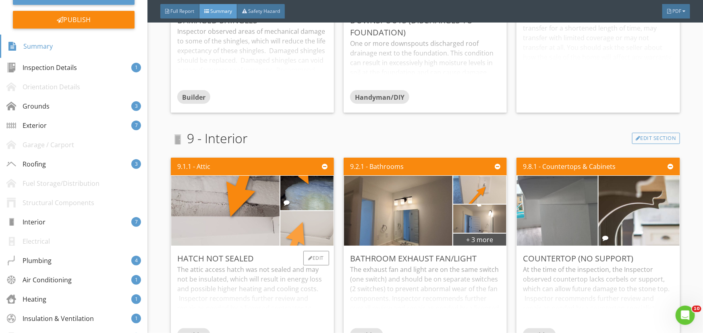
click at [297, 226] on img at bounding box center [307, 229] width 116 height 87
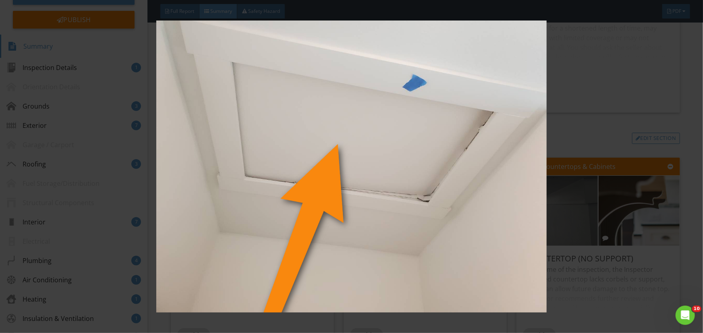
click at [297, 226] on img at bounding box center [351, 167] width 643 height 292
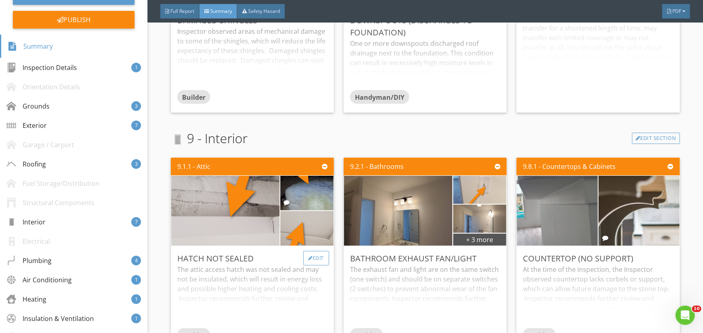
click at [315, 259] on div "Edit" at bounding box center [316, 258] width 26 height 14
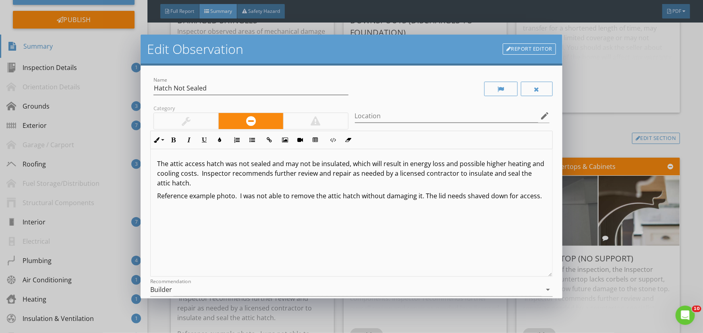
click at [543, 44] on link "Report Editor" at bounding box center [529, 48] width 53 height 11
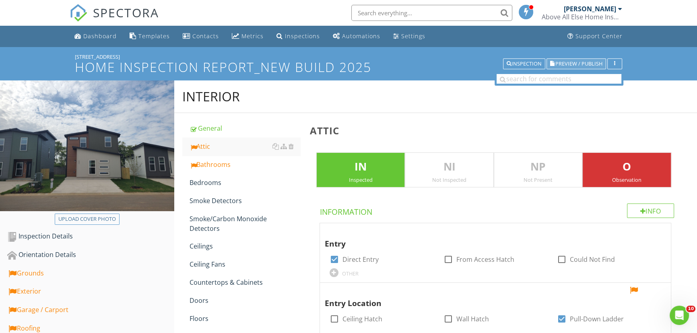
click at [580, 63] on span "Preview / Publish" at bounding box center [579, 63] width 47 height 5
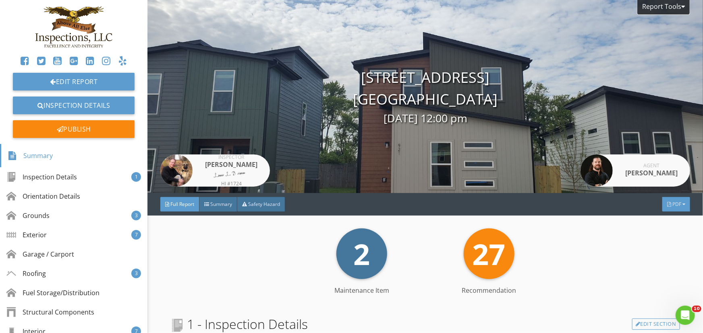
click at [682, 204] on div at bounding box center [683, 204] width 3 height 5
click at [660, 217] on div "Summary" at bounding box center [666, 217] width 52 height 10
click at [37, 234] on div "Exterior" at bounding box center [28, 235] width 40 height 10
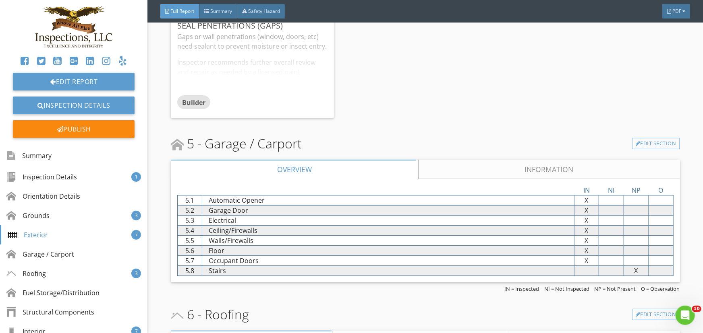
scroll to position [2687, 0]
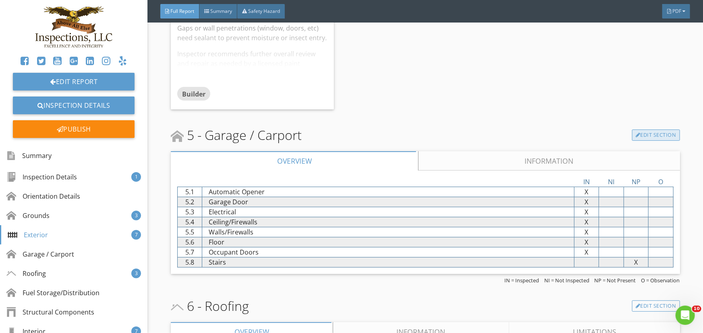
click at [644, 139] on link "Edit Section" at bounding box center [656, 135] width 48 height 11
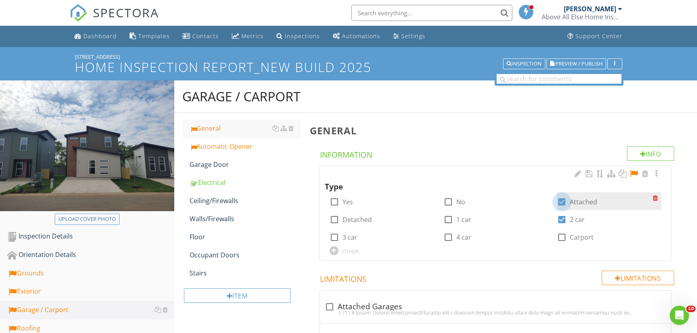
click at [565, 201] on div at bounding box center [562, 202] width 14 height 14
checkbox input "false"
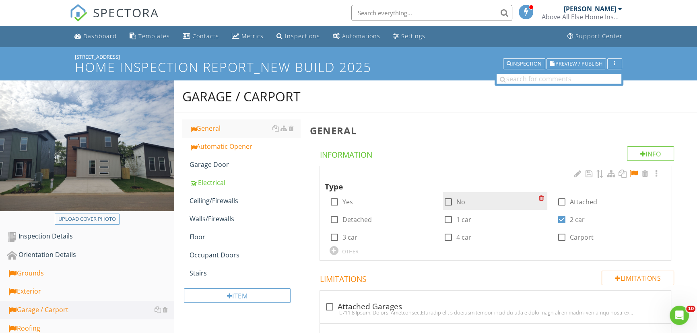
drag, startPoint x: 563, startPoint y: 219, endPoint x: 544, endPoint y: 209, distance: 21.3
click at [562, 219] on div at bounding box center [562, 220] width 14 height 14
checkbox input "false"
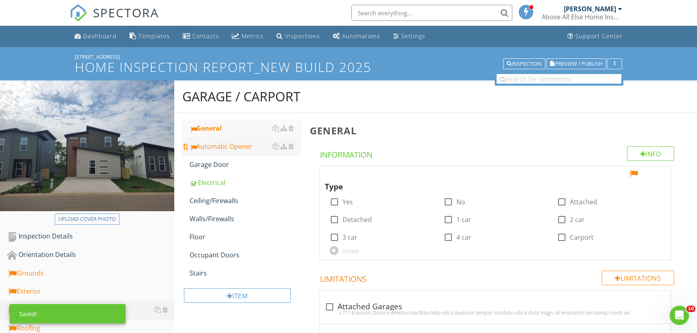
click at [209, 147] on div "Automatic Opener" at bounding box center [245, 147] width 111 height 10
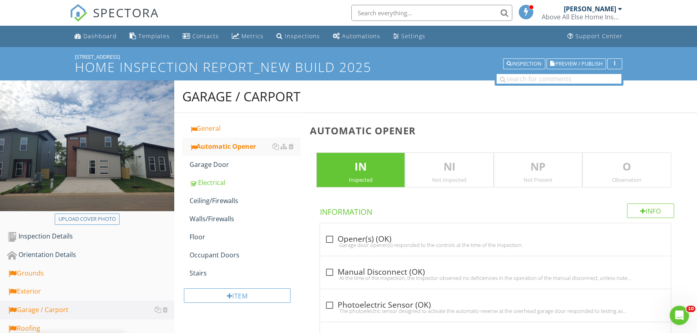
drag, startPoint x: 539, startPoint y: 170, endPoint x: 479, endPoint y: 157, distance: 61.5
click at [538, 170] on p "NP" at bounding box center [539, 167] width 88 height 16
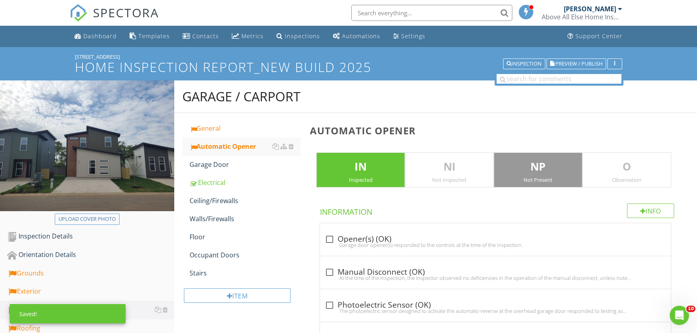
click at [352, 165] on p "IN" at bounding box center [361, 167] width 88 height 16
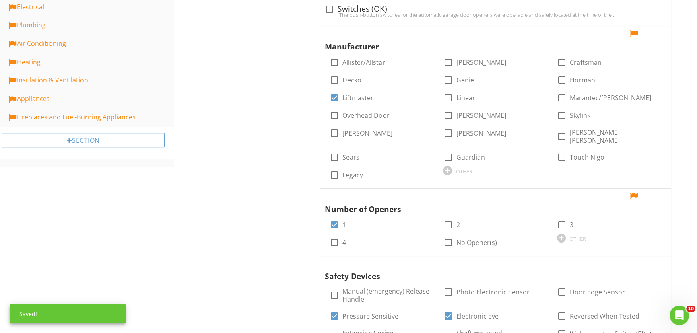
scroll to position [403, 0]
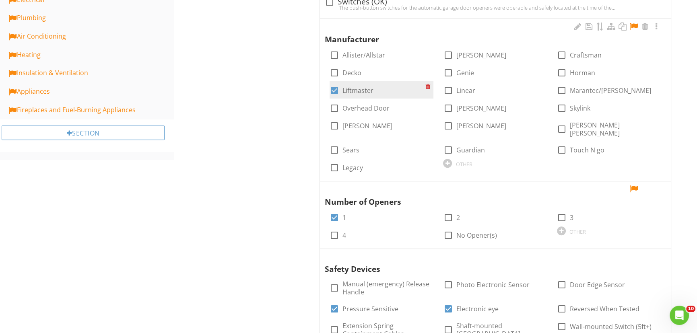
click at [332, 95] on div at bounding box center [335, 91] width 14 height 14
checkbox input "false"
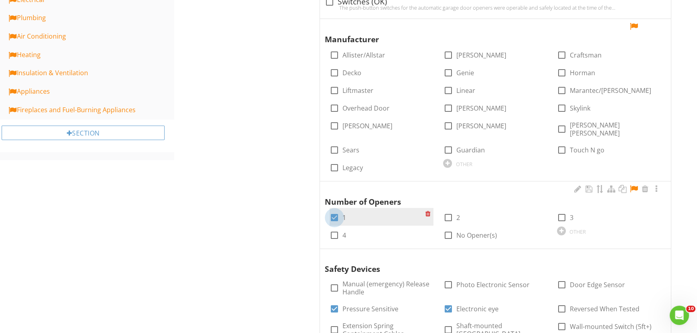
click at [334, 211] on div at bounding box center [335, 218] width 14 height 14
checkbox input "false"
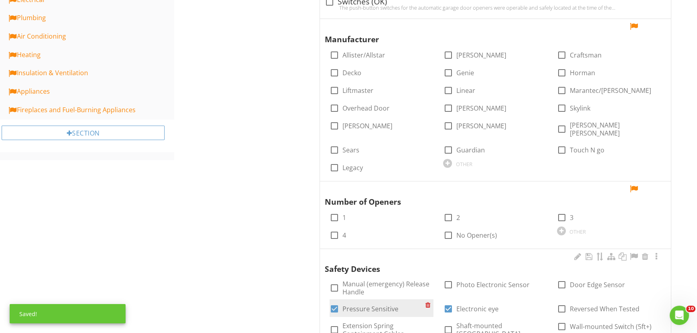
click at [332, 302] on div at bounding box center [335, 309] width 14 height 14
checkbox input "false"
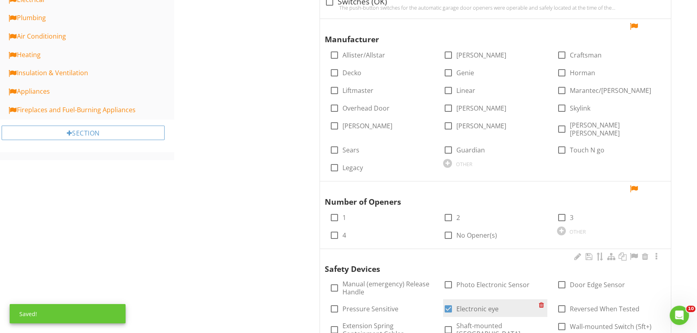
click at [451, 302] on div at bounding box center [448, 309] width 14 height 14
checkbox input "false"
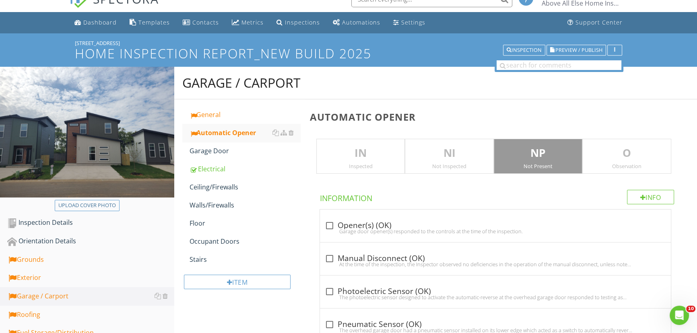
scroll to position [0, 0]
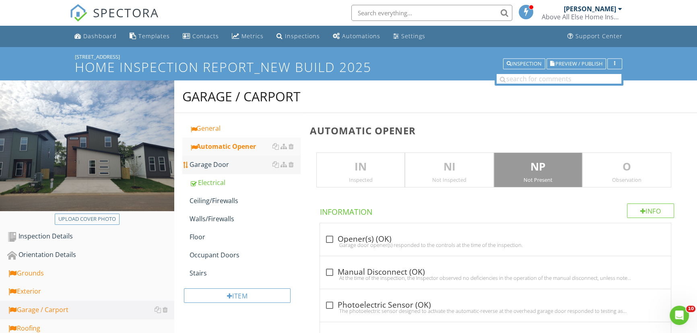
click at [217, 168] on div "Garage Door" at bounding box center [245, 165] width 111 height 10
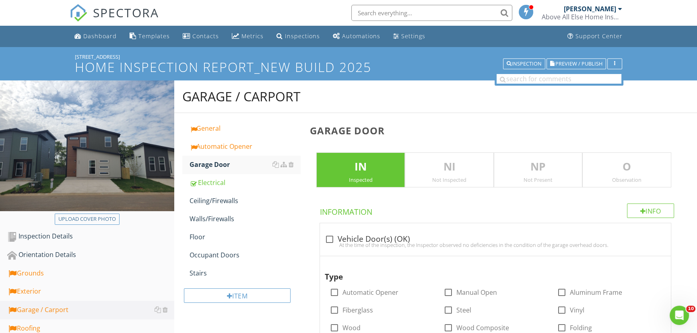
click at [553, 166] on p "NP" at bounding box center [539, 167] width 88 height 16
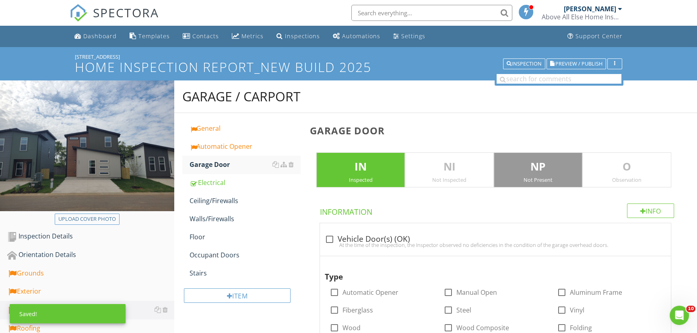
click at [356, 163] on p "IN" at bounding box center [361, 167] width 88 height 16
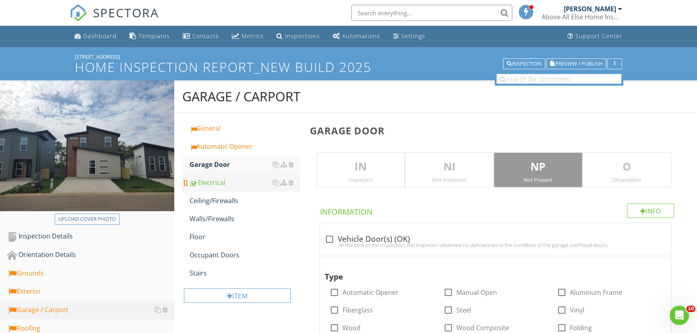
click at [222, 184] on div "Electrical" at bounding box center [245, 183] width 111 height 10
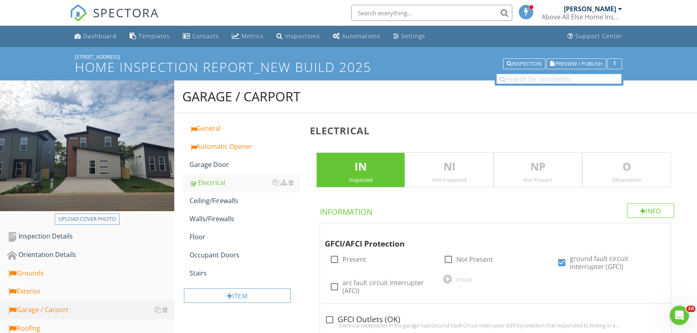
click at [548, 168] on p "NP" at bounding box center [539, 167] width 88 height 16
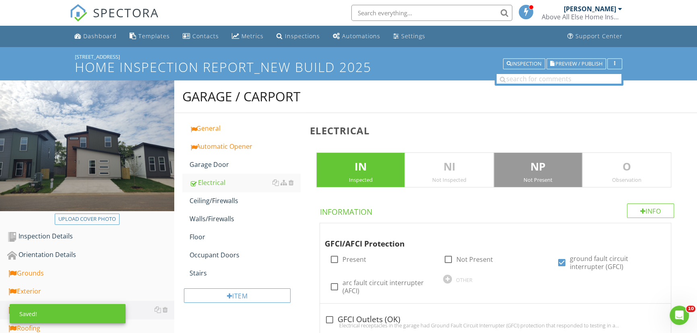
click at [343, 168] on p "IN" at bounding box center [361, 167] width 88 height 16
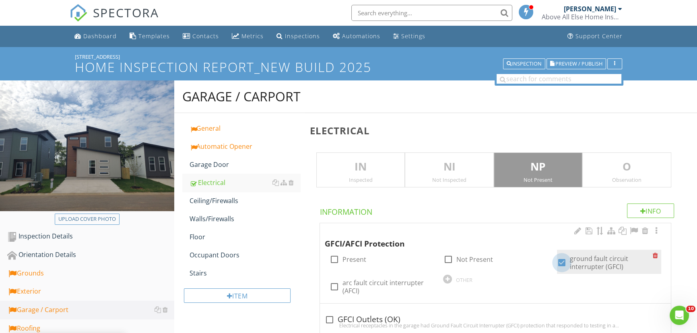
click at [562, 261] on div at bounding box center [562, 263] width 14 height 14
checkbox input "false"
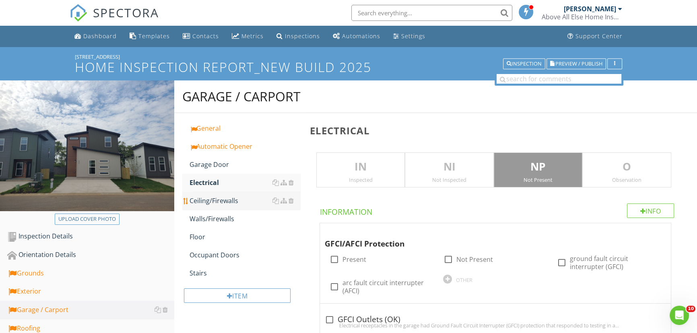
click at [217, 201] on div "Ceiling/Firewalls" at bounding box center [245, 201] width 111 height 10
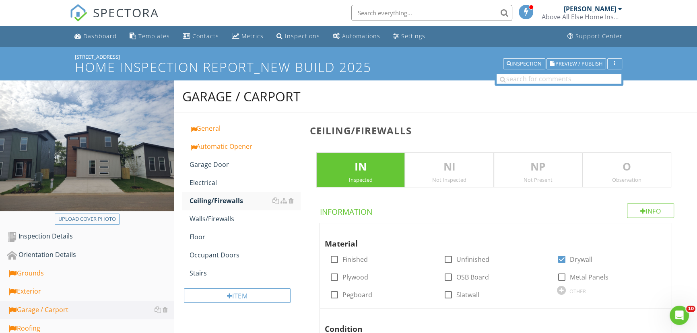
click at [560, 168] on p "NP" at bounding box center [539, 167] width 88 height 16
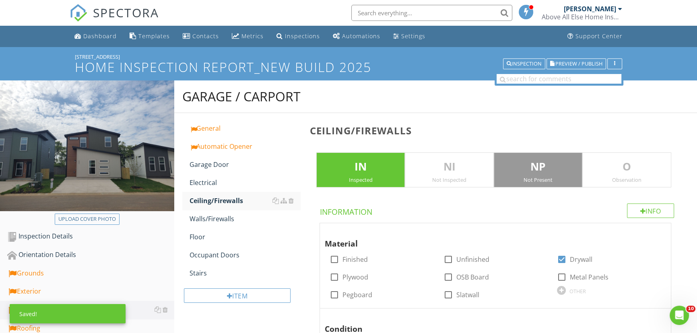
click at [375, 173] on p "IN" at bounding box center [361, 167] width 88 height 16
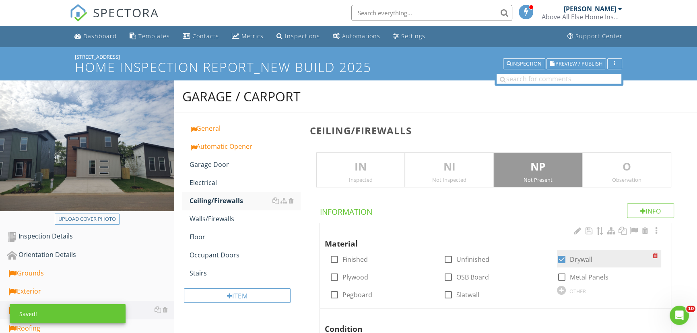
click at [561, 258] on div at bounding box center [562, 260] width 14 height 14
checkbox input "false"
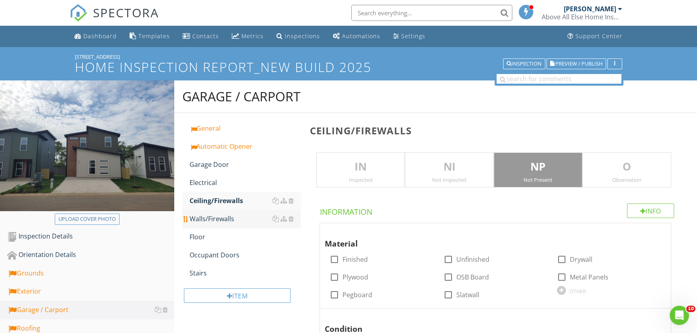
click at [222, 220] on div "Walls/Firewalls" at bounding box center [245, 219] width 111 height 10
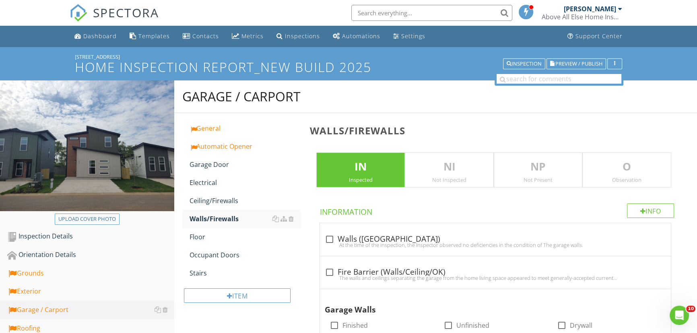
drag, startPoint x: 549, startPoint y: 163, endPoint x: 518, endPoint y: 163, distance: 30.6
click at [548, 163] on p "NP" at bounding box center [539, 167] width 88 height 16
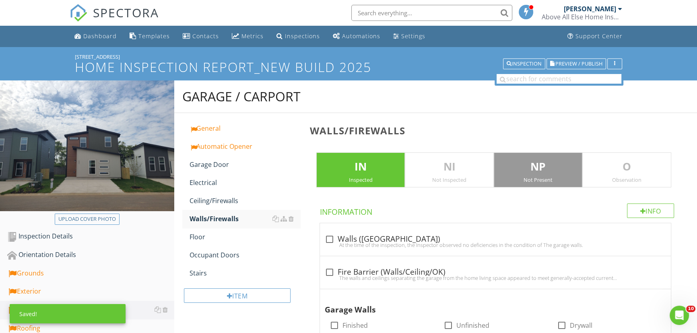
click at [360, 170] on p "IN" at bounding box center [361, 167] width 88 height 16
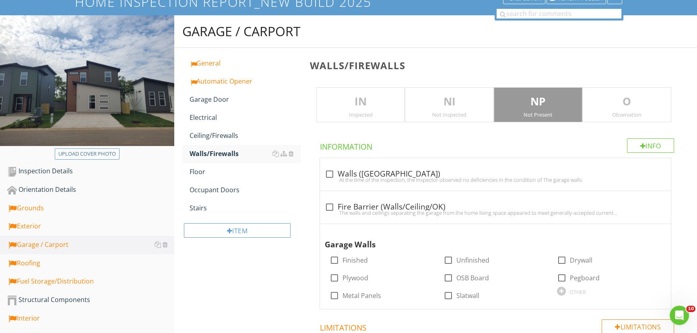
scroll to position [44, 0]
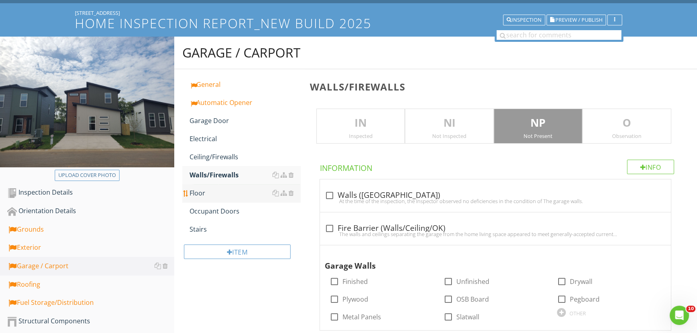
click at [207, 192] on div "Floor" at bounding box center [245, 193] width 111 height 10
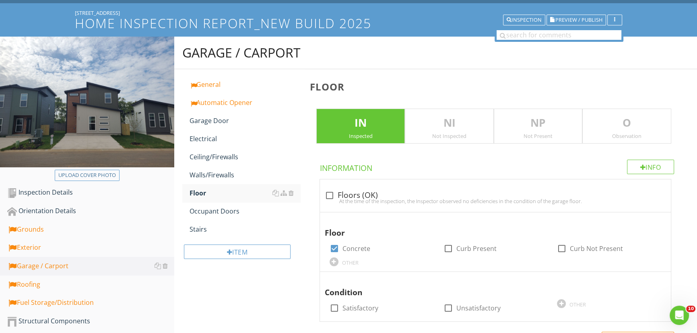
click at [567, 128] on p "NP" at bounding box center [539, 123] width 88 height 16
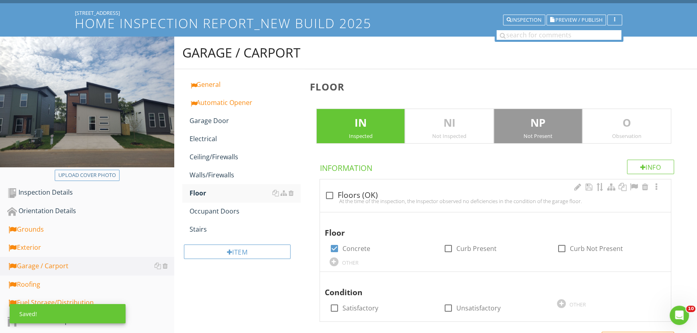
drag, startPoint x: 373, startPoint y: 129, endPoint x: 343, endPoint y: 191, distance: 69.5
click at [372, 129] on p "IN" at bounding box center [361, 123] width 88 height 16
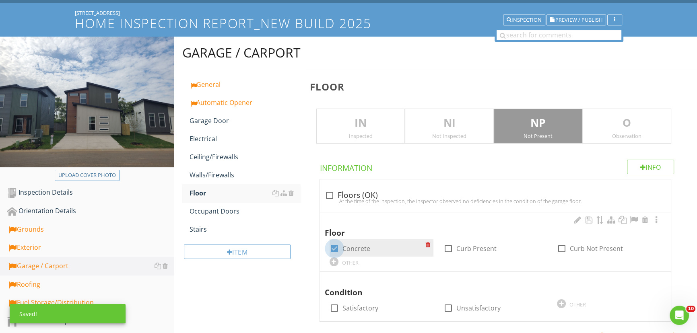
click at [333, 247] on div at bounding box center [335, 249] width 14 height 14
checkbox input "false"
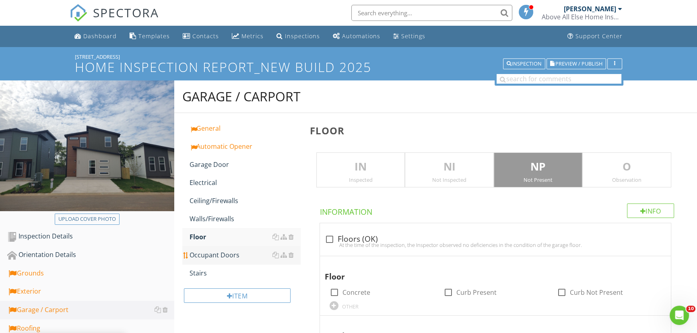
click at [223, 254] on div "Occupant Doors" at bounding box center [245, 255] width 111 height 10
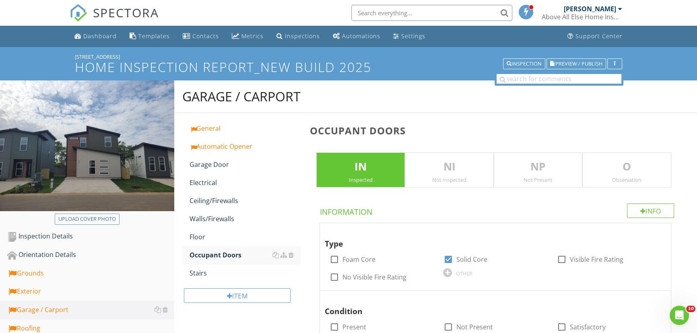
click at [550, 166] on p "NP" at bounding box center [539, 167] width 88 height 16
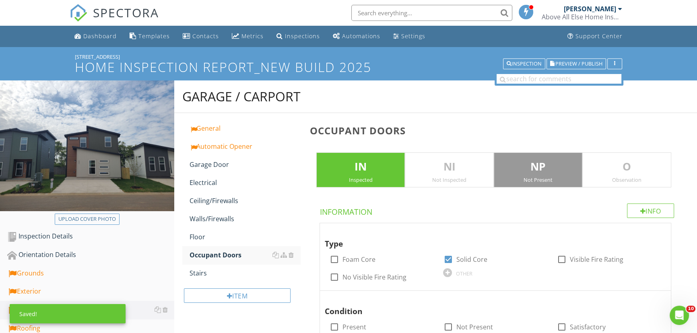
click at [385, 171] on p "IN" at bounding box center [361, 167] width 88 height 16
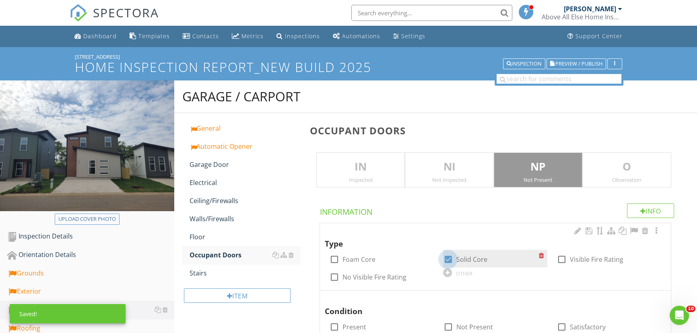
click at [449, 258] on div at bounding box center [448, 260] width 14 height 14
checkbox input "false"
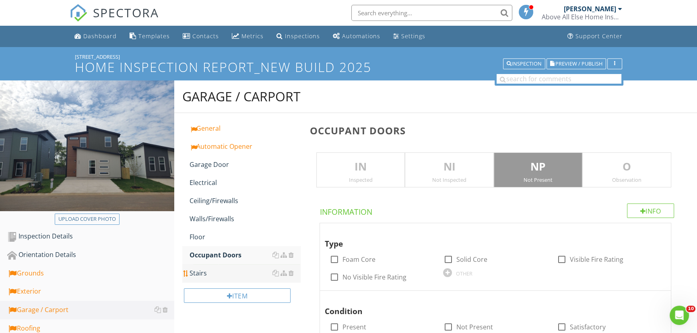
click at [207, 274] on div "Stairs" at bounding box center [245, 274] width 111 height 10
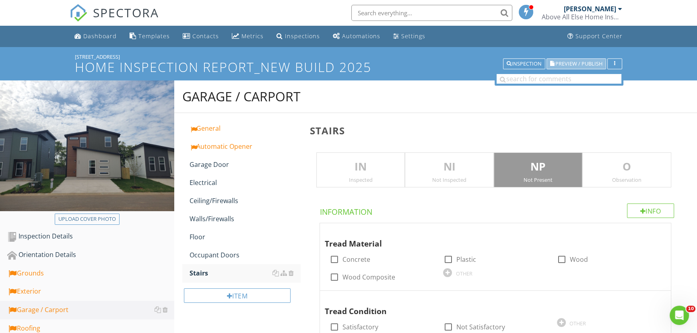
click at [575, 61] on span "Preview / Publish" at bounding box center [579, 63] width 47 height 5
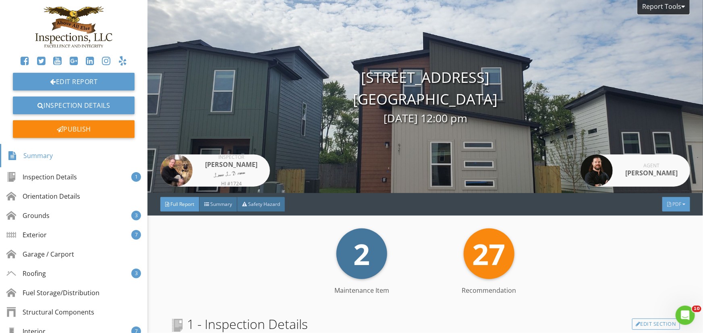
click at [681, 205] on div "PDF" at bounding box center [676, 204] width 28 height 14
click at [667, 236] on div "Full Report" at bounding box center [666, 237] width 52 height 10
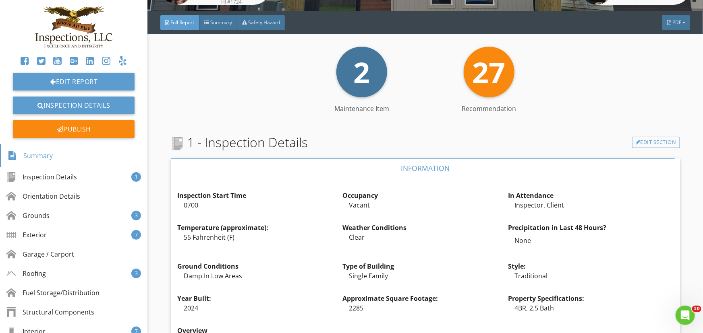
scroll to position [183, 0]
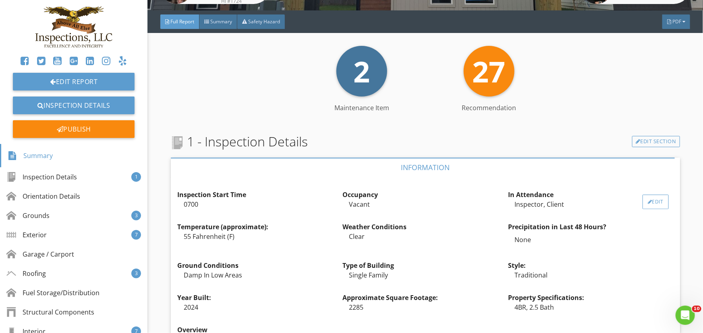
click at [648, 201] on div at bounding box center [650, 202] width 4 height 5
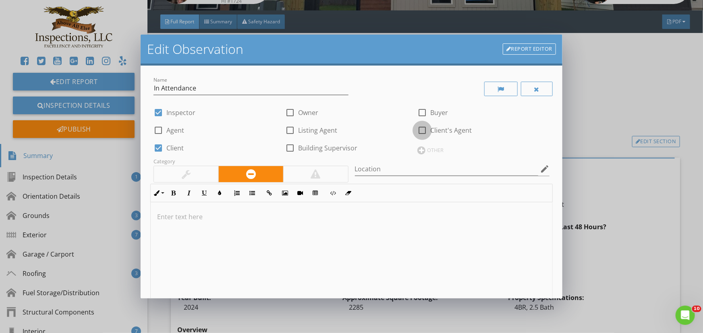
click at [420, 129] on div at bounding box center [422, 131] width 14 height 14
checkbox input "true"
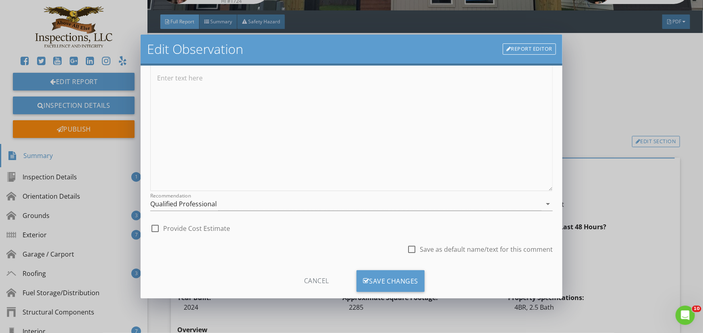
scroll to position [153, 0]
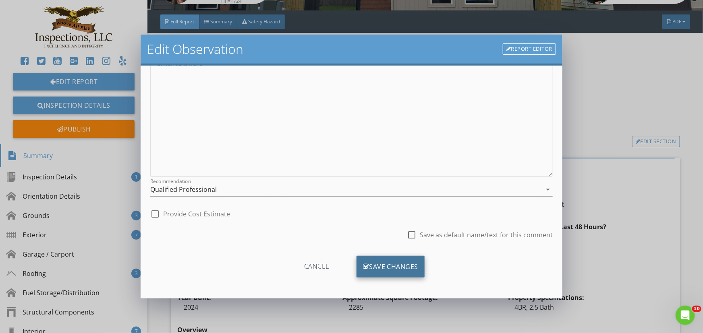
click at [403, 267] on div "Save Changes" at bounding box center [390, 267] width 68 height 22
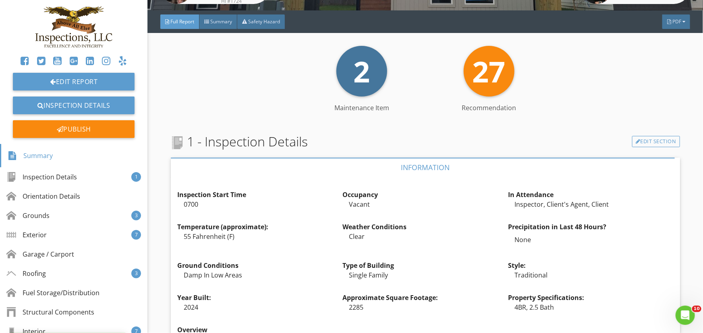
scroll to position [58, 0]
click at [313, 232] on div "Edit" at bounding box center [325, 234] width 26 height 14
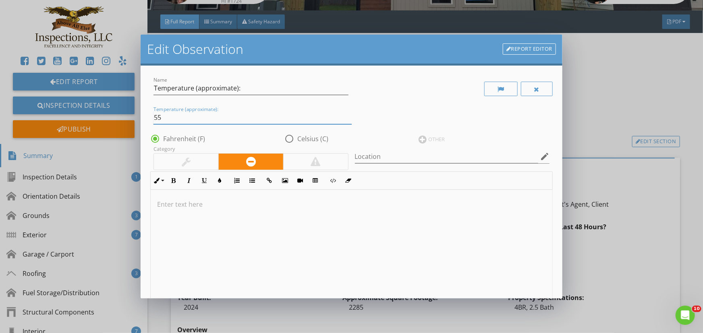
drag, startPoint x: 164, startPoint y: 118, endPoint x: 134, endPoint y: 120, distance: 30.3
click at [134, 120] on div "Edit Observation Report Editor Name Temperature (approximate): Temperature (app…" at bounding box center [351, 166] width 703 height 333
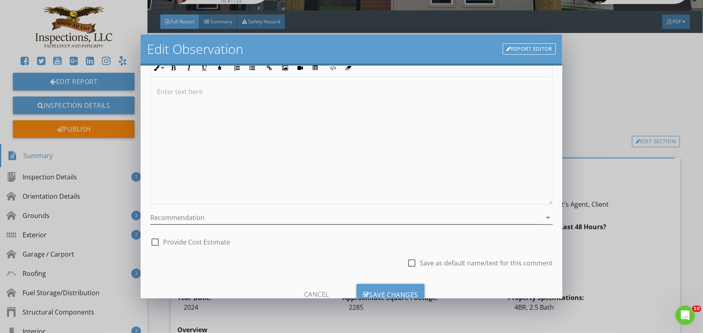
scroll to position [141, 0]
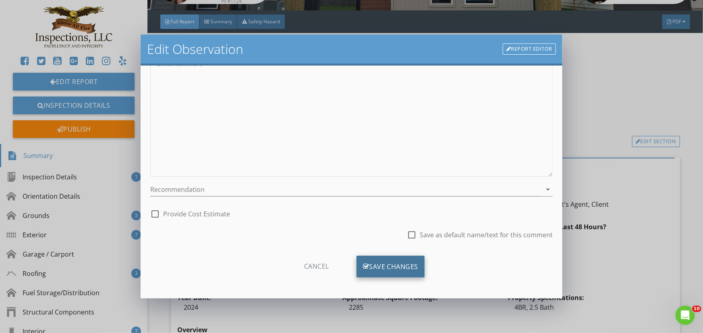
type input "75"
click at [393, 263] on div "Save Changes" at bounding box center [390, 267] width 68 height 22
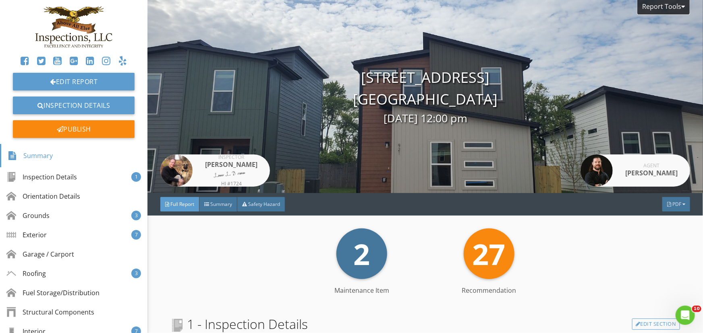
scroll to position [0, 0]
drag, startPoint x: 503, startPoint y: 108, endPoint x: 316, endPoint y: 69, distance: 191.2
click at [307, 68] on div "921 Reading RR Ln Centerton, AR 72719 08/27/2025 12:00 pm" at bounding box center [424, 97] width 555 height 60
copy div "921 Reading RR Ln Centerton, AR 72719"
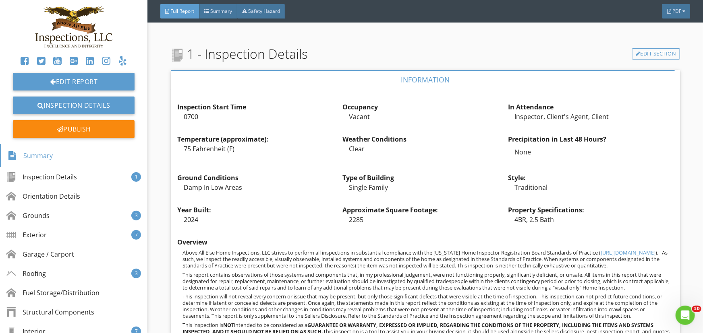
scroll to position [256, 0]
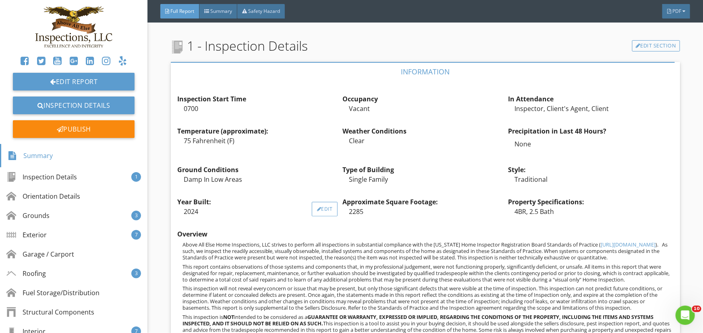
click at [326, 210] on div "Edit" at bounding box center [325, 209] width 26 height 14
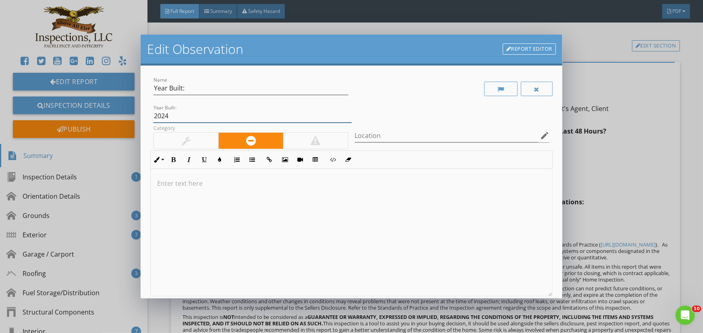
click at [168, 117] on input "2024" at bounding box center [252, 116] width 198 height 13
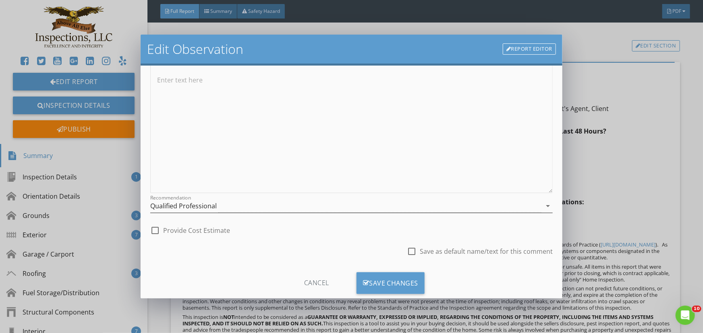
scroll to position [120, 0]
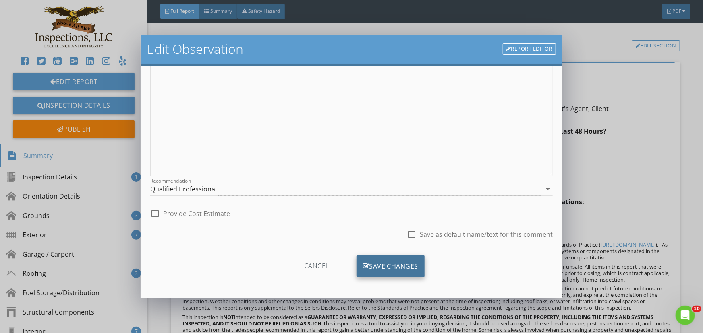
type input "2025"
click at [393, 268] on div "Save Changes" at bounding box center [390, 267] width 68 height 22
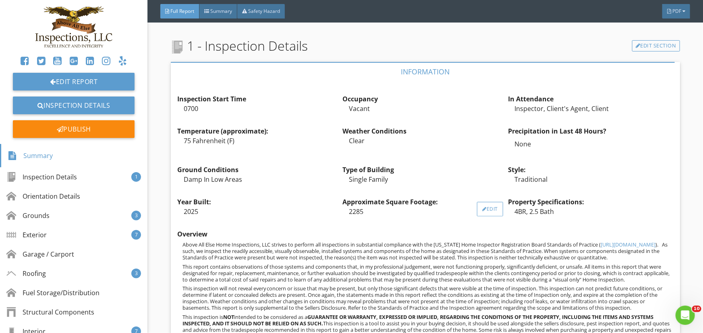
click at [482, 207] on div at bounding box center [484, 209] width 4 height 5
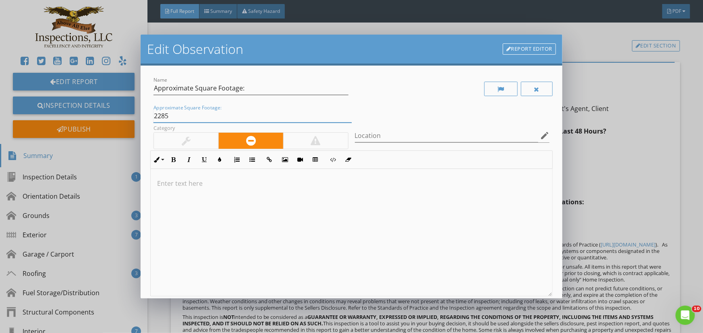
drag, startPoint x: 158, startPoint y: 116, endPoint x: 106, endPoint y: 117, distance: 52.8
click at [106, 117] on div "Edit Observation Report Editor Name Approximate Square Footage: Approximate Squ…" at bounding box center [351, 166] width 703 height 333
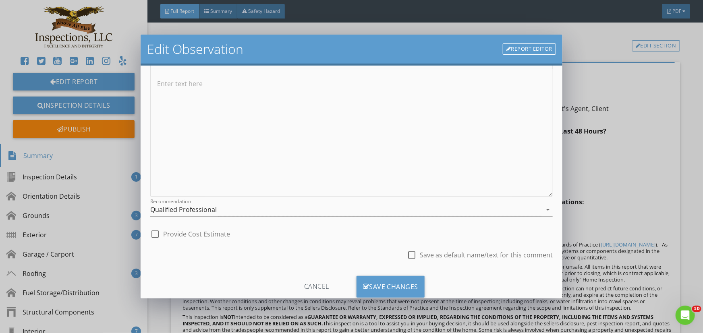
scroll to position [120, 0]
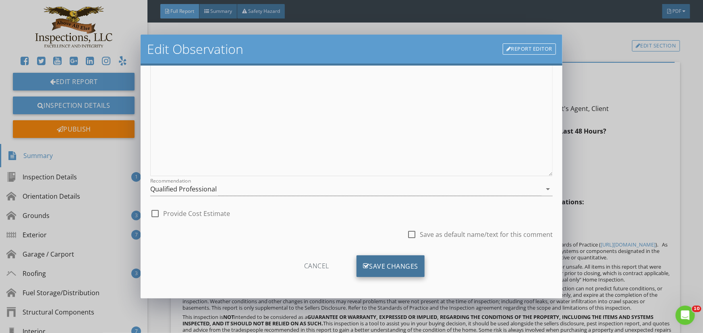
type input "1100"
click at [374, 263] on div "Save Changes" at bounding box center [390, 267] width 68 height 22
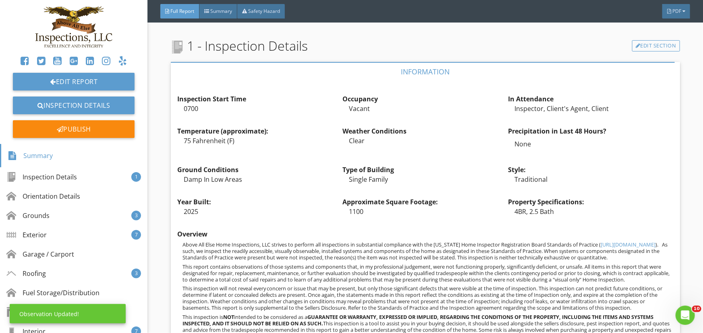
scroll to position [25, 0]
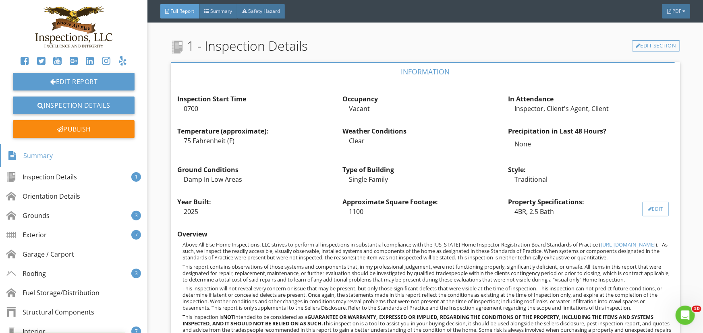
click at [648, 209] on div at bounding box center [650, 209] width 4 height 5
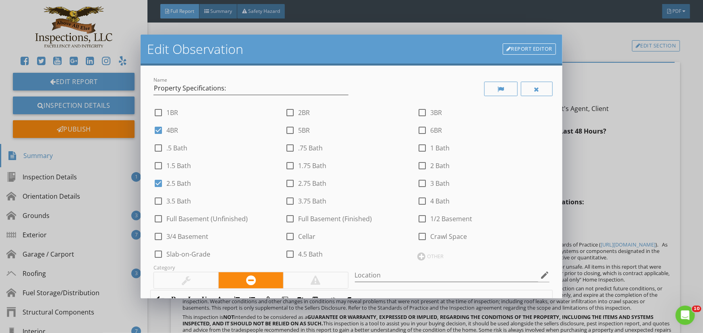
click at [153, 126] on div at bounding box center [158, 131] width 14 height 14
checkbox input "false"
click at [159, 183] on div at bounding box center [158, 184] width 14 height 14
checkbox input "false"
click at [421, 184] on div at bounding box center [422, 184] width 14 height 14
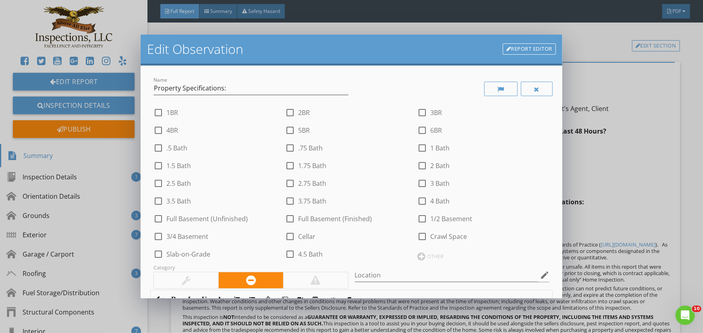
checkbox input "true"
click at [288, 113] on div at bounding box center [290, 113] width 14 height 14
checkbox input "true"
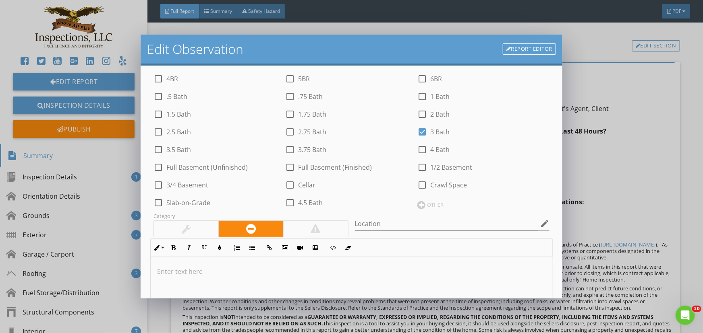
scroll to position [260, 0]
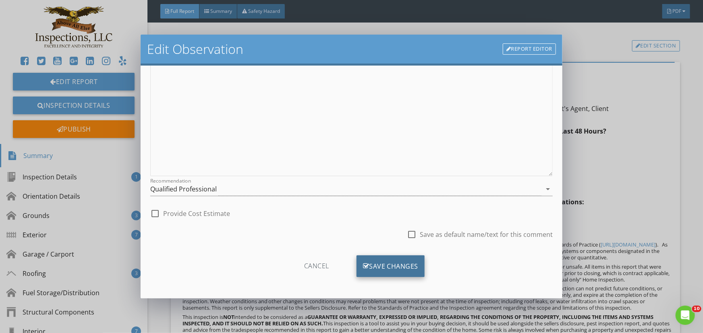
click at [386, 264] on div "Save Changes" at bounding box center [390, 267] width 68 height 22
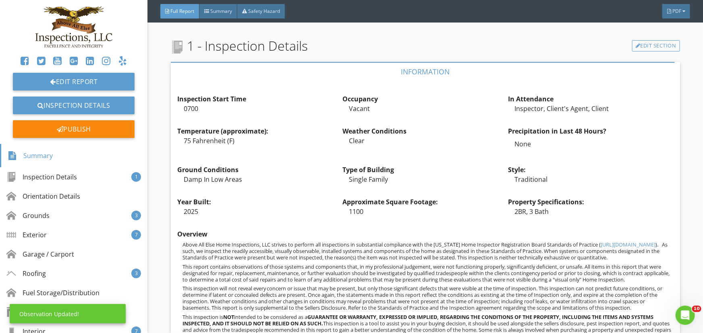
scroll to position [165, 0]
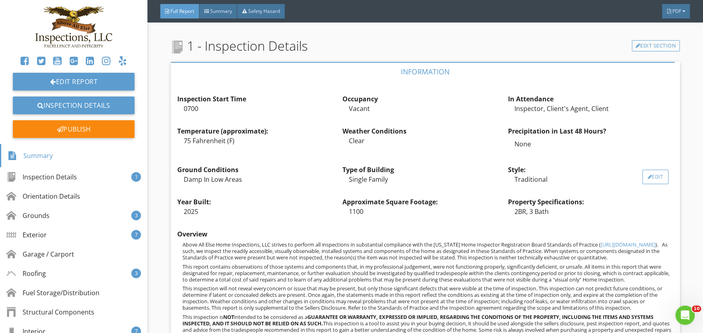
click at [648, 175] on div at bounding box center [650, 177] width 4 height 5
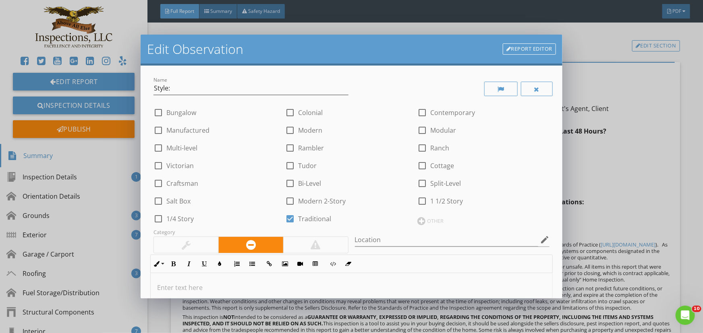
click at [289, 216] on div at bounding box center [290, 219] width 14 height 14
checkbox input "false"
click at [419, 113] on div at bounding box center [422, 113] width 14 height 14
checkbox input "true"
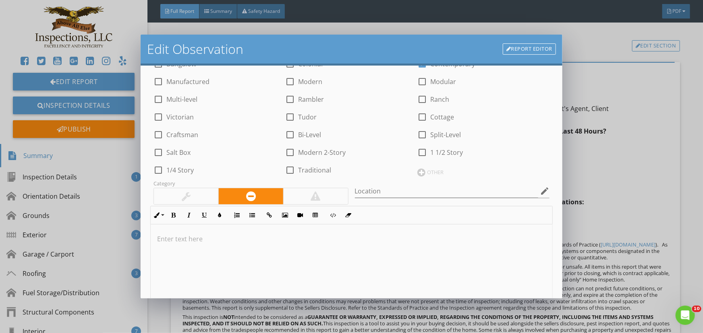
scroll to position [225, 0]
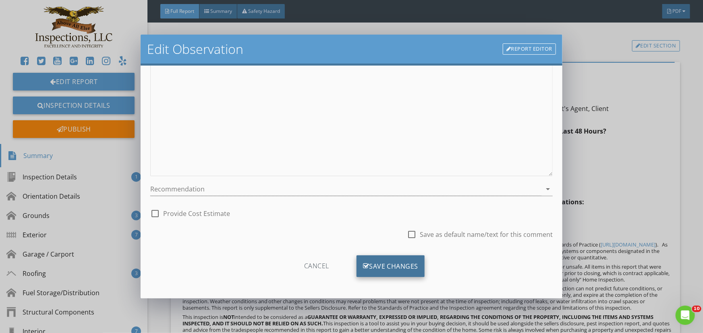
click at [401, 261] on div "Save Changes" at bounding box center [390, 267] width 68 height 22
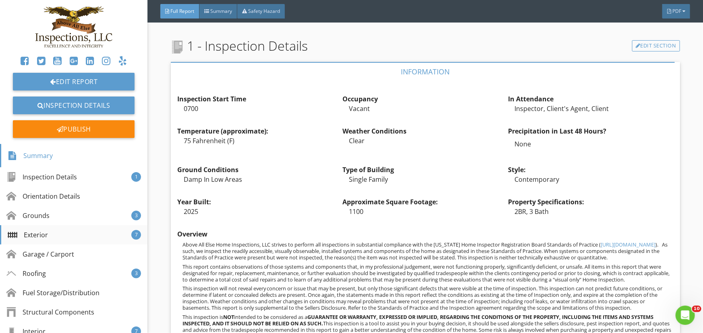
click at [43, 236] on div "Exterior" at bounding box center [28, 235] width 40 height 10
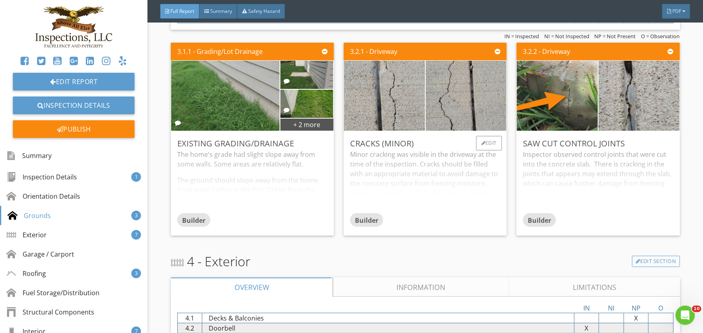
scroll to position [1749, 0]
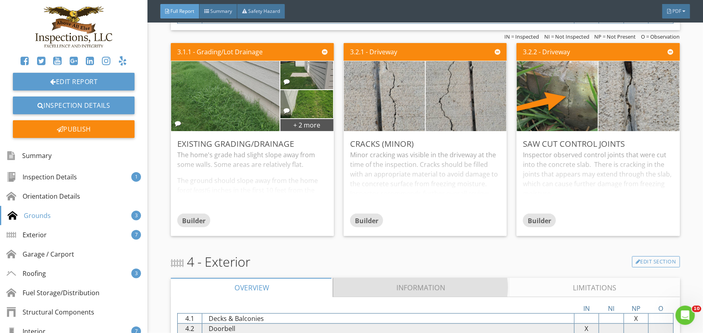
click at [391, 287] on link "Information" at bounding box center [421, 287] width 176 height 19
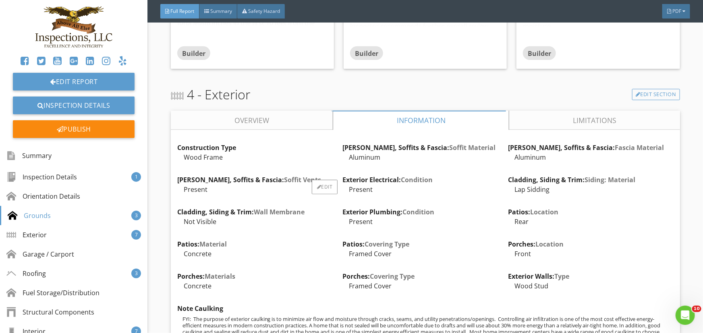
scroll to position [1933, 0]
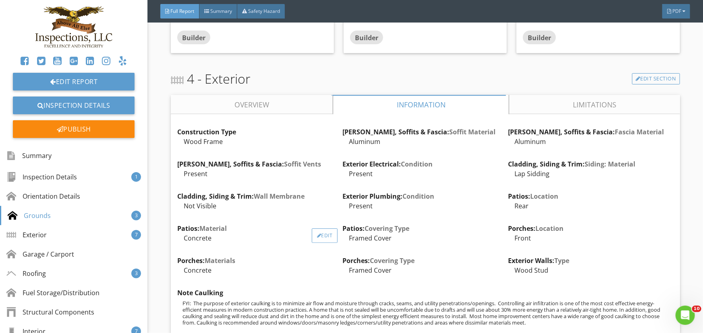
click at [317, 238] on div at bounding box center [319, 236] width 4 height 5
click at [625, 213] on div at bounding box center [351, 166] width 703 height 333
click at [488, 237] on div "Edit" at bounding box center [490, 236] width 26 height 14
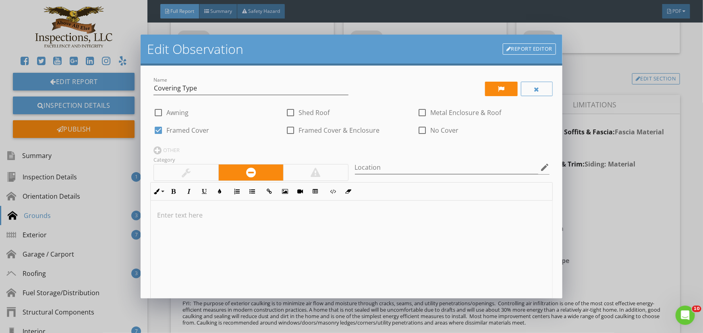
click at [159, 128] on div at bounding box center [158, 131] width 14 height 14
checkbox input "false"
click at [420, 131] on div at bounding box center [422, 131] width 14 height 14
checkbox input "true"
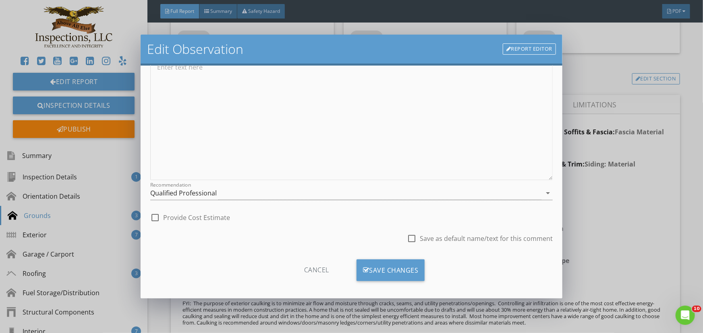
scroll to position [152, 0]
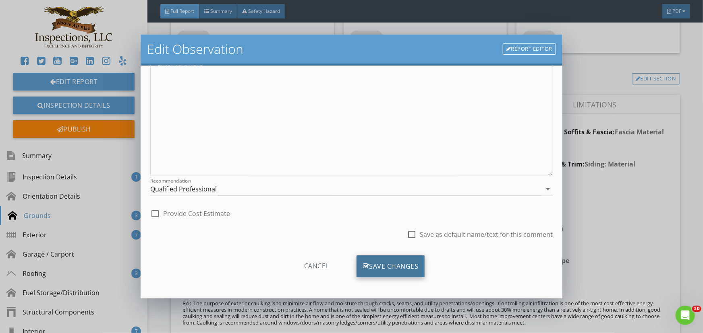
click at [393, 265] on div "Save Changes" at bounding box center [390, 267] width 68 height 22
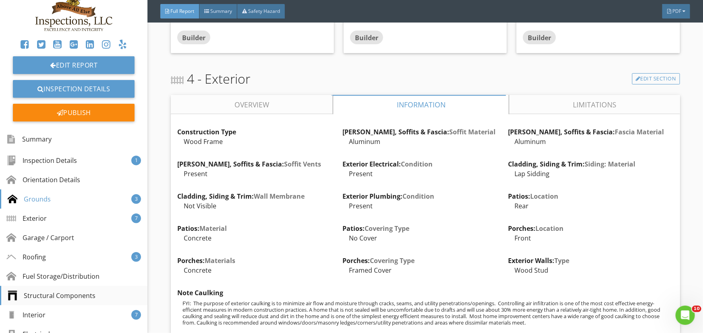
scroll to position [36, 0]
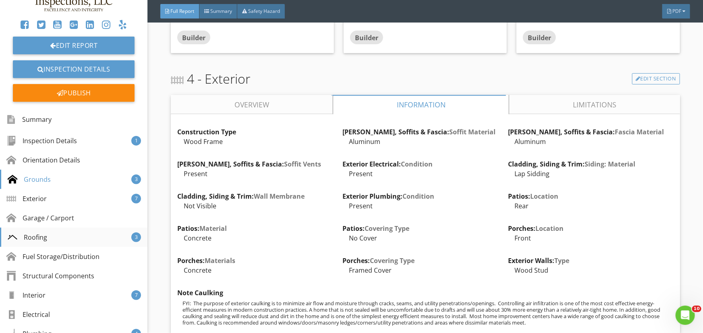
click at [52, 234] on div "Roofing 3" at bounding box center [73, 237] width 147 height 19
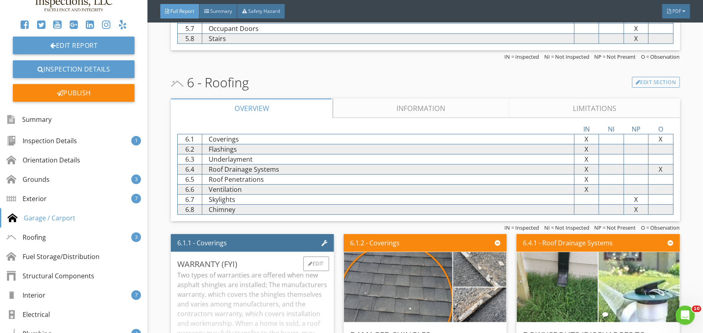
scroll to position [2961, 0]
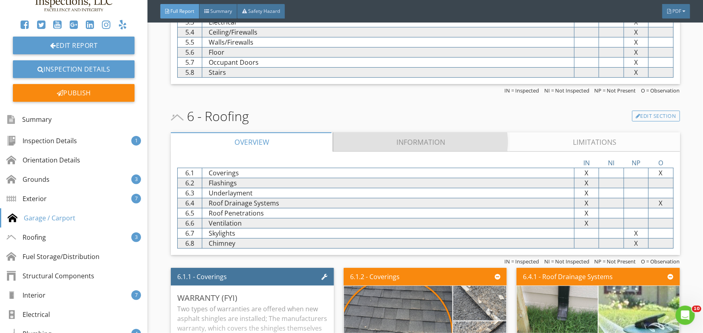
click at [406, 141] on link "Information" at bounding box center [421, 141] width 176 height 19
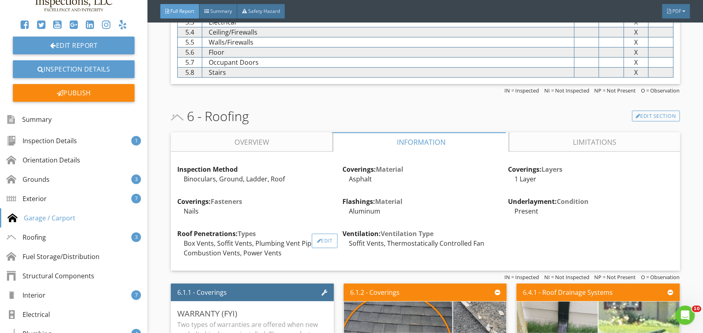
click at [324, 242] on div "Edit" at bounding box center [325, 241] width 26 height 14
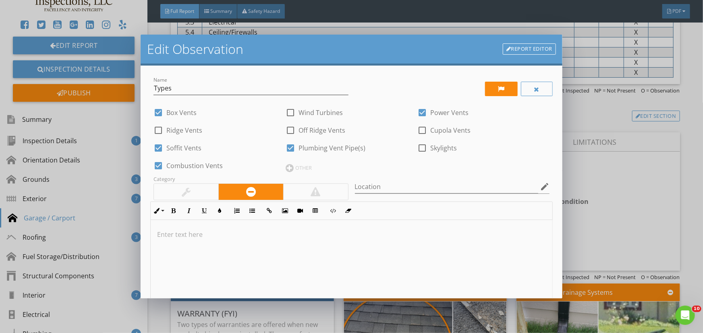
click at [420, 113] on div at bounding box center [422, 113] width 14 height 14
checkbox input "false"
click at [157, 167] on div at bounding box center [158, 166] width 14 height 14
checkbox input "false"
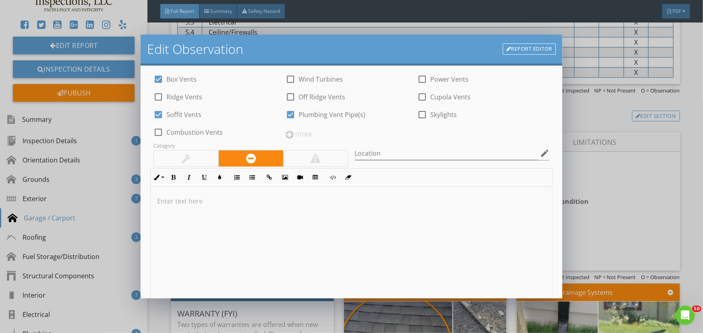
scroll to position [172, 0]
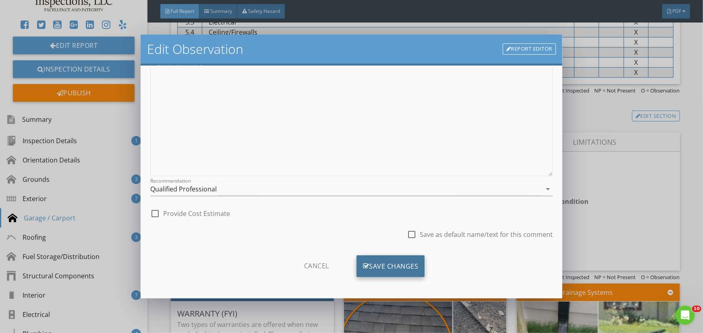
click at [400, 265] on div "Save Changes" at bounding box center [390, 267] width 68 height 22
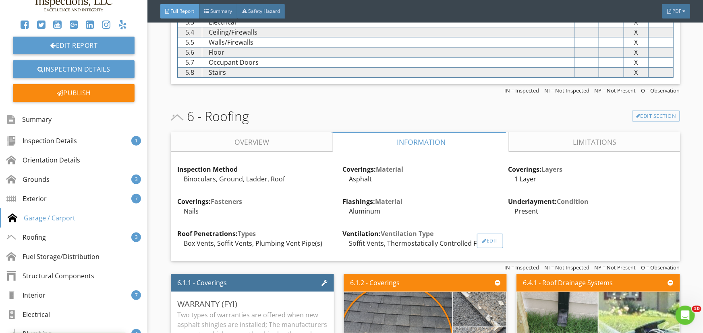
click at [491, 244] on div "Edit" at bounding box center [490, 241] width 26 height 14
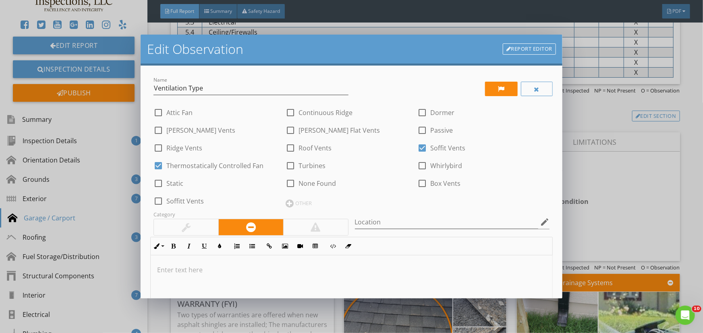
click at [157, 168] on div at bounding box center [158, 166] width 14 height 14
checkbox input "false"
click at [419, 181] on div at bounding box center [422, 184] width 14 height 14
checkbox input "true"
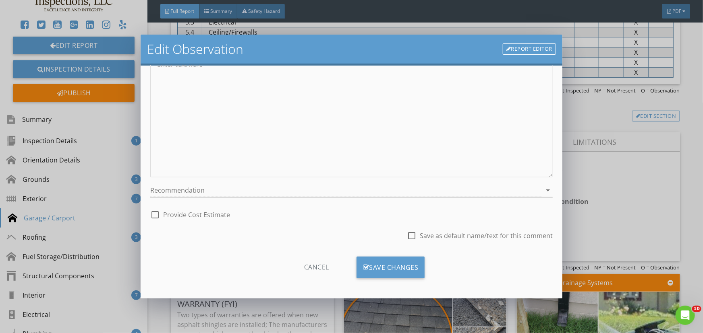
scroll to position [207, 0]
click at [391, 266] on div "Save Changes" at bounding box center [390, 267] width 68 height 22
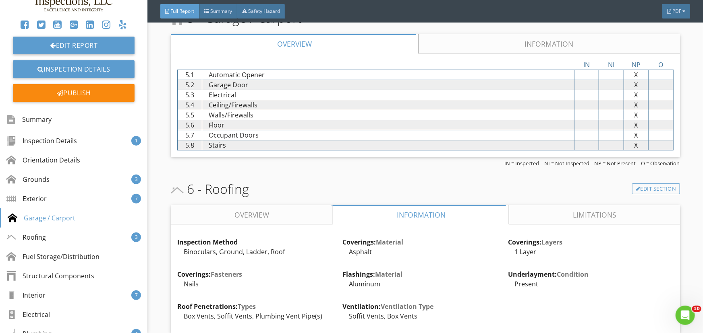
scroll to position [2887, 0]
click at [40, 233] on div "Roofing" at bounding box center [27, 238] width 39 height 10
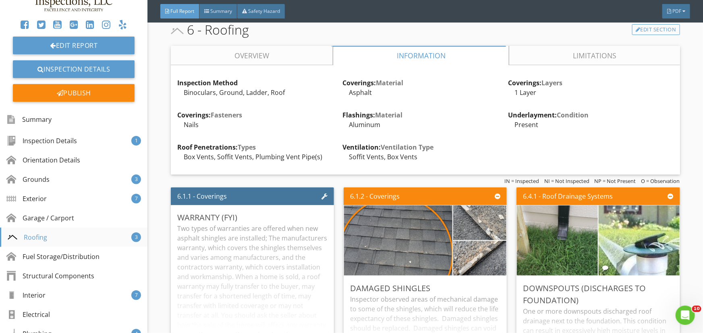
scroll to position [3071, 0]
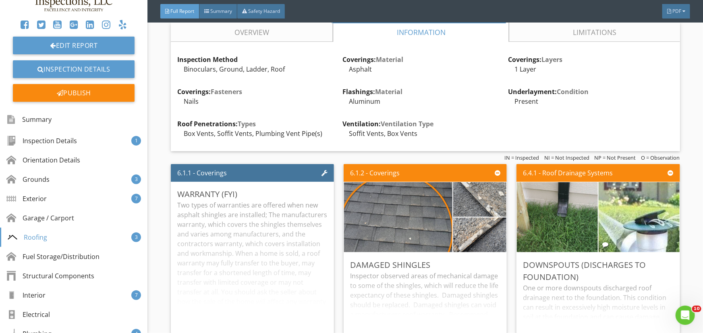
click at [556, 33] on link "Limitations" at bounding box center [594, 32] width 170 height 19
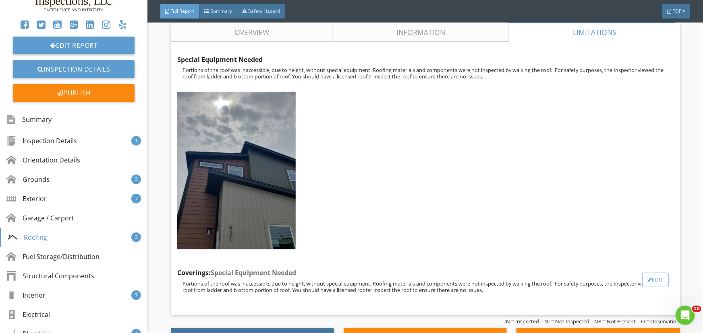
click at [643, 279] on div "Edit" at bounding box center [655, 280] width 26 height 14
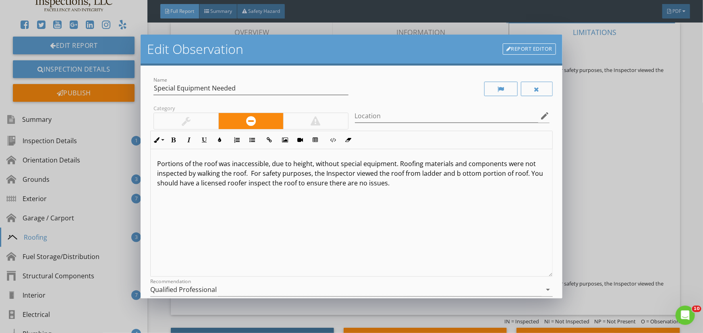
click at [531, 48] on link "Report Editor" at bounding box center [529, 48] width 53 height 11
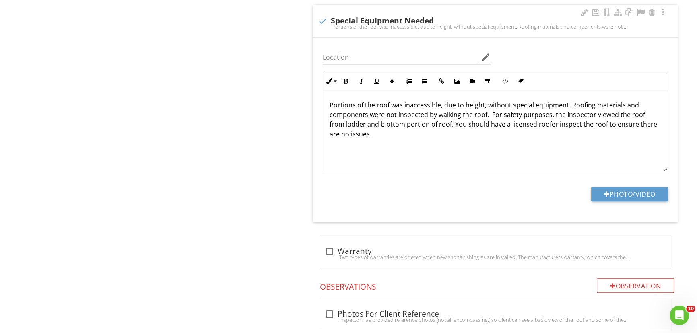
click at [323, 23] on div "Portions of the roof was inaccessible, due to height, without special equipment…" at bounding box center [495, 26] width 355 height 6
checkbox input "true"
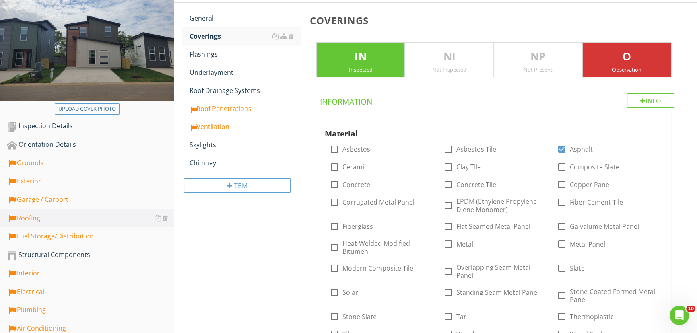
scroll to position [108, 0]
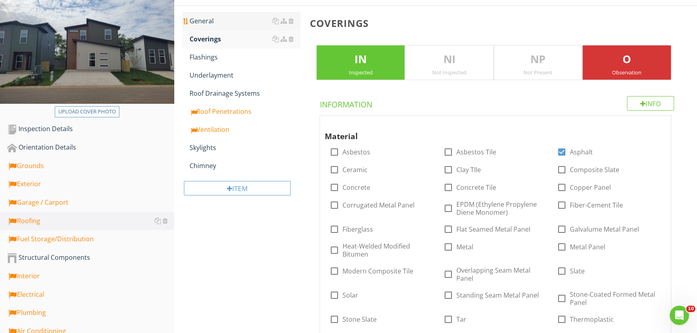
click at [218, 23] on div "General" at bounding box center [245, 21] width 111 height 10
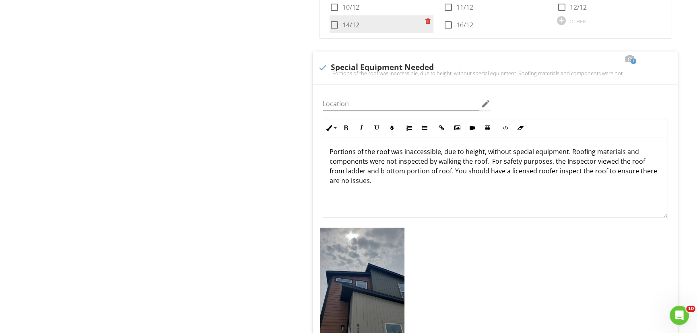
scroll to position [986, 0]
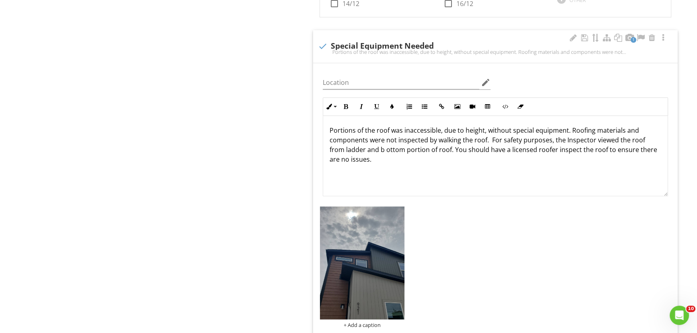
click at [568, 132] on p "Portions of the roof was inaccessible, due to height, without special equipment…" at bounding box center [496, 150] width 332 height 48
click at [383, 153] on p "Portions of the roof was inaccessible, due to height, without special equipment…" at bounding box center [496, 150] width 332 height 48
click at [588, 153] on p "Portions of the roof was inaccessible, due to height, without special equipment…" at bounding box center [496, 150] width 332 height 48
click at [389, 158] on p "Portions of the roof was inaccessible, due to height, without special equipment…" at bounding box center [496, 150] width 332 height 48
drag, startPoint x: 439, startPoint y: 130, endPoint x: 326, endPoint y: 132, distance: 112.8
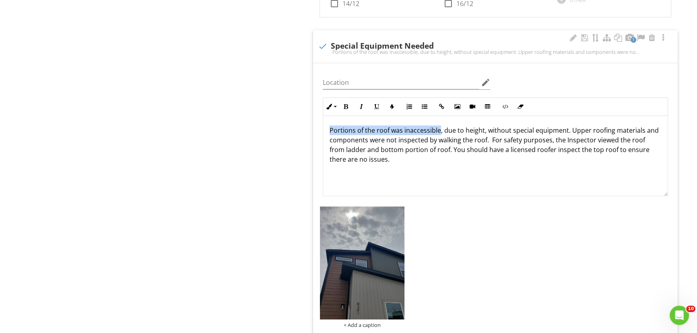
click at [326, 132] on div "Portions of the roof was inaccessible, due to height, without special equipment…" at bounding box center [495, 156] width 345 height 81
copy p "Portions of the roof was inaccessible"
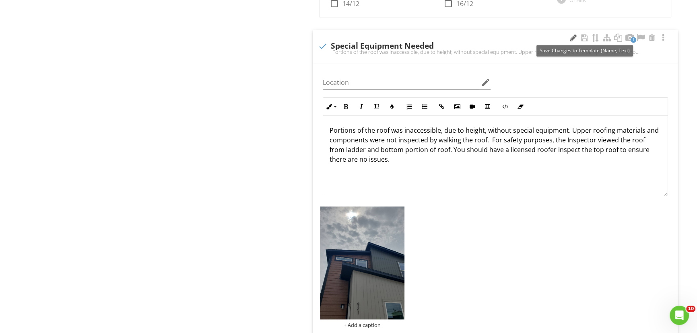
click at [576, 36] on div at bounding box center [574, 38] width 10 height 8
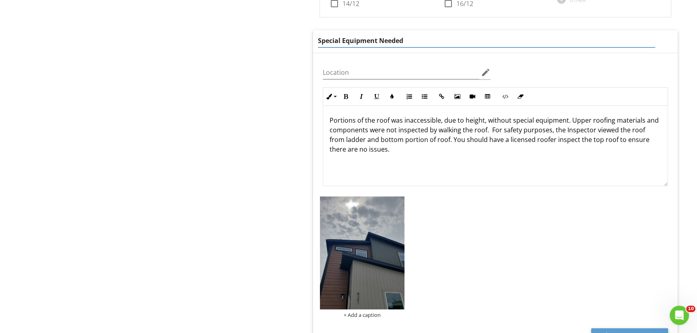
drag, startPoint x: 406, startPoint y: 38, endPoint x: 310, endPoint y: 37, distance: 95.9
click at [310, 37] on span "1 Roof Not Walked (Pitch/Weather) check_box_outline_blank 4/12 check_box_outlin…" at bounding box center [497, 38] width 375 height 652
paste input "Portions of the roof was inaccessible"
click at [346, 40] on input "Portions of the roof was inaccessible" at bounding box center [486, 40] width 337 height 13
drag, startPoint x: 355, startPoint y: 39, endPoint x: 364, endPoint y: 39, distance: 8.5
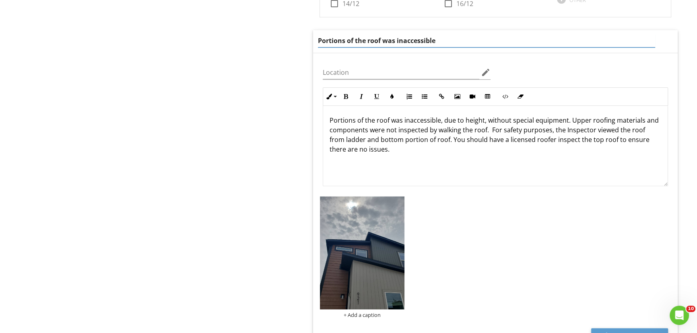
click at [364, 39] on input "Portions of the roof was inaccessible" at bounding box center [486, 40] width 337 height 13
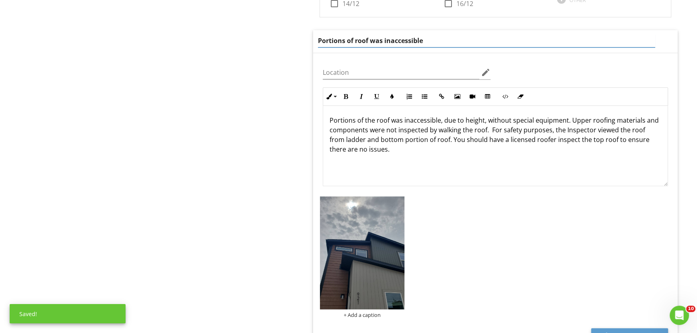
drag, startPoint x: 370, startPoint y: 40, endPoint x: 438, endPoint y: 37, distance: 68.5
click at [438, 37] on input "Portions of roof was inaccessible" at bounding box center [486, 40] width 337 height 13
type input "Portions of roof"
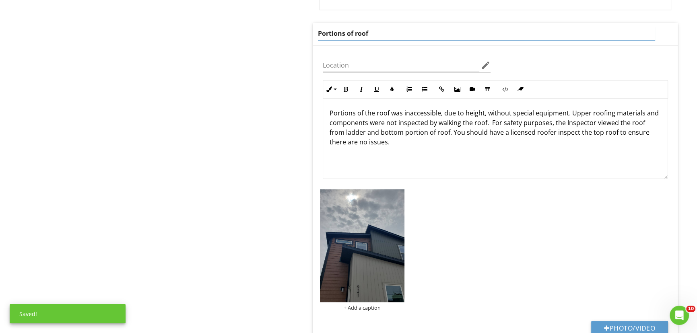
scroll to position [1012, 0]
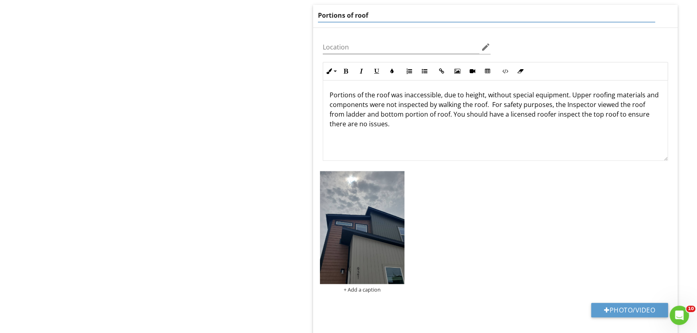
click at [397, 123] on p "Portions of the roof was inaccessible, due to height, without special equipment…" at bounding box center [496, 114] width 332 height 48
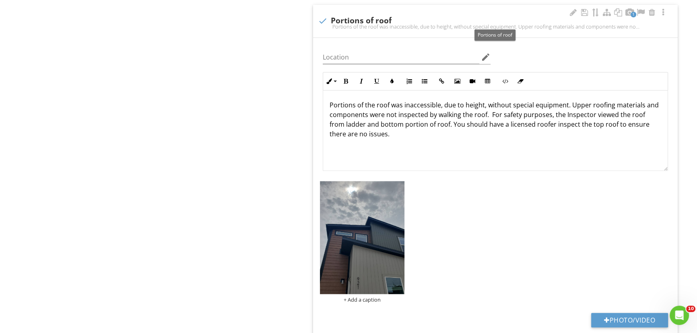
click at [322, 19] on div at bounding box center [323, 21] width 14 height 14
checkbox input "true"
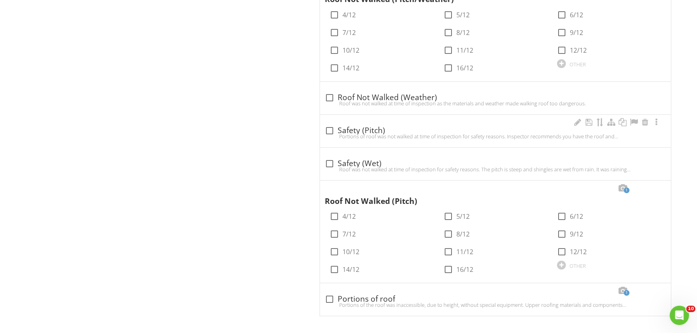
scroll to position [722, 0]
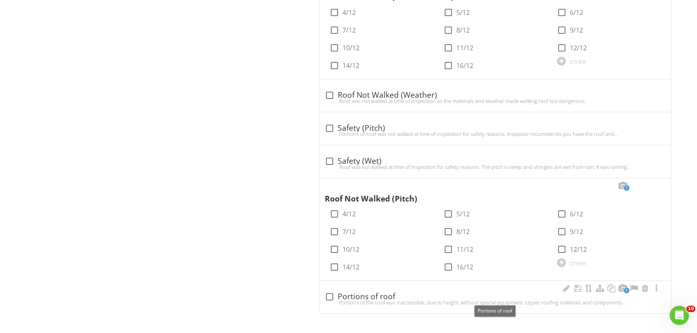
click at [328, 294] on div at bounding box center [330, 297] width 14 height 14
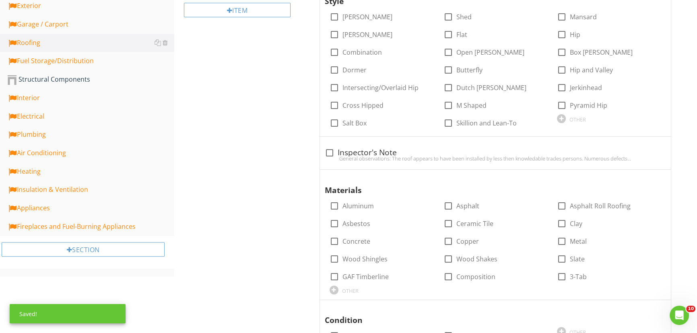
scroll to position [0, 0]
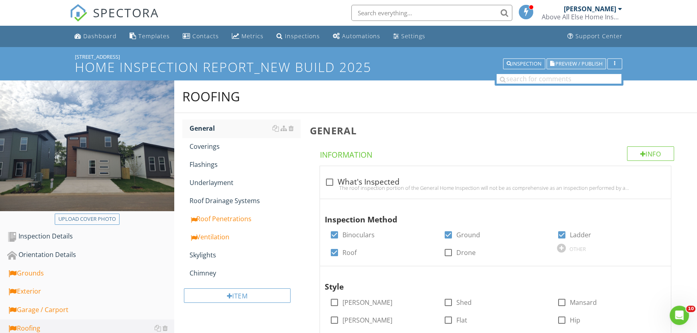
click at [581, 62] on span "Preview / Publish" at bounding box center [579, 63] width 47 height 5
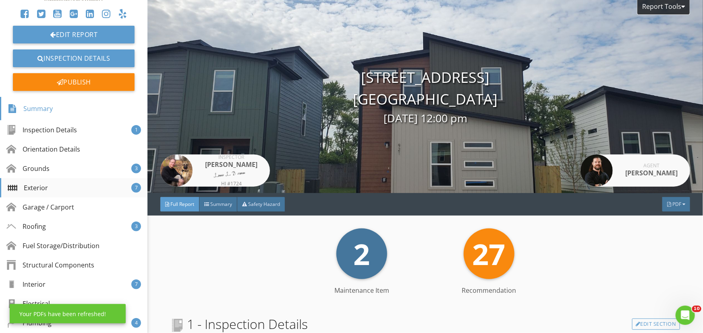
scroll to position [73, 0]
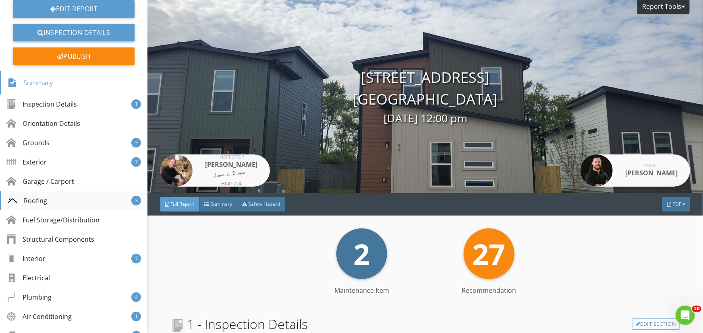
click at [40, 201] on div "Roofing" at bounding box center [27, 201] width 39 height 10
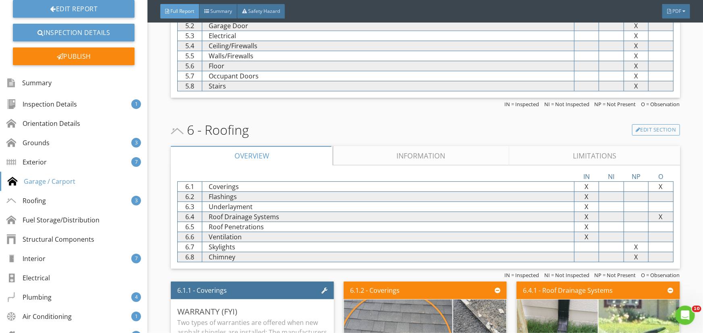
scroll to position [2863, 0]
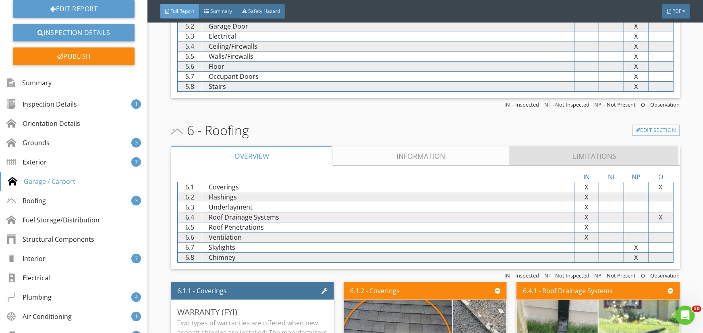
click at [582, 161] on link "Limitations" at bounding box center [594, 156] width 171 height 19
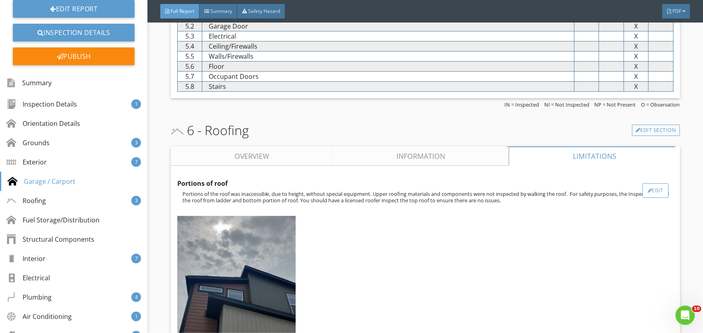
click at [648, 194] on div "Edit" at bounding box center [655, 191] width 26 height 14
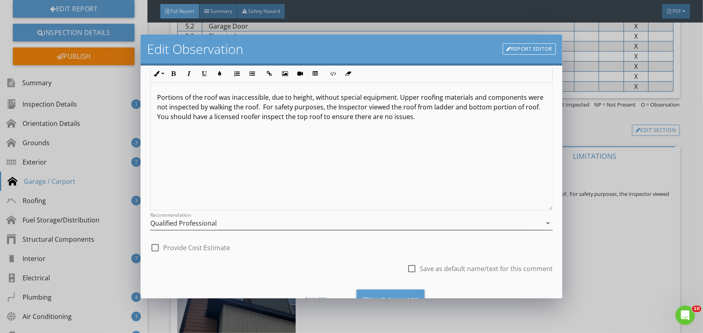
scroll to position [0, 0]
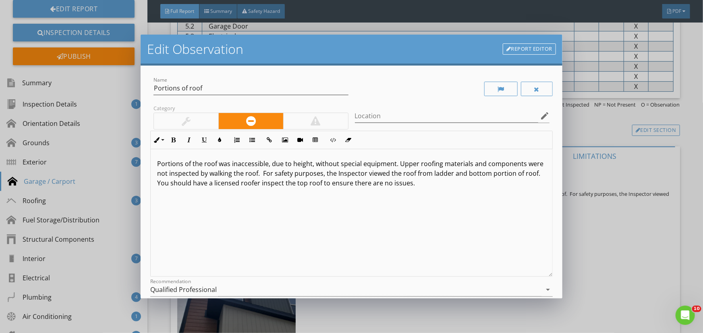
click at [533, 47] on link "Report Editor" at bounding box center [529, 48] width 53 height 11
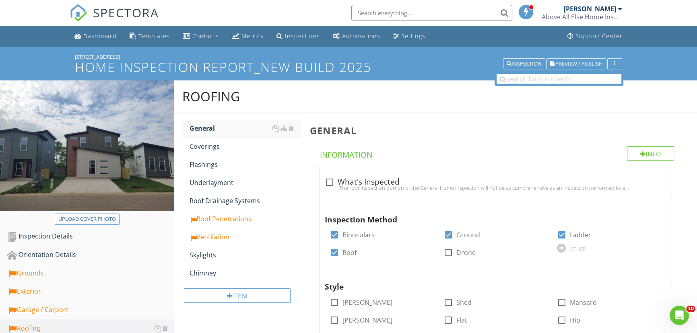
scroll to position [909, 0]
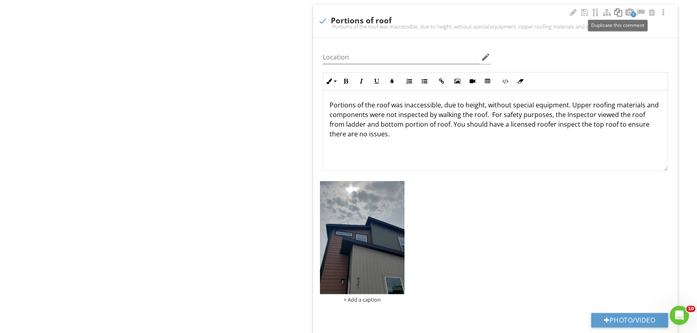
click at [618, 14] on div at bounding box center [619, 12] width 10 height 8
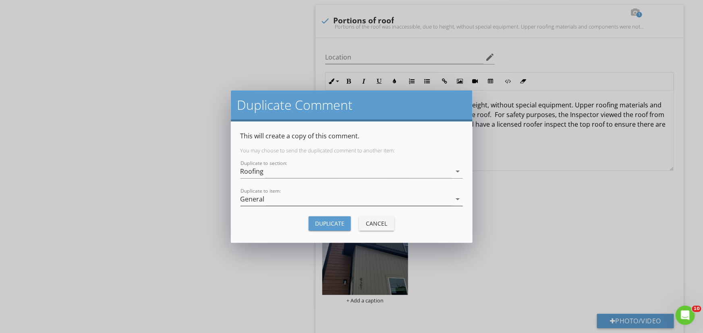
click at [457, 199] on icon "arrow_drop_down" at bounding box center [458, 199] width 10 height 10
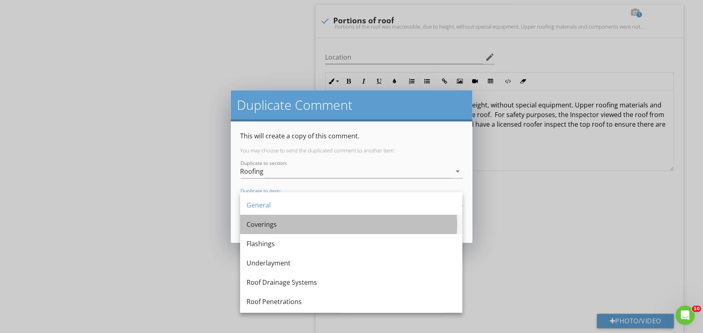
click at [280, 225] on div "Coverings" at bounding box center [350, 225] width 209 height 10
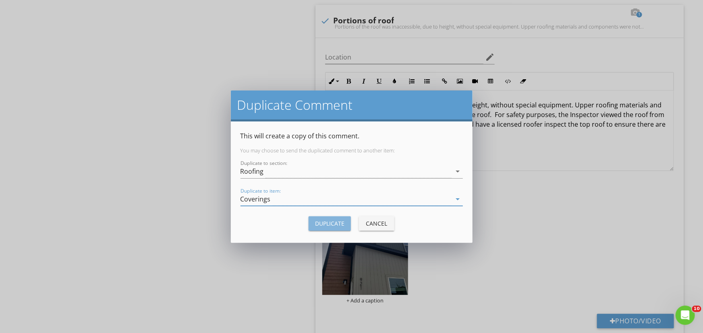
click at [331, 219] on div "Duplicate" at bounding box center [329, 223] width 29 height 8
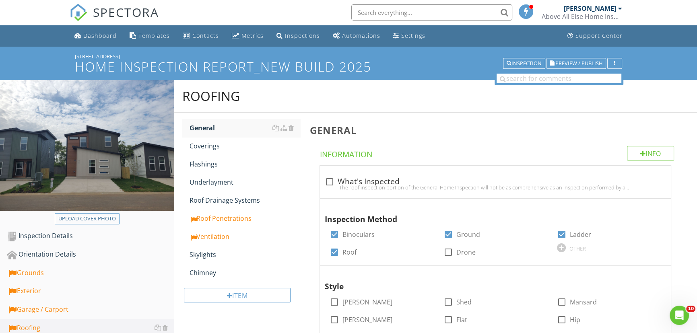
scroll to position [0, 0]
click at [582, 62] on span "Preview / Publish" at bounding box center [579, 63] width 47 height 5
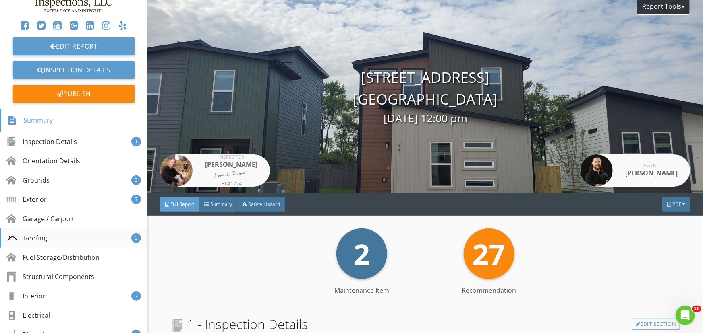
scroll to position [36, 0]
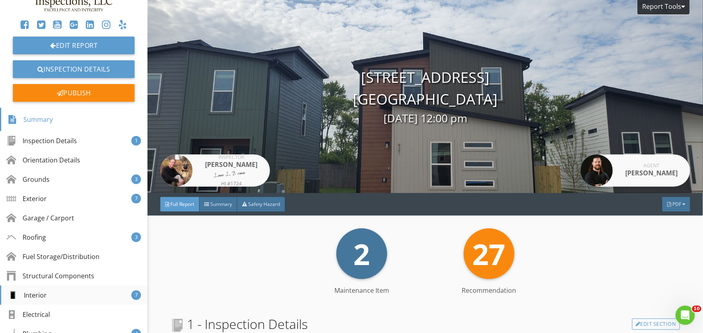
click at [44, 293] on div "Interior" at bounding box center [27, 296] width 39 height 10
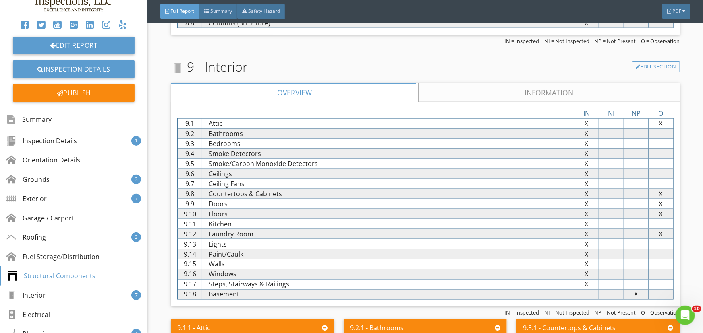
scroll to position [3581, 0]
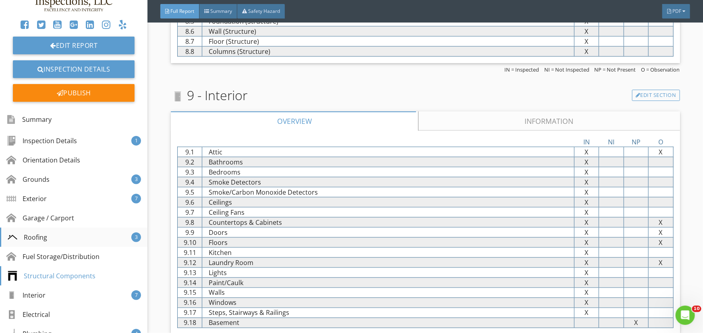
click at [47, 238] on div "Roofing 3" at bounding box center [73, 237] width 147 height 19
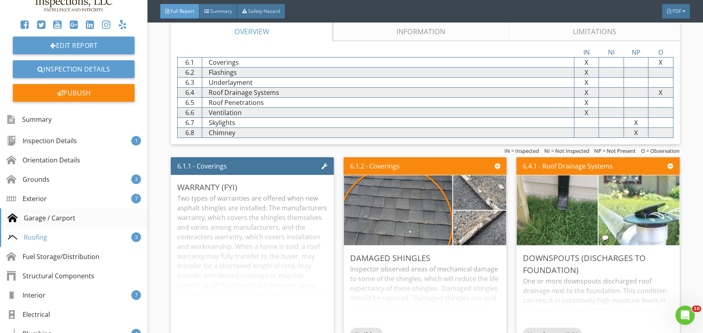
scroll to position [2986, 0]
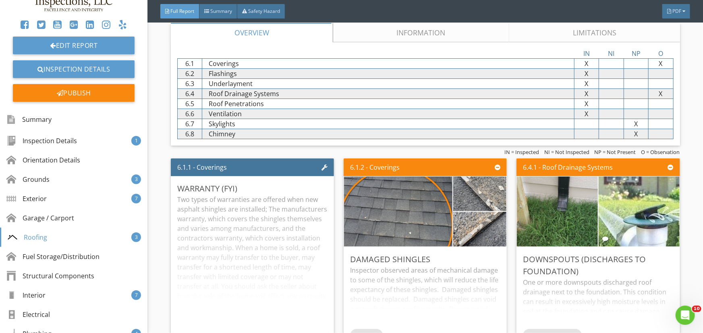
click at [586, 34] on link "Limitations" at bounding box center [594, 32] width 171 height 19
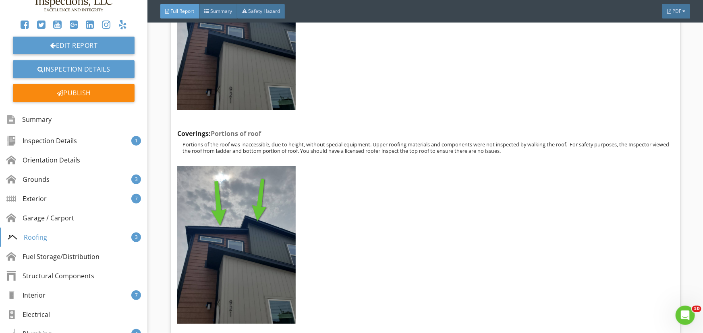
scroll to position [3133, 0]
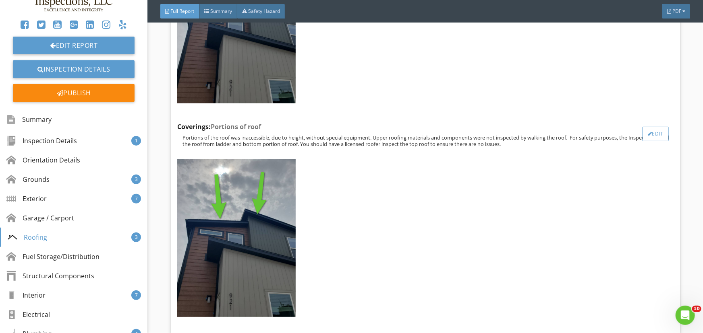
click at [650, 134] on div "Edit" at bounding box center [655, 134] width 26 height 14
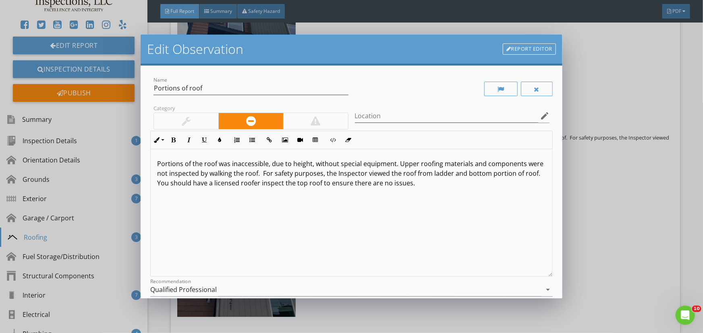
click at [520, 48] on link "Report Editor" at bounding box center [529, 48] width 53 height 11
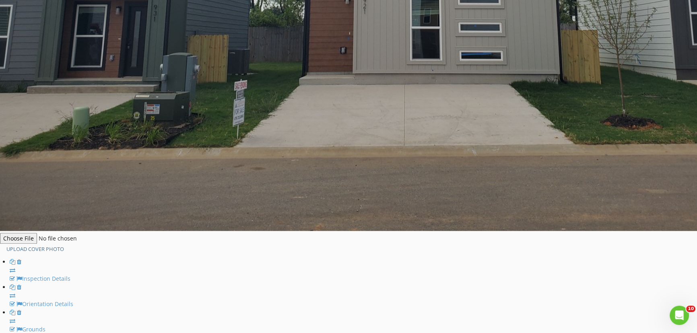
scroll to position [843, 0]
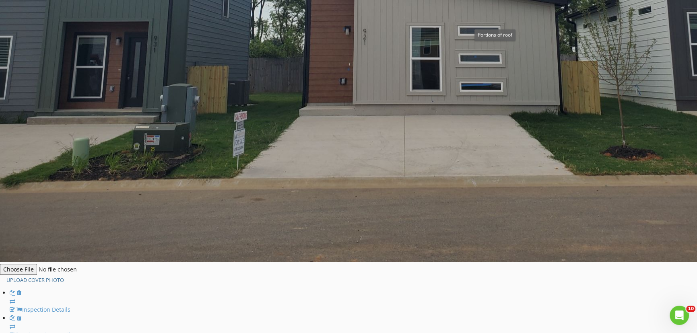
checkbox input "true"
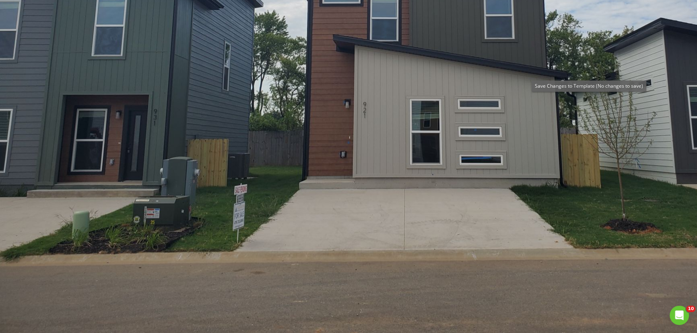
scroll to position [797, 0]
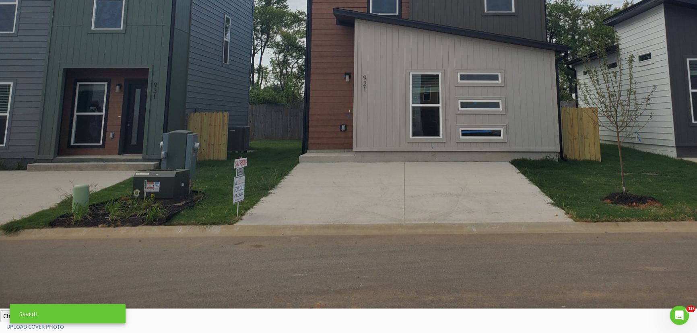
checkbox input "true"
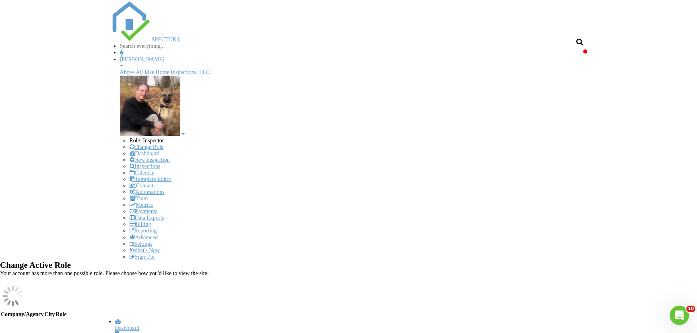
scroll to position [0, 0]
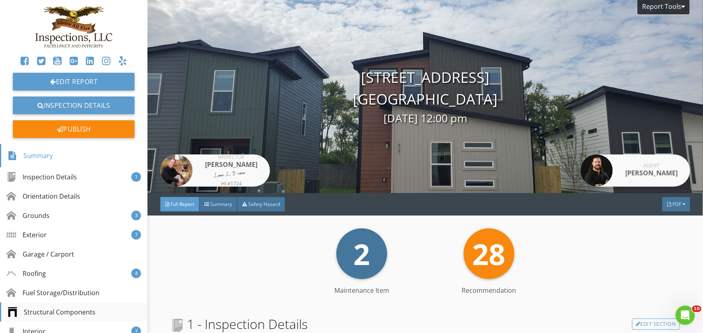
click at [52, 310] on div "Structural Components" at bounding box center [52, 313] width 88 height 10
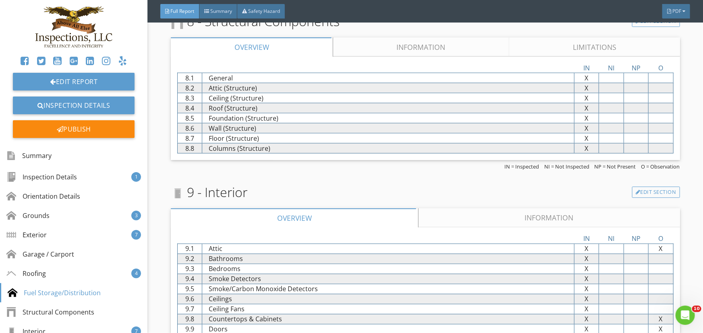
scroll to position [3647, 0]
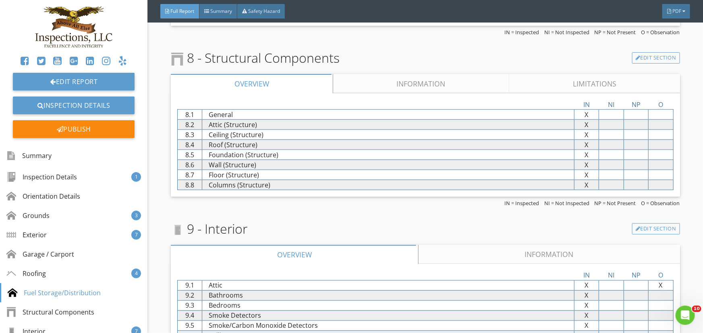
drag, startPoint x: 404, startPoint y: 86, endPoint x: 397, endPoint y: 85, distance: 7.3
click at [404, 86] on link "Information" at bounding box center [421, 83] width 176 height 19
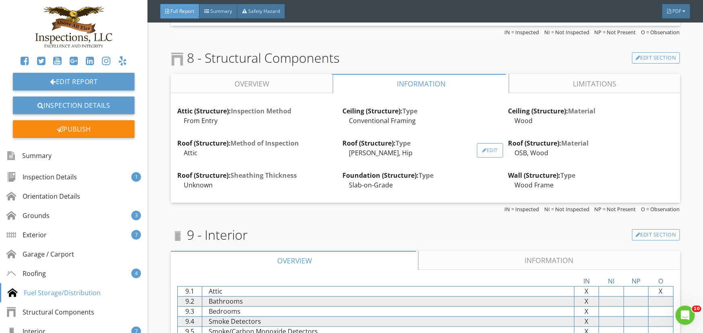
click at [477, 148] on div "Edit" at bounding box center [490, 150] width 26 height 14
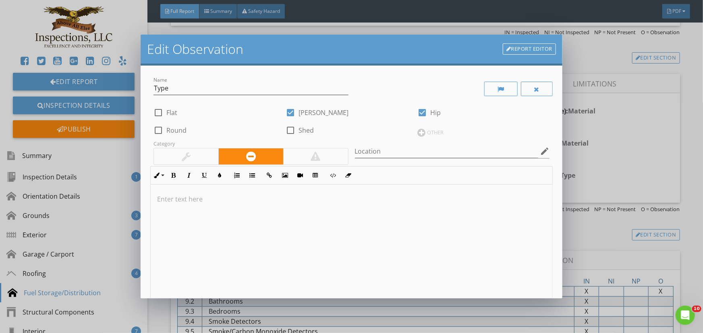
click at [288, 111] on div at bounding box center [290, 113] width 14 height 14
checkbox input "false"
click at [416, 110] on div at bounding box center [422, 113] width 14 height 14
checkbox input "false"
click at [287, 129] on div at bounding box center [290, 131] width 14 height 14
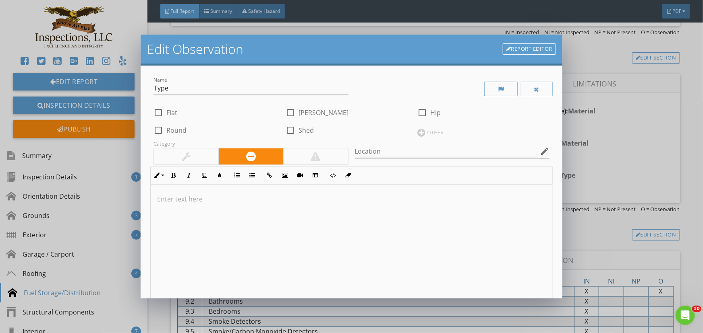
checkbox input "true"
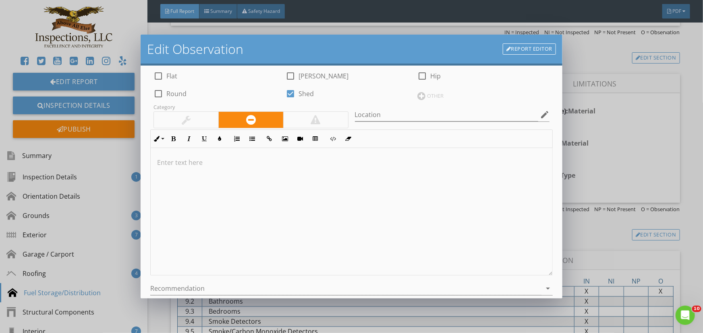
scroll to position [136, 0]
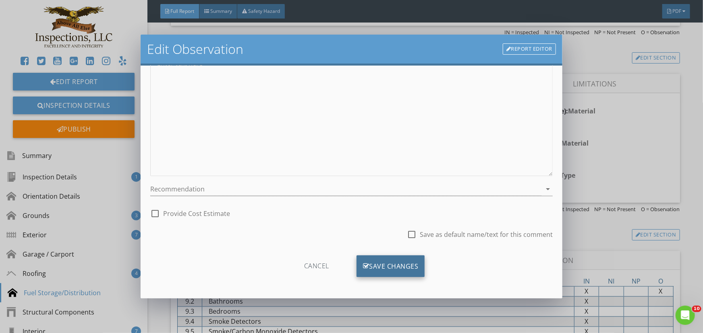
click at [385, 265] on div "Save Changes" at bounding box center [390, 267] width 68 height 22
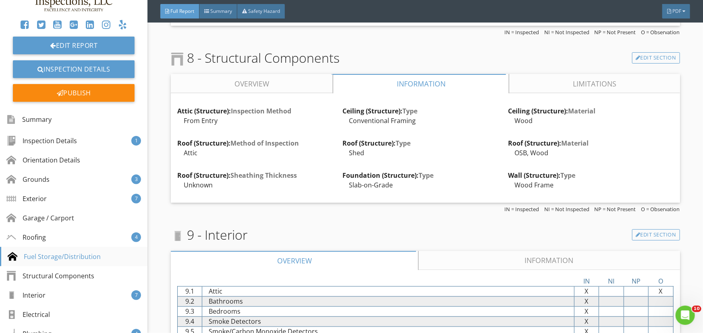
scroll to position [36, 0]
click at [48, 296] on div "Interior 7" at bounding box center [73, 295] width 147 height 19
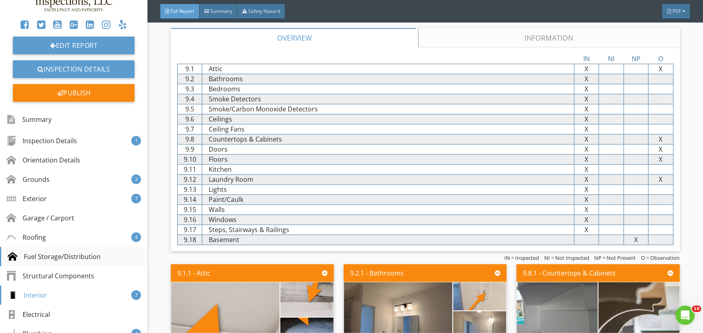
scroll to position [3874, 0]
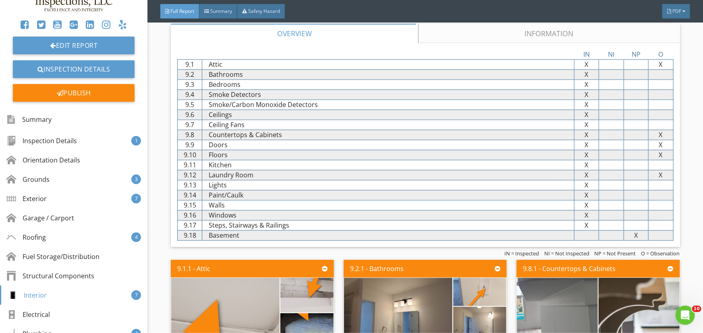
click at [497, 35] on link "Information" at bounding box center [548, 33] width 261 height 19
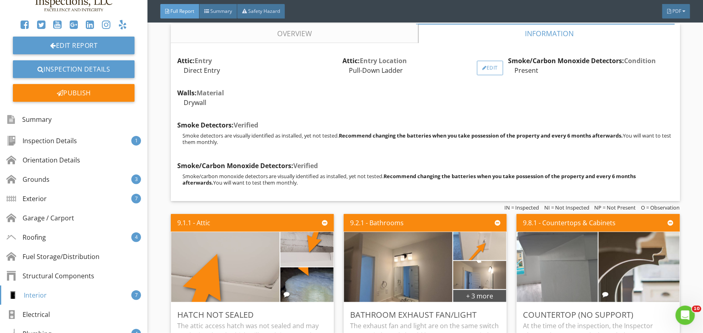
click at [492, 69] on div "Edit" at bounding box center [490, 68] width 26 height 14
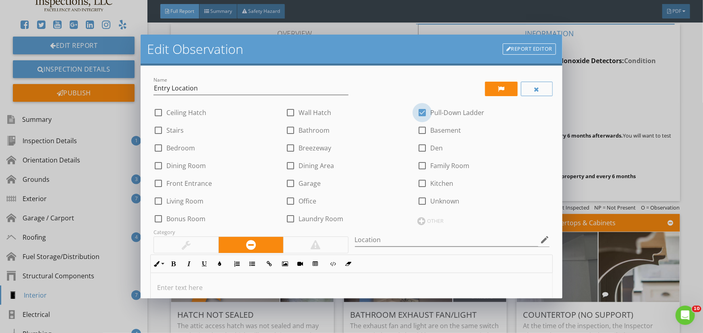
click at [418, 110] on div at bounding box center [422, 113] width 14 height 14
checkbox input "false"
click at [158, 111] on div at bounding box center [158, 113] width 14 height 14
checkbox input "true"
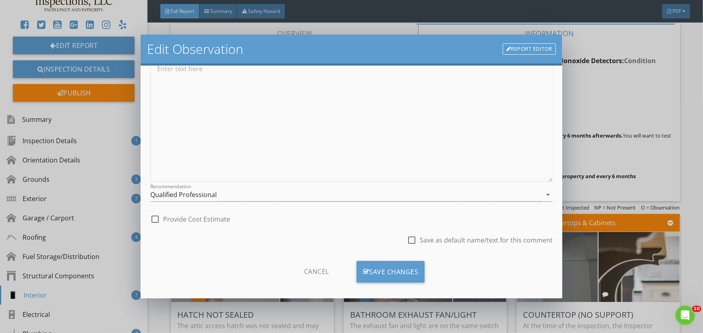
scroll to position [225, 0]
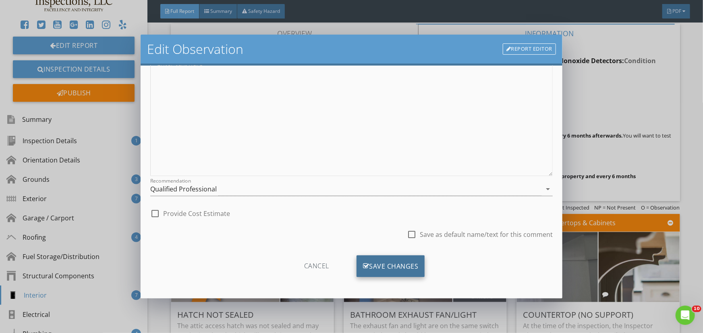
click at [391, 264] on div "Save Changes" at bounding box center [390, 267] width 68 height 22
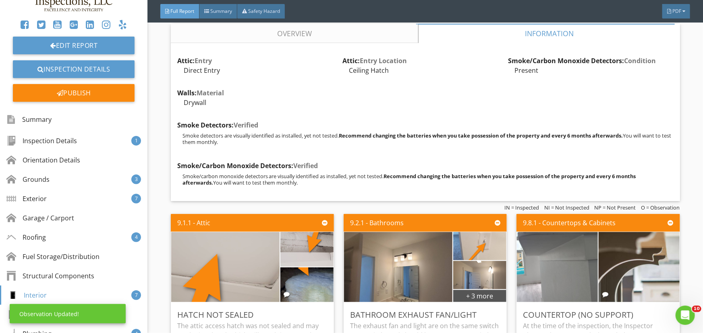
scroll to position [129, 0]
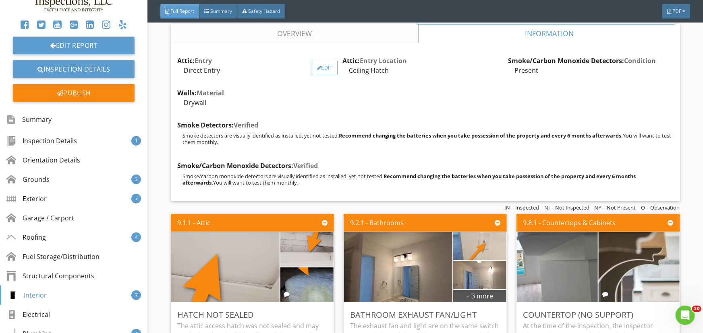
click at [320, 70] on div "Edit" at bounding box center [325, 68] width 26 height 14
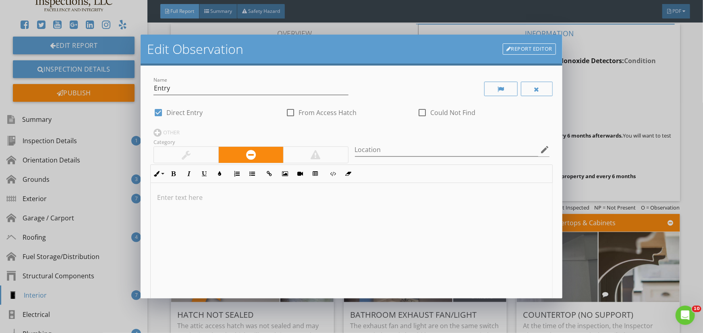
click at [159, 113] on div at bounding box center [158, 113] width 14 height 14
checkbox input "false"
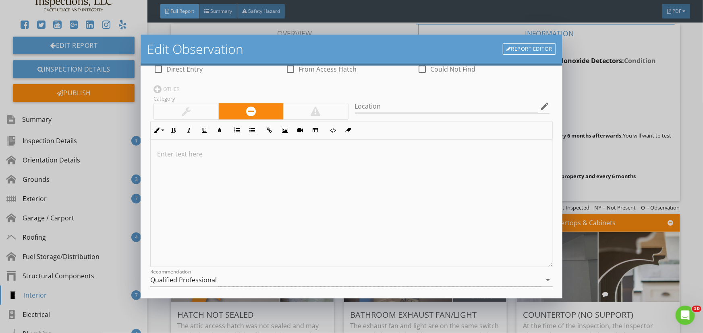
scroll to position [134, 0]
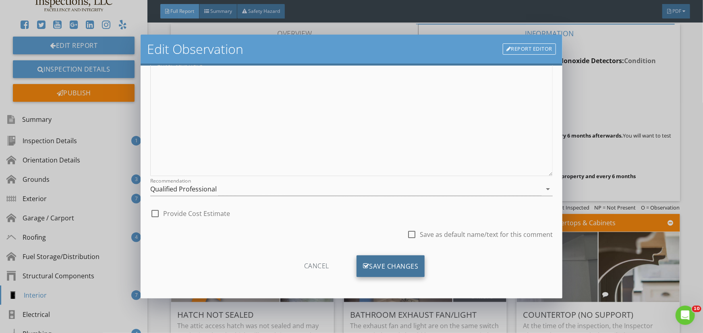
click at [391, 265] on div "Save Changes" at bounding box center [390, 267] width 68 height 22
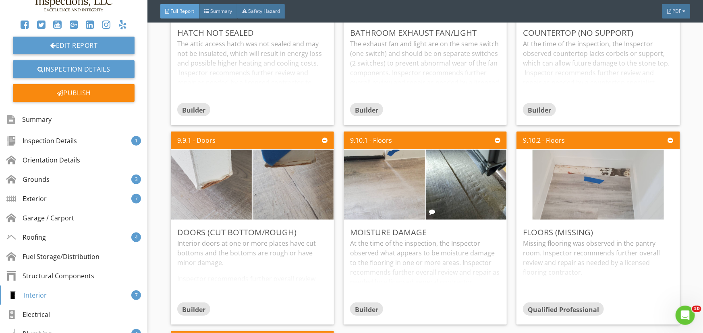
scroll to position [4131, 0]
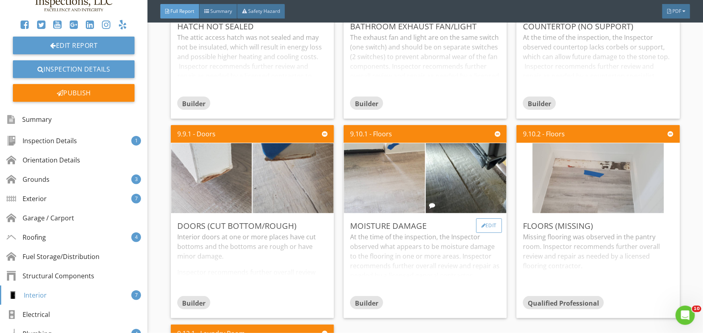
click at [486, 226] on div "Edit" at bounding box center [489, 226] width 26 height 14
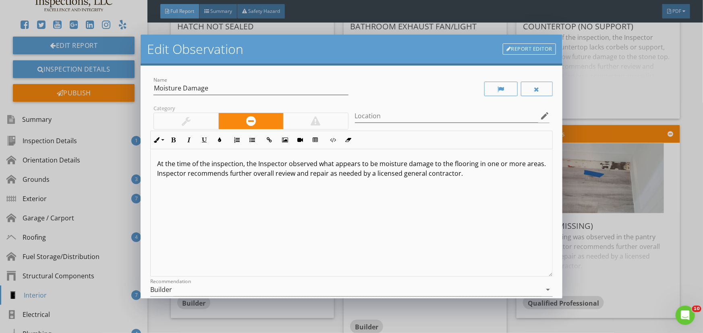
click at [475, 166] on p "At the time of the inspection, the Inspector observed what appears to be moistu…" at bounding box center [351, 173] width 389 height 29
click at [376, 165] on p "At the time of the inspection, the Inspector observed what appears to be moistu…" at bounding box center [351, 173] width 389 height 29
click at [174, 175] on p "At the time of the inspection, the Inspector observed what appears to be minor …" at bounding box center [351, 173] width 389 height 29
drag, startPoint x: 221, startPoint y: 185, endPoint x: 243, endPoint y: 184, distance: 21.8
click at [243, 184] on p "At the time of the inspection, the Inspector observed what appears to be minor …" at bounding box center [351, 178] width 389 height 39
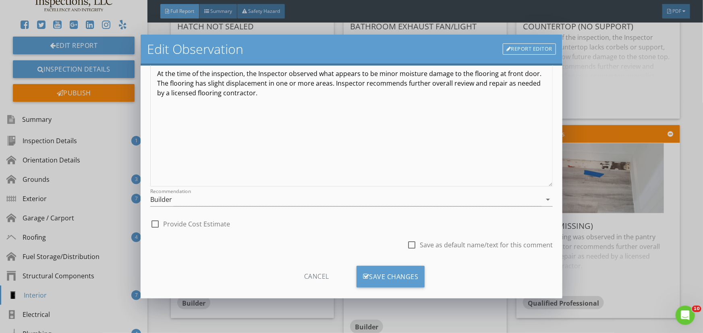
scroll to position [101, 0]
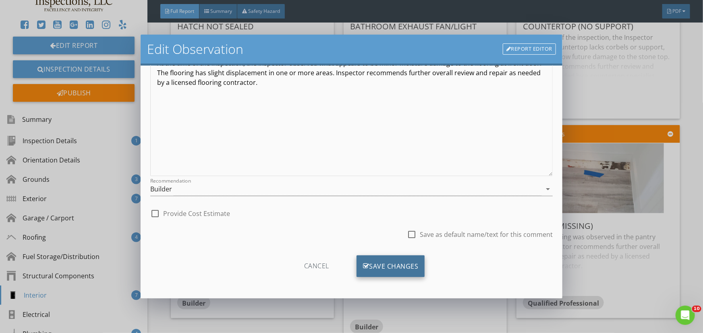
click at [379, 264] on div "Save Changes" at bounding box center [390, 267] width 68 height 22
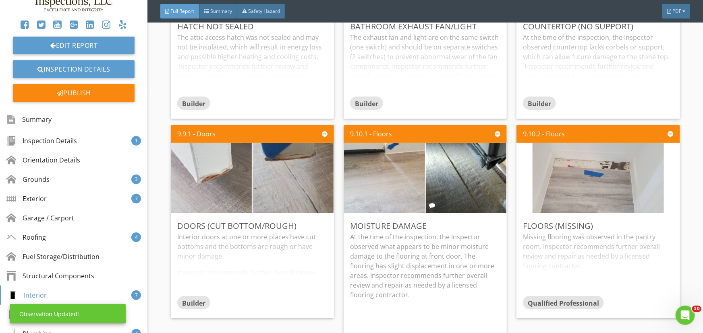
scroll to position [5, 0]
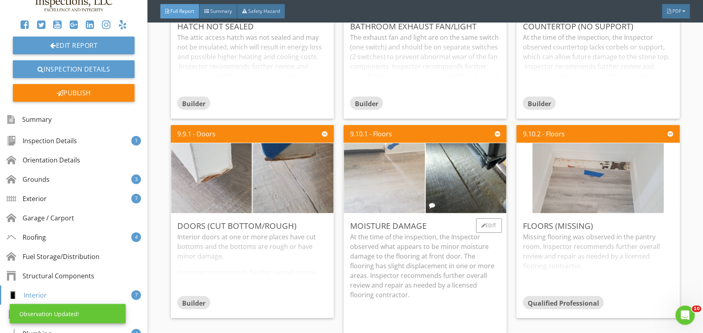
click at [384, 181] on img at bounding box center [384, 178] width 131 height 175
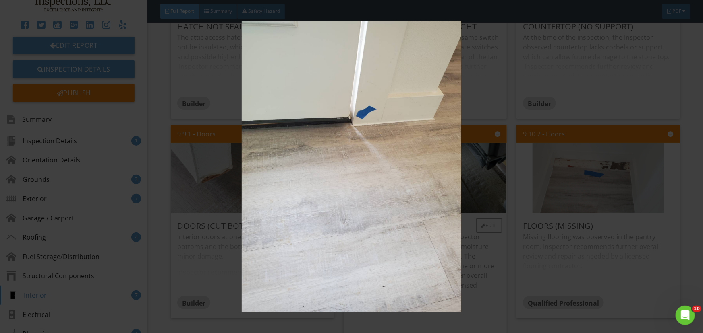
click at [384, 181] on img at bounding box center [351, 167] width 643 height 292
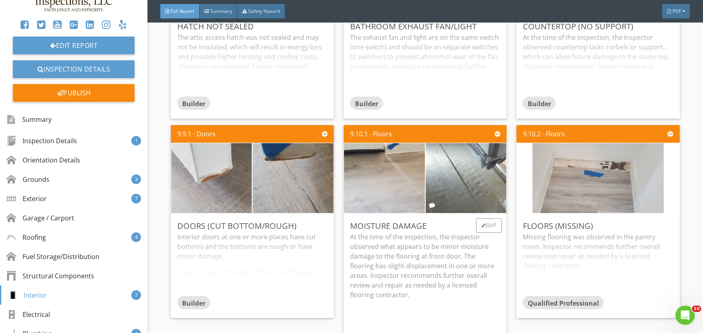
click at [435, 179] on img at bounding box center [465, 178] width 131 height 175
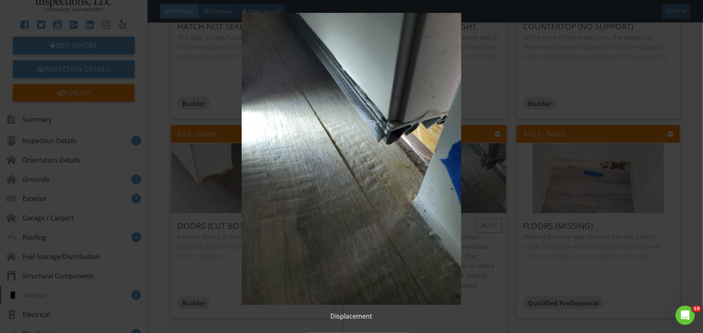
click at [435, 179] on img at bounding box center [351, 159] width 643 height 292
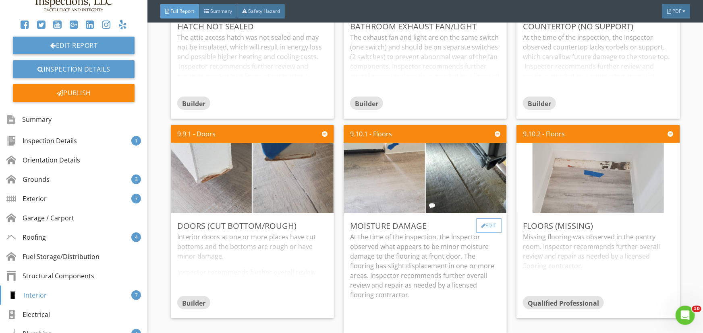
click at [488, 227] on div "Edit" at bounding box center [489, 226] width 26 height 14
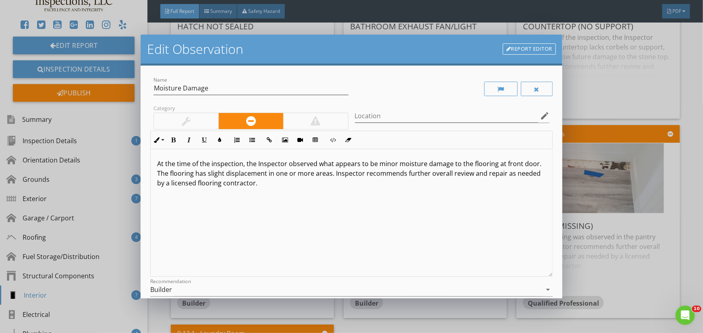
click at [534, 48] on link "Report Editor" at bounding box center [529, 48] width 53 height 11
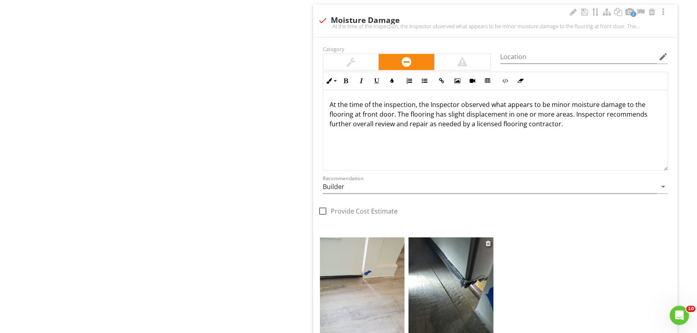
click at [437, 282] on img at bounding box center [451, 294] width 85 height 113
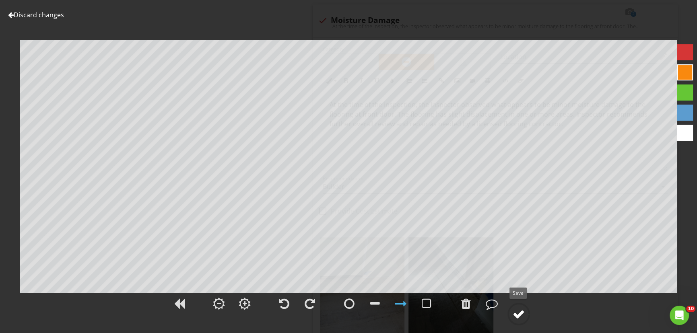
click at [515, 315] on div at bounding box center [519, 314] width 12 height 12
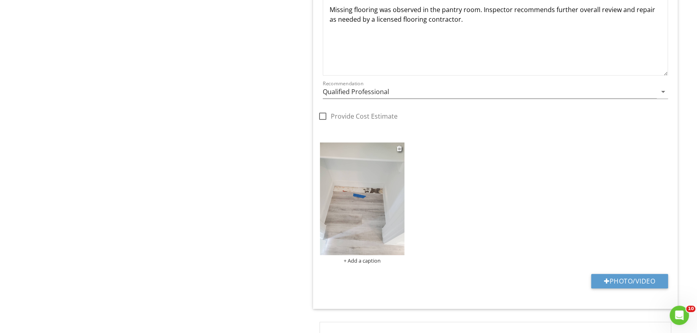
scroll to position [1144, 0]
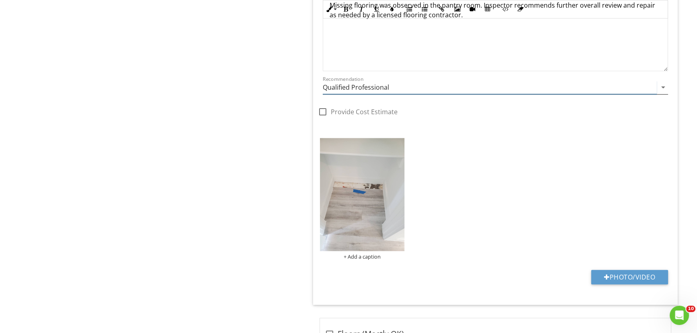
click at [662, 87] on icon "arrow_drop_down" at bounding box center [664, 88] width 10 height 10
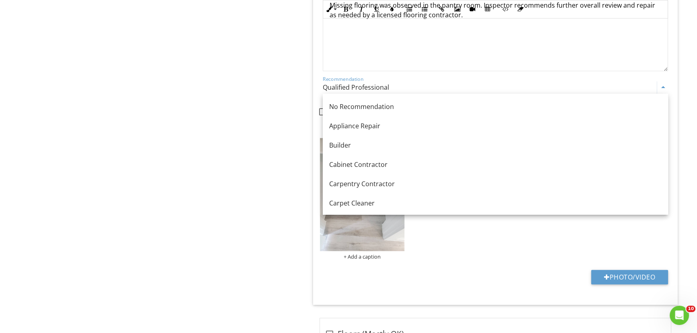
click at [345, 143] on div "Builder" at bounding box center [495, 146] width 333 height 10
type input "Builder"
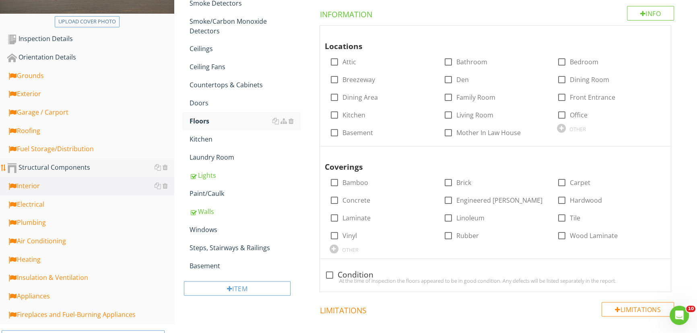
scroll to position [219, 0]
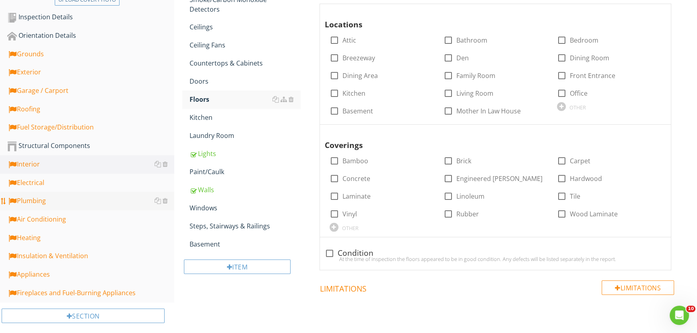
click at [42, 201] on div "Plumbing" at bounding box center [90, 201] width 167 height 10
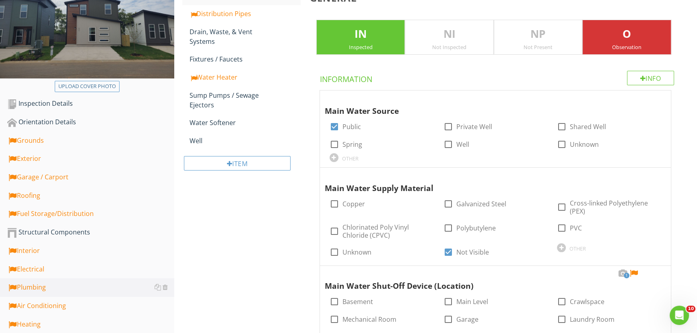
scroll to position [73, 0]
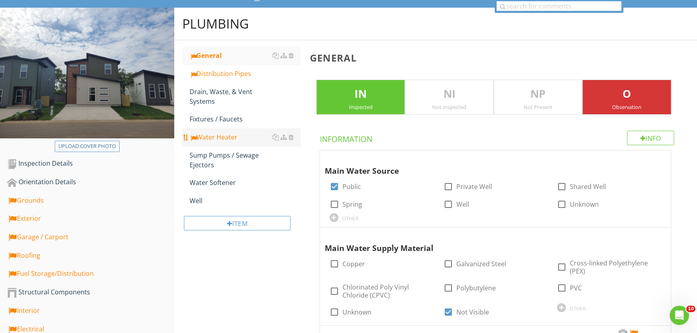
click at [226, 135] on div "Water Heater" at bounding box center [245, 137] width 111 height 10
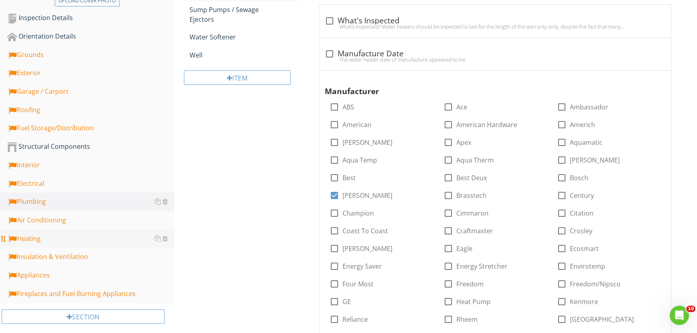
scroll to position [256, 0]
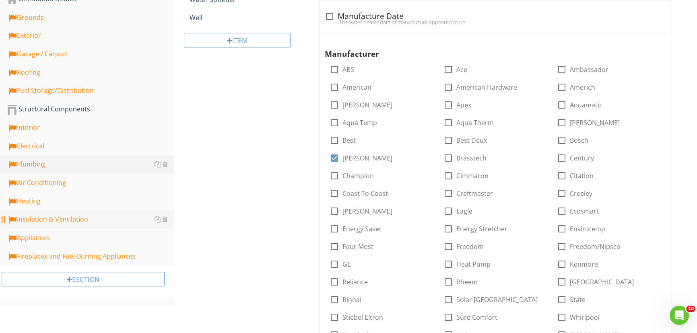
click at [40, 219] on div "Insulation & Ventilation" at bounding box center [90, 220] width 167 height 10
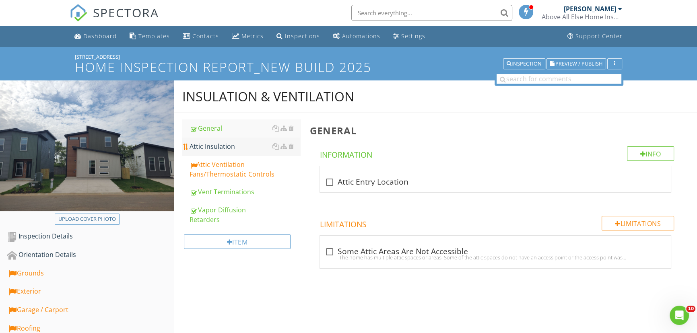
click at [228, 147] on div "Attic Insulation" at bounding box center [245, 147] width 111 height 10
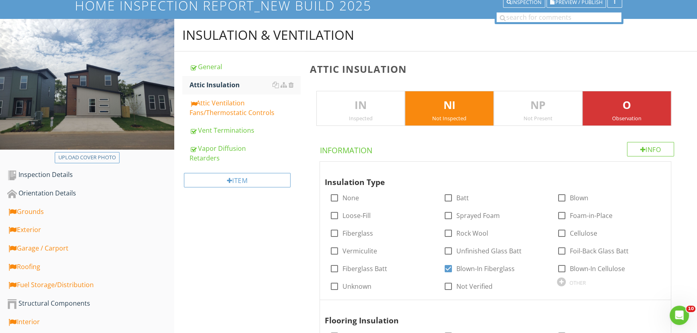
scroll to position [73, 0]
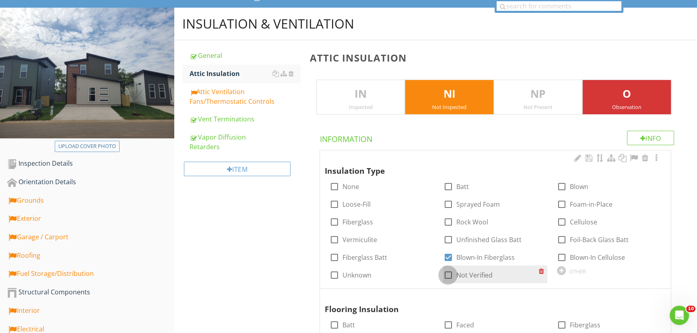
click at [444, 272] on div at bounding box center [448, 276] width 14 height 14
checkbox input "true"
click at [446, 254] on div at bounding box center [448, 258] width 14 height 14
checkbox input "false"
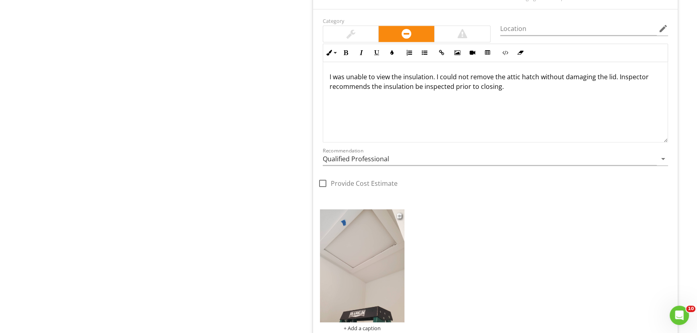
scroll to position [1808, 0]
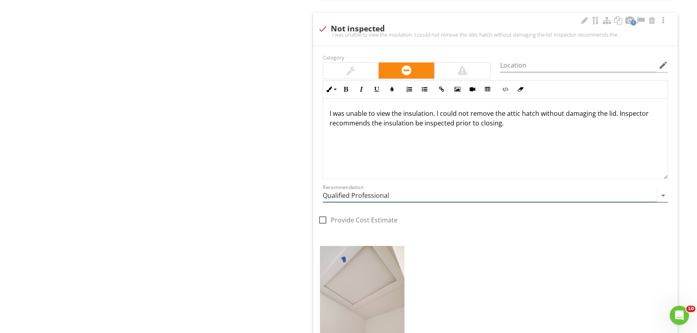
click at [664, 193] on icon "arrow_drop_down" at bounding box center [664, 195] width 10 height 10
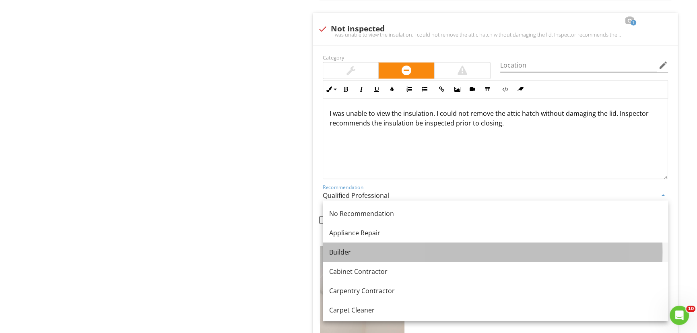
click at [346, 252] on div "Builder" at bounding box center [495, 252] width 333 height 10
type input "Builder"
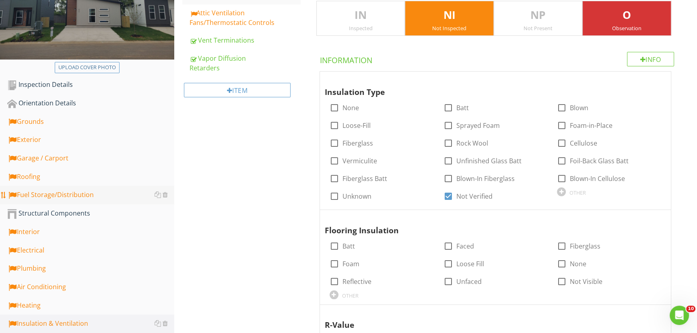
scroll to position [219, 0]
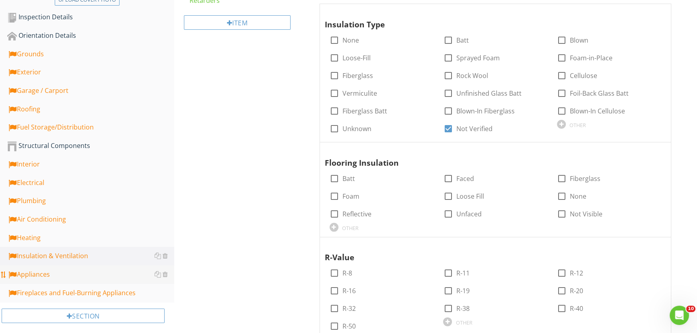
click at [50, 275] on div "Appliances" at bounding box center [90, 275] width 167 height 10
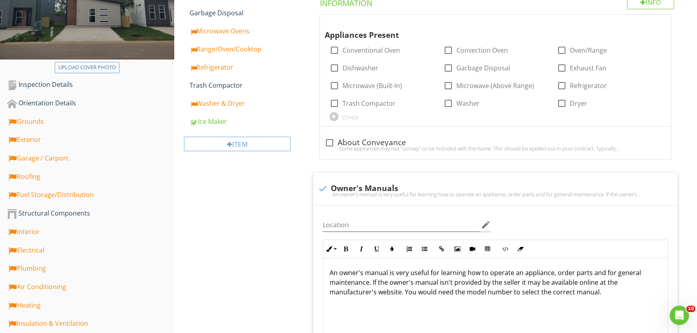
scroll to position [146, 0]
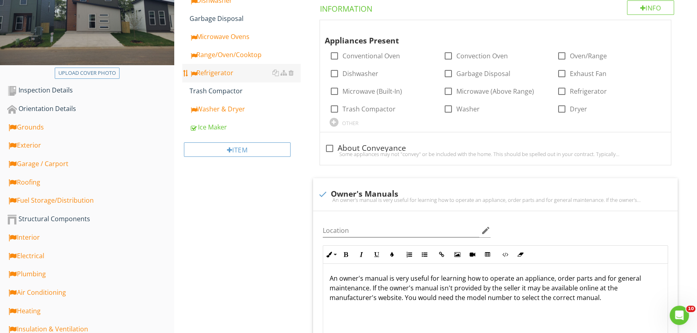
click at [218, 73] on div "Refrigerator" at bounding box center [245, 73] width 111 height 10
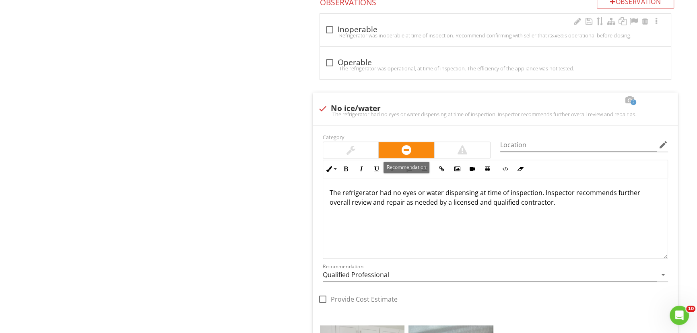
scroll to position [659, 0]
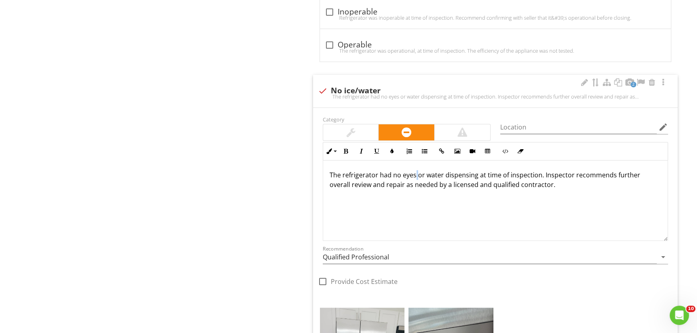
click at [415, 177] on p "The refrigerator had no eyes or water dispensing at time of inspection. Inspect…" at bounding box center [496, 179] width 332 height 19
click at [414, 177] on p "The refrigerator had no eyes or water dispensing at time of inspection. Inspect…" at bounding box center [496, 179] width 332 height 19
click at [411, 177] on p "The refrigerator had no eyes or water dispensing at time of inspection. Inspect…" at bounding box center [496, 179] width 332 height 19
click at [663, 258] on icon "arrow_drop_down" at bounding box center [664, 257] width 10 height 10
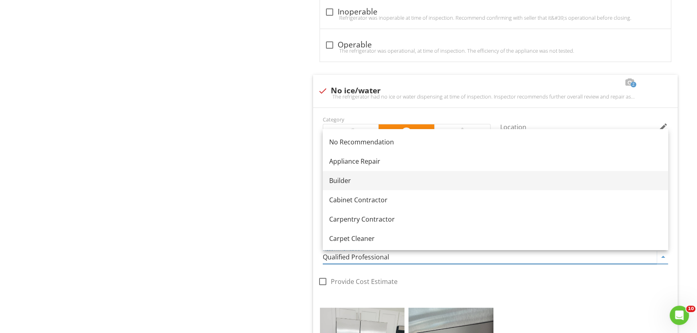
click at [350, 179] on div "Builder" at bounding box center [495, 181] width 333 height 10
type input "Builder"
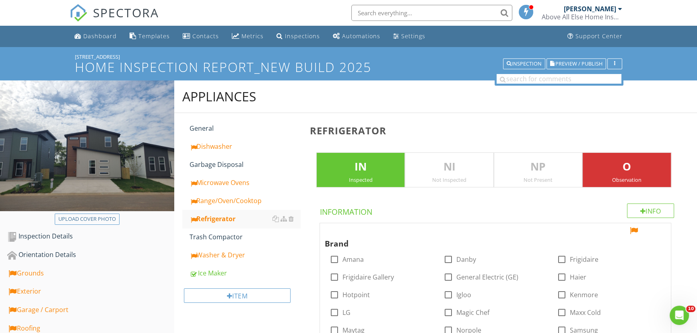
scroll to position [0, 0]
click at [585, 63] on span "Preview / Publish" at bounding box center [579, 63] width 47 height 5
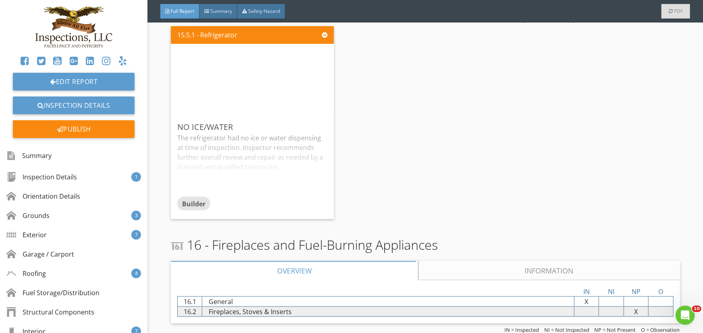
scroll to position [6600, 0]
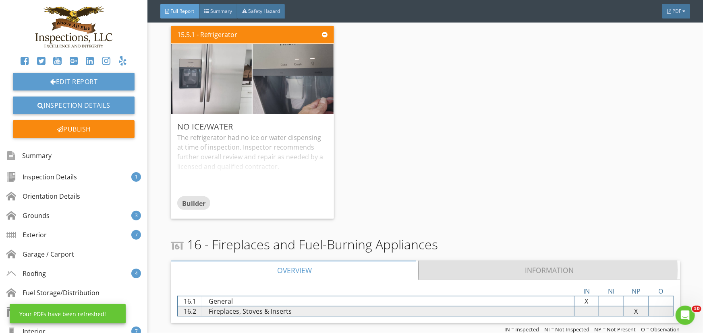
click at [531, 264] on link "Information" at bounding box center [548, 270] width 261 height 19
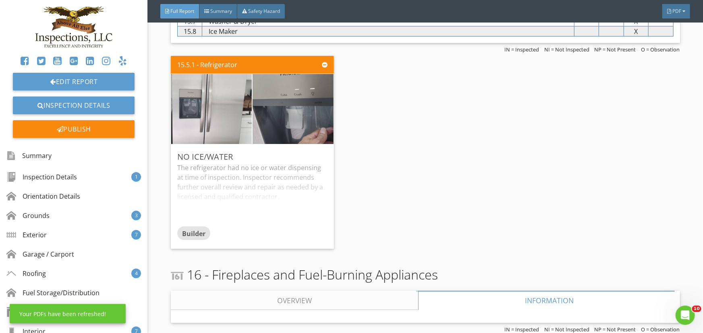
scroll to position [6571, 0]
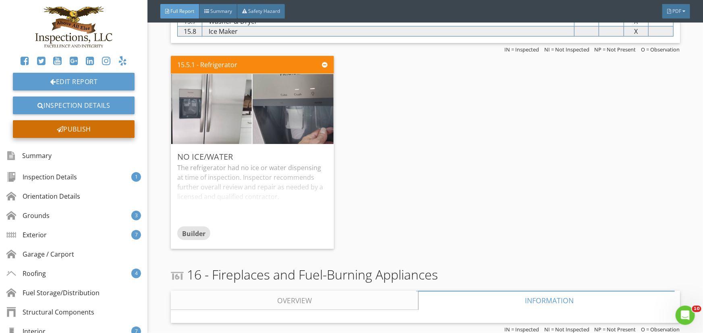
click at [97, 127] on div "Publish" at bounding box center [74, 129] width 122 height 18
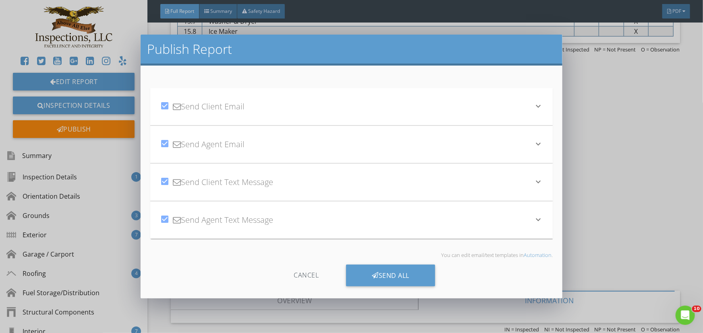
click at [533, 106] on icon "keyboard_arrow_down" at bounding box center [538, 106] width 10 height 10
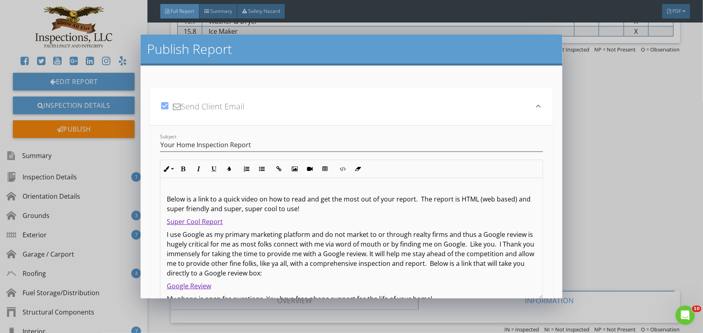
scroll to position [73, 0]
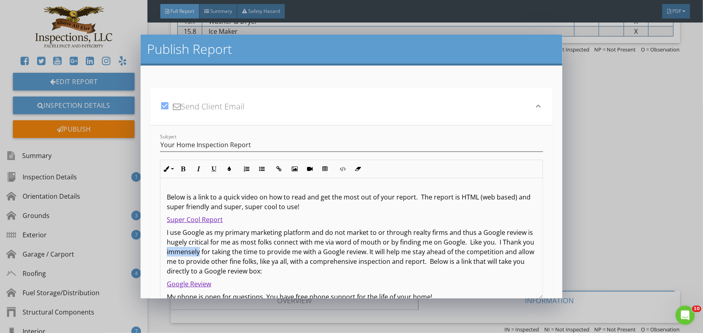
drag, startPoint x: 212, startPoint y: 251, endPoint x: 180, endPoint y: 251, distance: 32.2
click at [180, 251] on p "I use Google as my primary marketing platform and do not market to or through r…" at bounding box center [351, 252] width 369 height 48
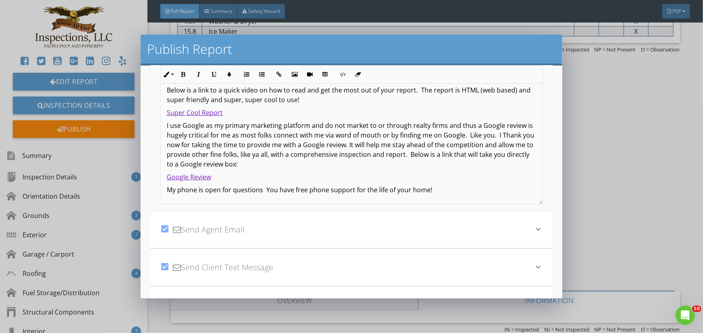
scroll to position [110, 0]
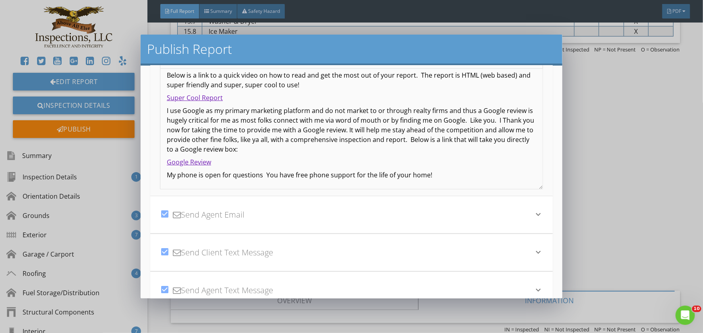
click at [533, 213] on icon "keyboard_arrow_down" at bounding box center [538, 215] width 10 height 10
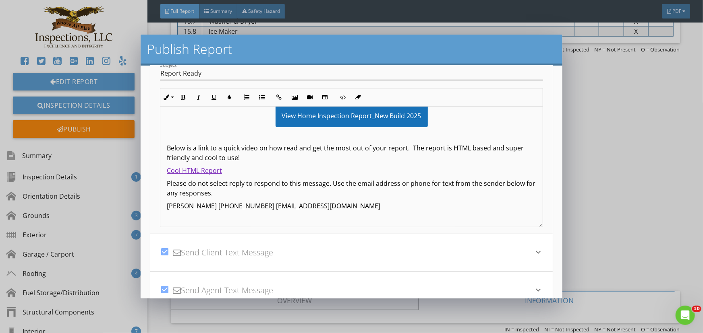
scroll to position [56, 0]
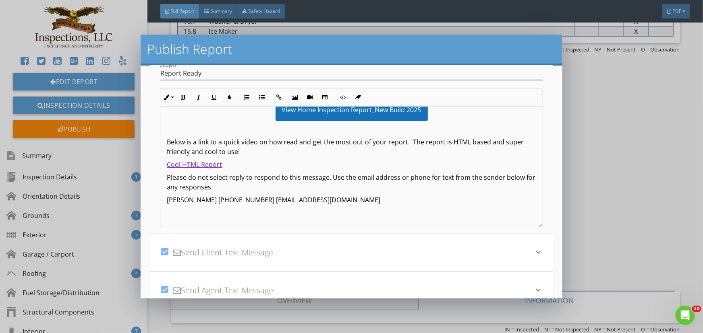
click at [533, 252] on icon "keyboard_arrow_down" at bounding box center [538, 253] width 10 height 10
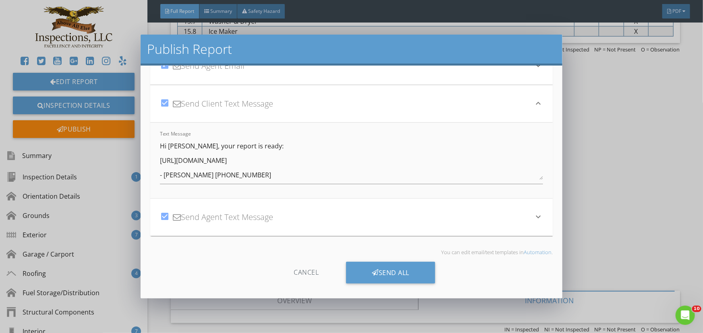
scroll to position [78, 0]
click at [533, 219] on icon "keyboard_arrow_down" at bounding box center [538, 218] width 10 height 10
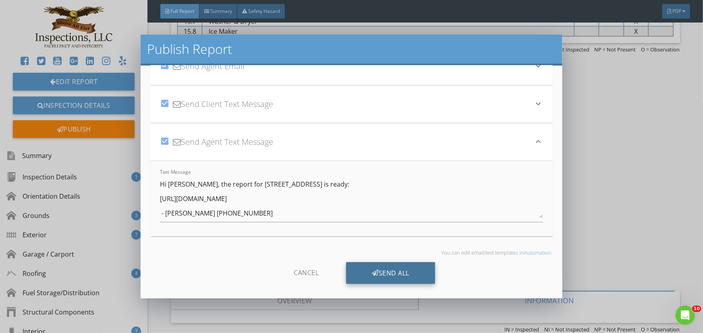
click at [387, 272] on div "Send All" at bounding box center [390, 274] width 89 height 22
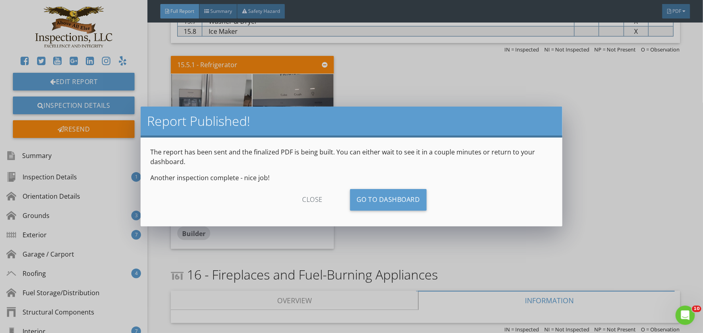
click at [68, 106] on div "Report Published! The report has been sent and the finalized PDF is being built…" at bounding box center [351, 166] width 703 height 333
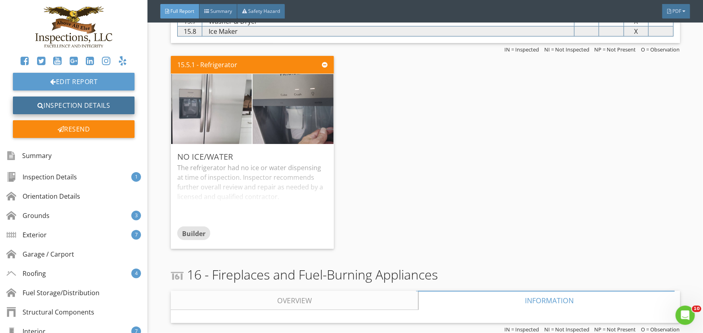
click at [68, 106] on link "Inspection Details" at bounding box center [74, 106] width 122 height 18
